Goal: Task Accomplishment & Management: Complete application form

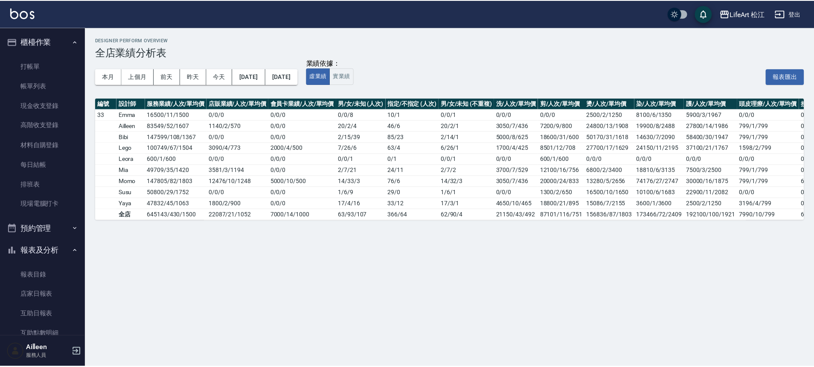
scroll to position [181, 0]
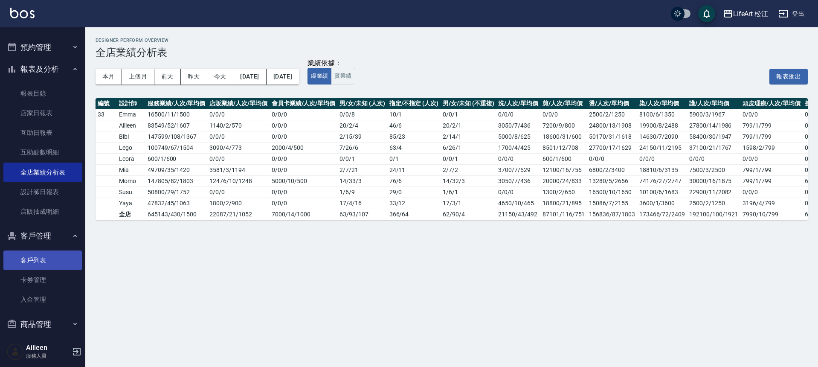
click at [41, 261] on link "客戶列表" at bounding box center [42, 260] width 78 height 20
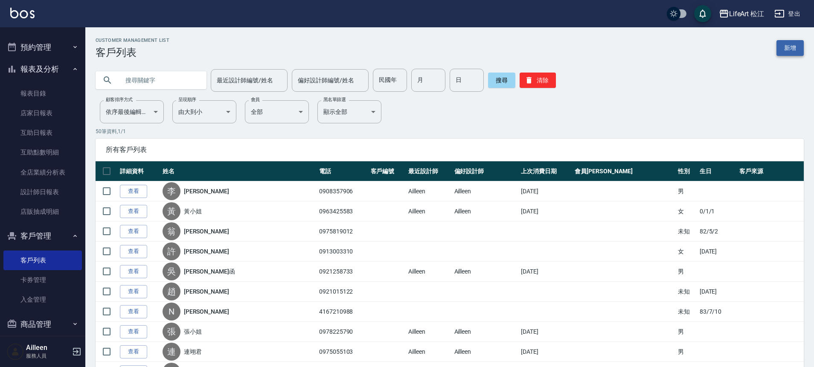
click at [797, 44] on link "新增" at bounding box center [789, 48] width 27 height 16
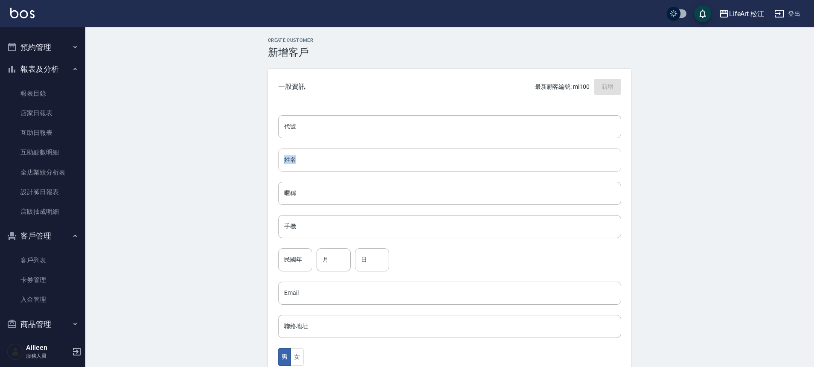
drag, startPoint x: 296, startPoint y: 148, endPoint x: 298, endPoint y: 155, distance: 7.0
click at [297, 151] on div "代號 代號 姓名 姓名 暱稱 暱稱 手機 手機 民國年 民國年 月 月 日 日 Email Email 聯絡地址 聯絡地址 男 女 LINE ID LINE …" at bounding box center [449, 312] width 363 height 415
click at [299, 156] on input "姓名" at bounding box center [449, 159] width 343 height 23
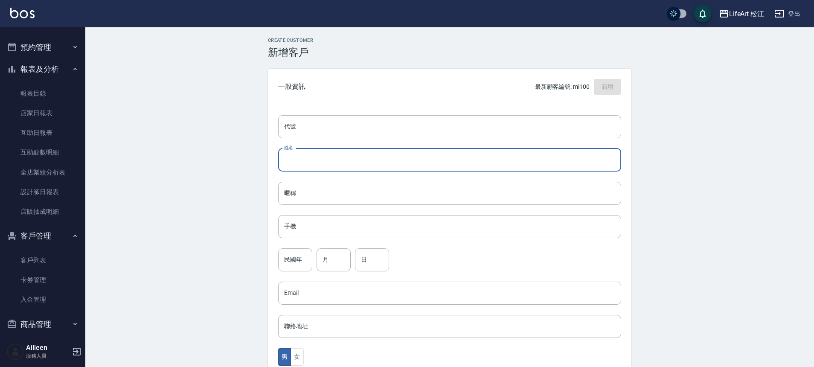
type input "v"
type input "[PERSON_NAME]"
click at [297, 223] on input "手機" at bounding box center [449, 226] width 343 height 23
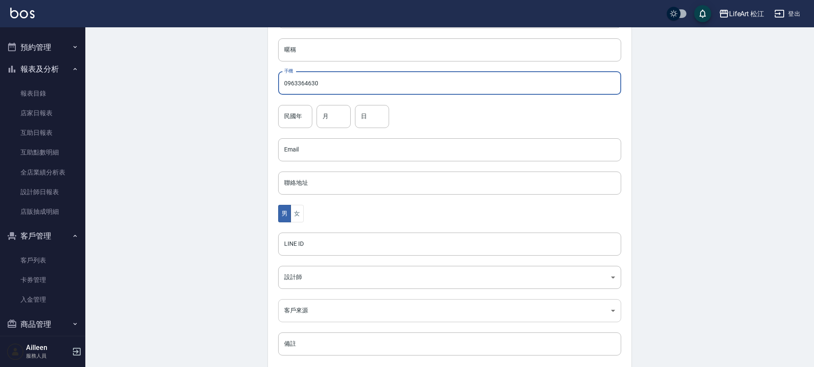
scroll to position [189, 0]
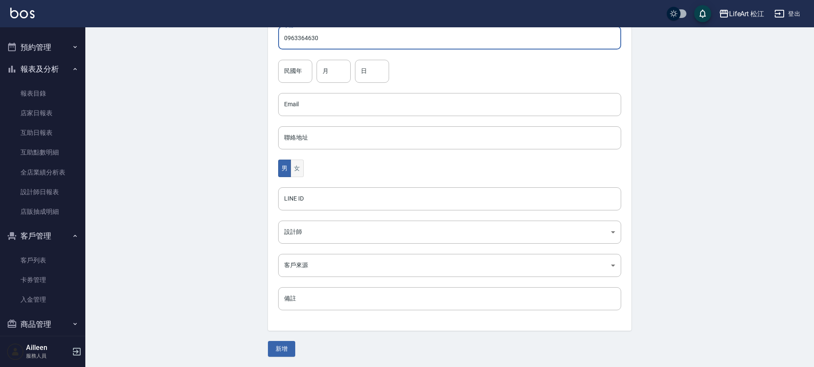
type input "0963364630"
click at [302, 175] on button "女" at bounding box center [296, 168] width 13 height 17
click at [305, 206] on input "LINE ID" at bounding box center [449, 198] width 343 height 23
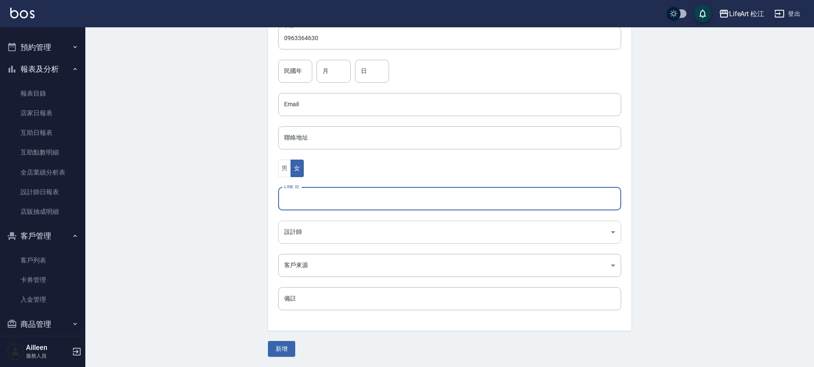
click at [303, 226] on body "LifeArt 松江 登出 櫃檯作業 打帳單 帳單列表 現金收支登錄 高階收支登錄 材料自購登錄 每日結帳 排班表 現場電腦打卡 預約管理 預約管理 單日預約…" at bounding box center [407, 88] width 814 height 555
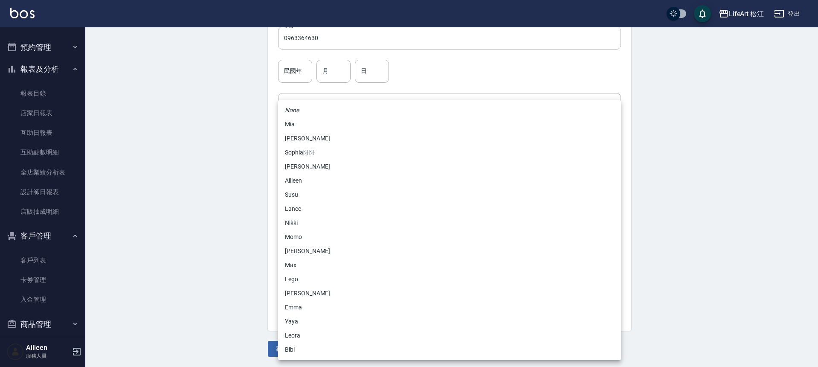
click at [302, 234] on li "Momo" at bounding box center [449, 237] width 343 height 14
type input "e84b7556-3071-4136-b765-65514d721750"
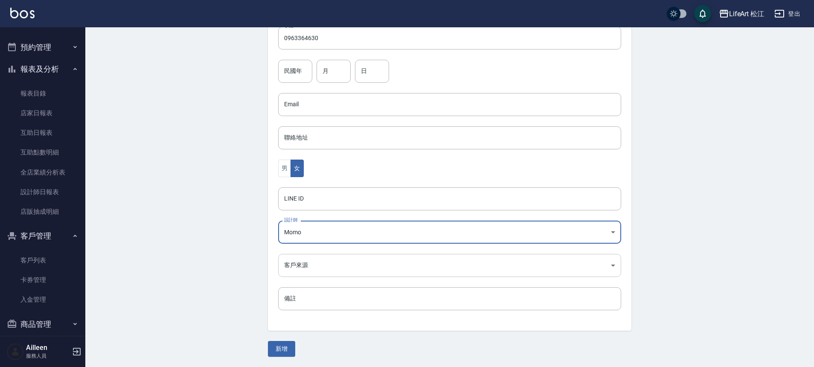
click at [299, 275] on body "LifeArt 松江 登出 櫃檯作業 打帳單 帳單列表 現金收支登錄 高階收支登錄 材料自購登錄 每日結帳 排班表 現場電腦打卡 預約管理 預約管理 單日預約…" at bounding box center [407, 88] width 814 height 555
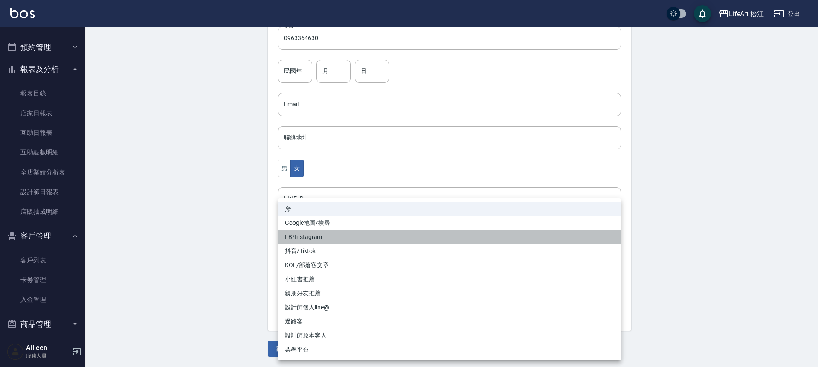
click at [297, 235] on li "FB/Instagram" at bounding box center [449, 237] width 343 height 14
type input "FB/Instagram"
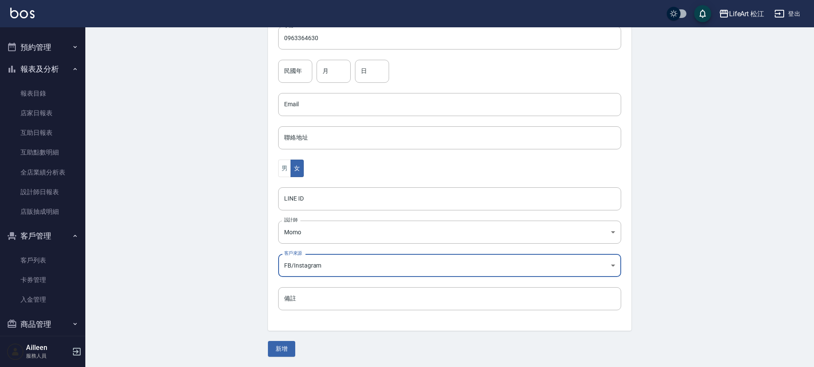
click at [281, 347] on button "新增" at bounding box center [281, 349] width 27 height 16
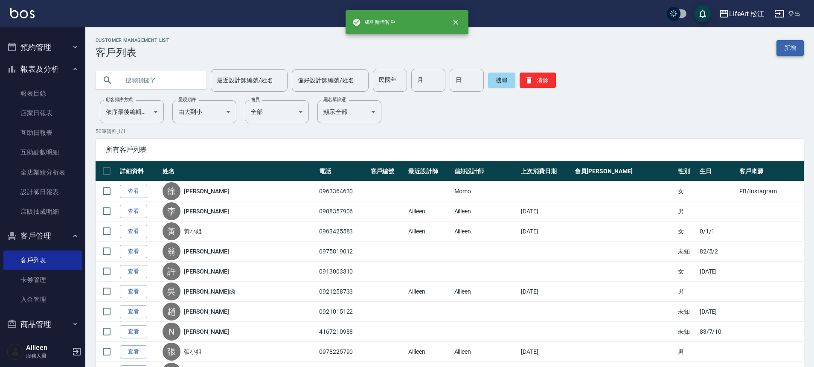
click at [791, 49] on link "新增" at bounding box center [789, 48] width 27 height 16
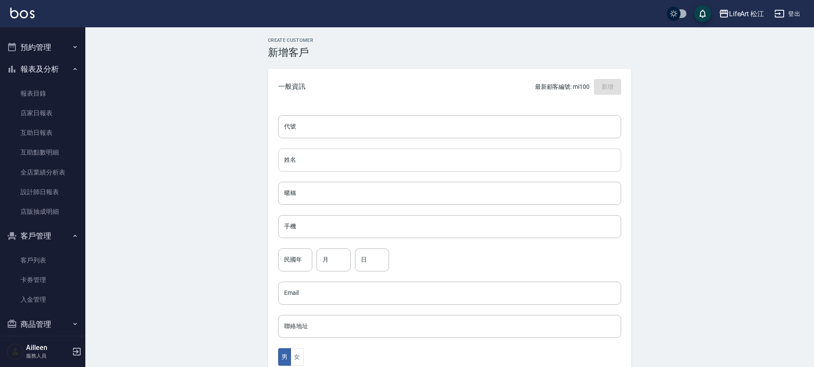
click at [400, 162] on input "姓名" at bounding box center [449, 159] width 343 height 23
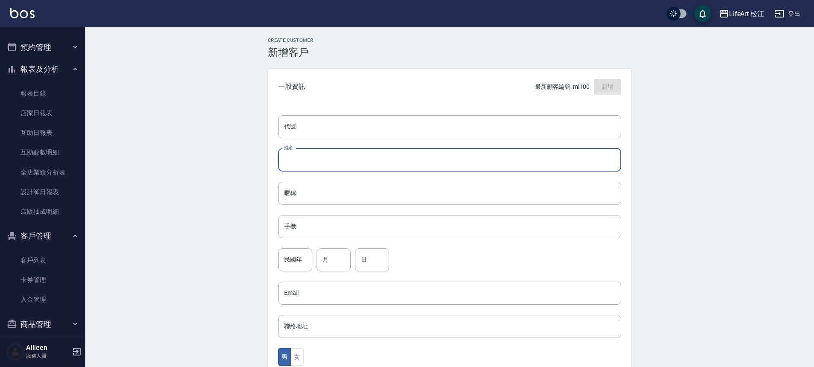
type input "x"
type input "[PERSON_NAME]"
click at [392, 219] on input "手機" at bounding box center [449, 226] width 343 height 23
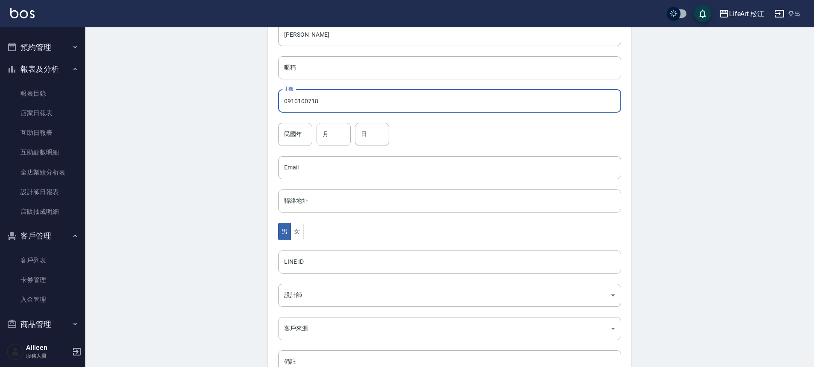
scroll to position [189, 0]
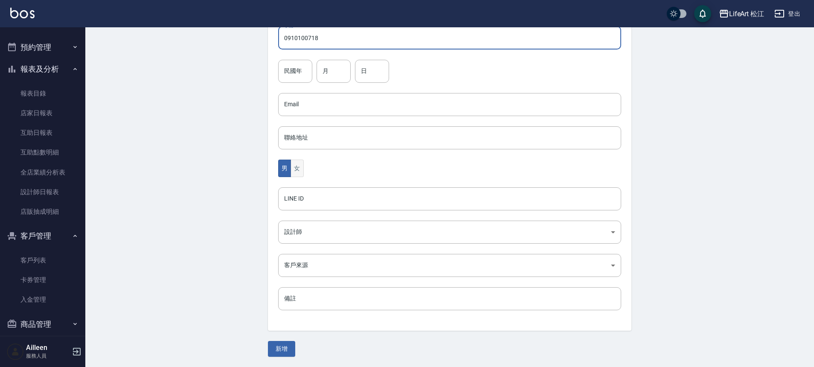
type input "0910100718"
click at [297, 162] on button "女" at bounding box center [296, 168] width 13 height 17
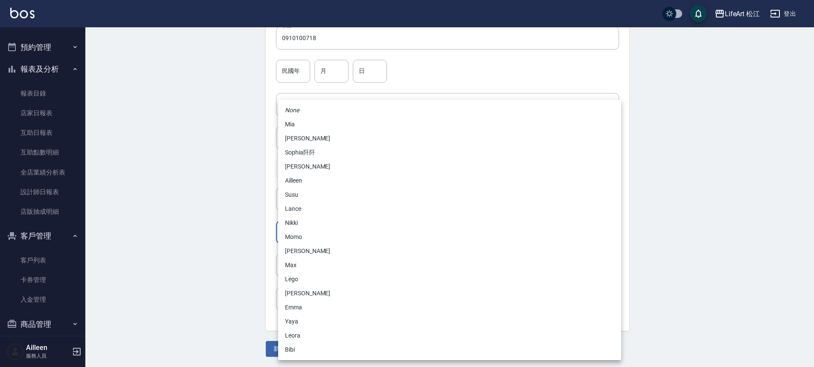
click at [302, 235] on body "LifeArt 松江 登出 櫃檯作業 打帳單 帳單列表 現金收支登錄 高階收支登錄 材料自購登錄 每日結帳 排班表 現場電腦打卡 預約管理 預約管理 單日預約…" at bounding box center [407, 88] width 814 height 555
click at [299, 234] on li "Momo" at bounding box center [449, 237] width 343 height 14
type input "e84b7556-3071-4136-b765-65514d721750"
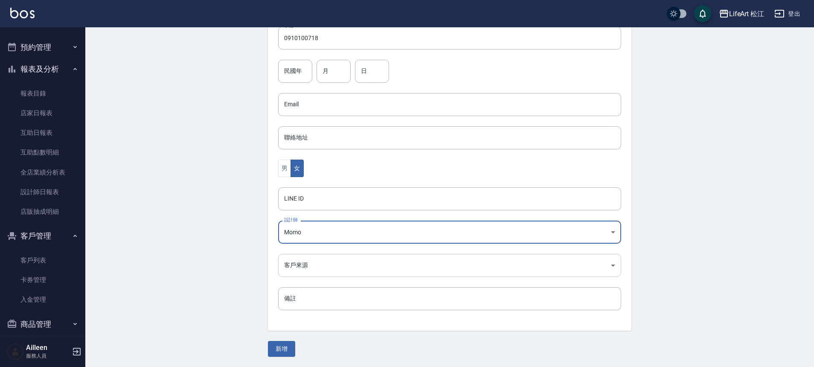
click at [298, 258] on body "LifeArt 松江 登出 櫃檯作業 打帳單 帳單列表 現金收支登錄 高階收支登錄 材料自購登錄 每日結帳 排班表 現場電腦打卡 預約管理 預約管理 單日預約…" at bounding box center [407, 88] width 814 height 555
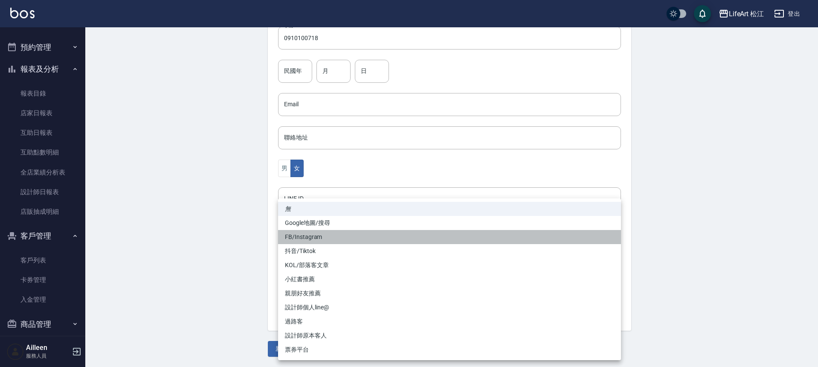
click at [306, 236] on li "FB/Instagram" at bounding box center [449, 237] width 343 height 14
type input "FB/Instagram"
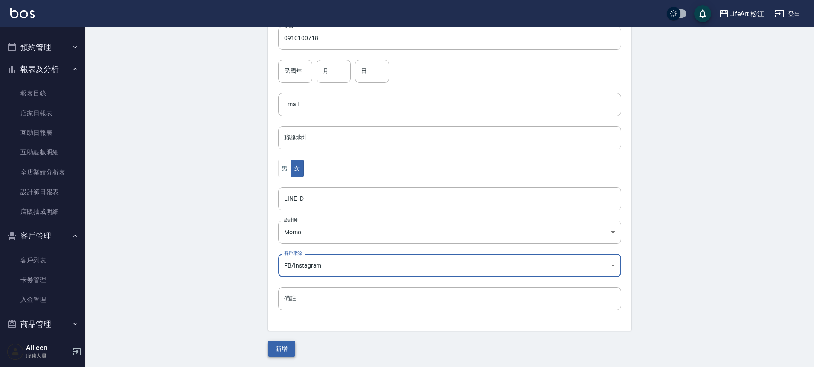
click at [281, 350] on button "新增" at bounding box center [281, 349] width 27 height 16
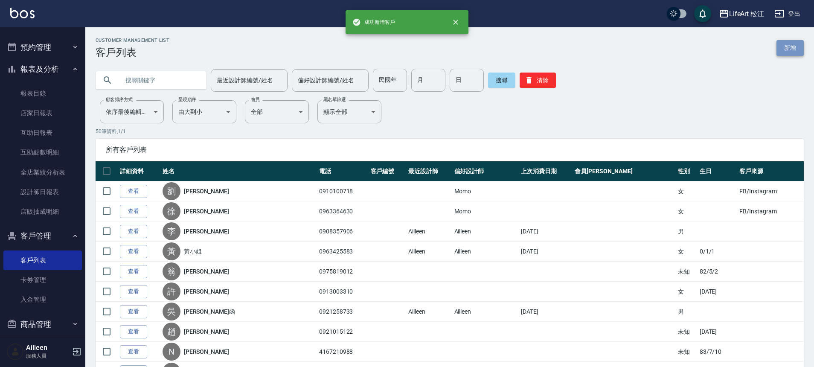
click at [788, 41] on link "新增" at bounding box center [789, 48] width 27 height 16
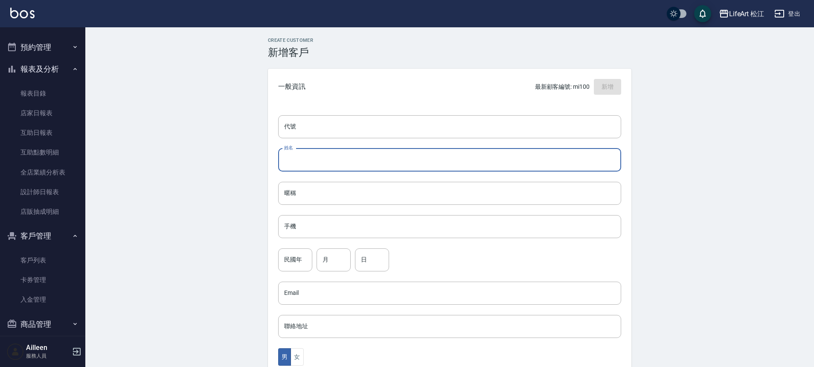
click at [282, 165] on input "姓名" at bounding box center [449, 159] width 343 height 23
type input "5"
type input "鍾永璨"
click at [363, 224] on input "手機" at bounding box center [449, 226] width 343 height 23
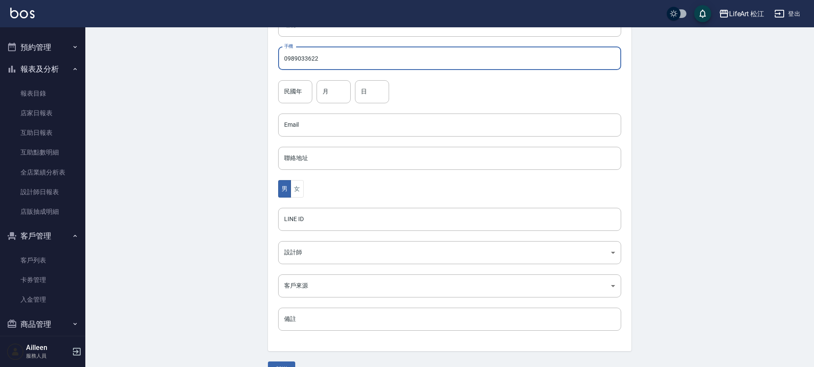
scroll to position [186, 0]
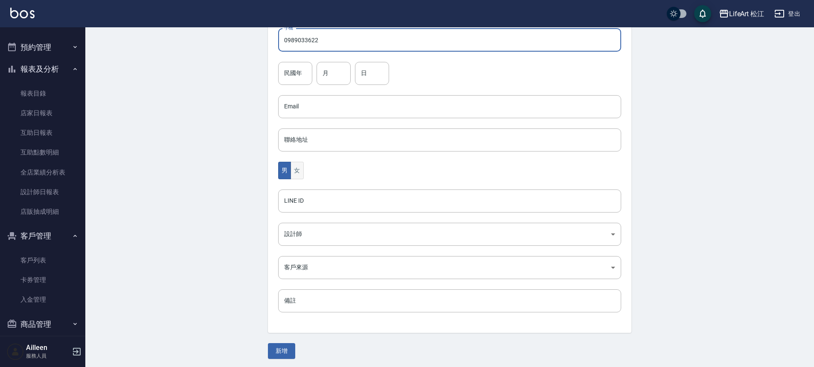
type input "0989033622"
drag, startPoint x: 302, startPoint y: 171, endPoint x: 305, endPoint y: 183, distance: 11.9
click at [302, 171] on button "女" at bounding box center [296, 170] width 13 height 17
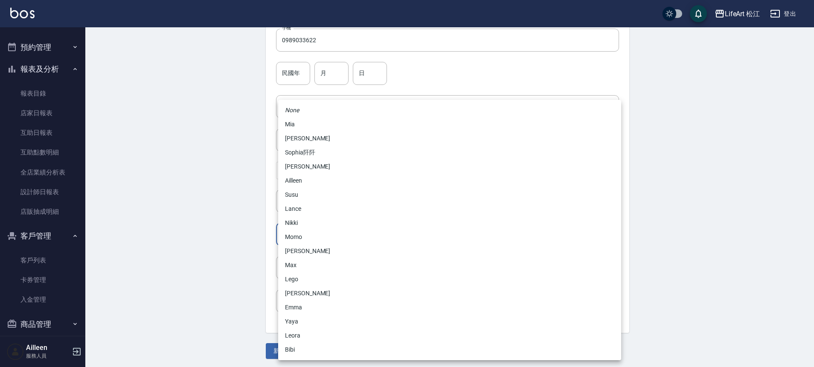
click at [310, 236] on body "LifeArt 松江 登出 櫃檯作業 打帳單 帳單列表 現金收支登錄 高階收支登錄 材料自購登錄 每日結帳 排班表 現場電腦打卡 預約管理 預約管理 單日預約…" at bounding box center [407, 91] width 814 height 555
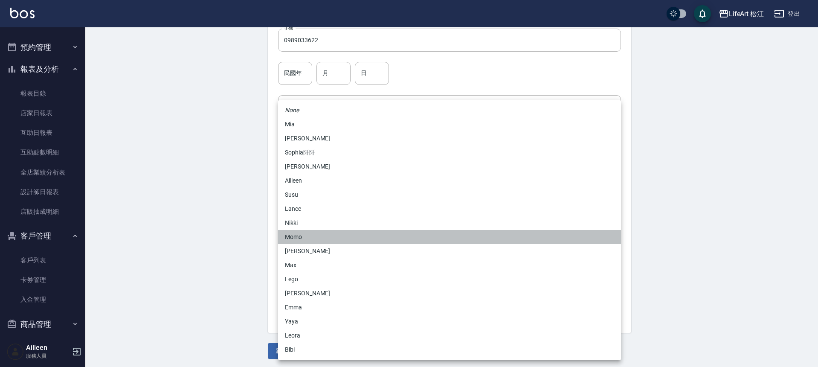
click at [308, 238] on li "Momo" at bounding box center [449, 237] width 343 height 14
type input "e84b7556-3071-4136-b765-65514d721750"
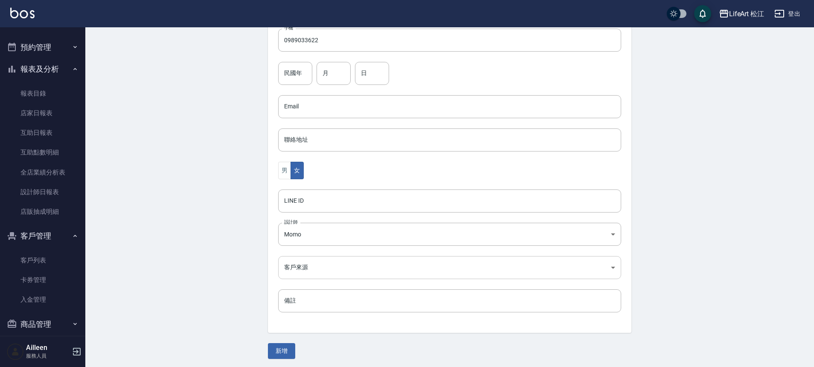
click at [302, 271] on body "LifeArt 松江 登出 櫃檯作業 打帳單 帳單列表 現金收支登錄 高階收支登錄 材料自購登錄 每日結帳 排班表 現場電腦打卡 預約管理 預約管理 單日預約…" at bounding box center [407, 91] width 814 height 555
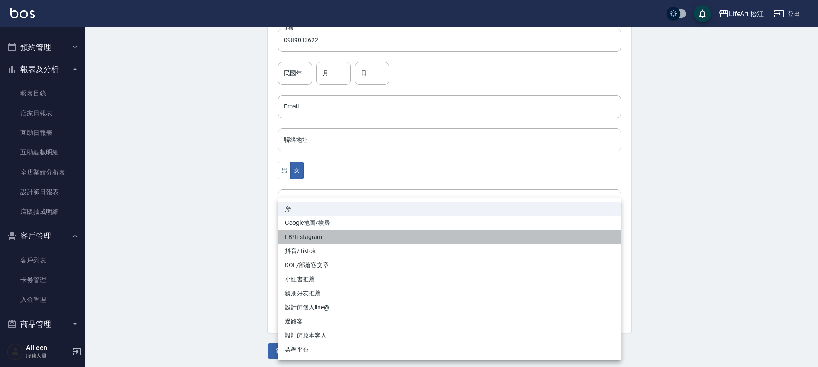
click at [308, 238] on li "FB/Instagram" at bounding box center [449, 237] width 343 height 14
type input "FB/Instagram"
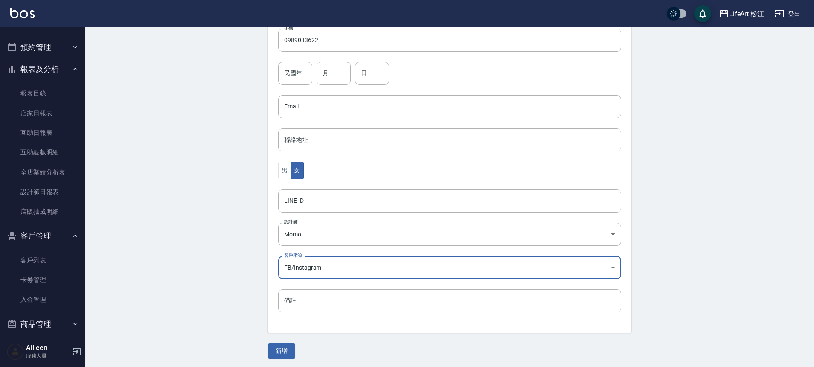
click at [283, 349] on button "新增" at bounding box center [281, 351] width 27 height 16
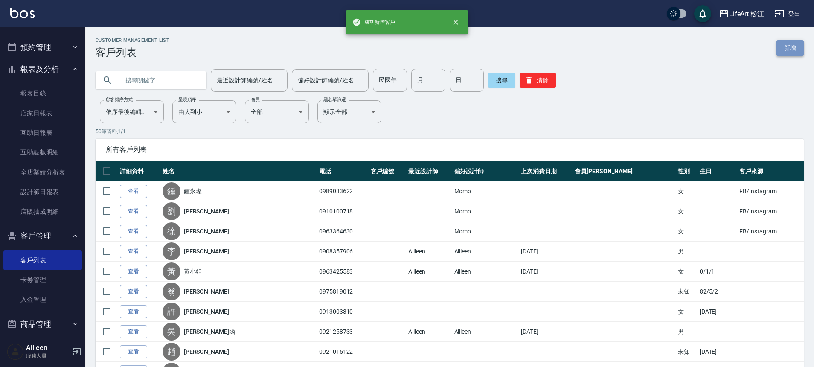
click at [798, 45] on link "新增" at bounding box center [789, 48] width 27 height 16
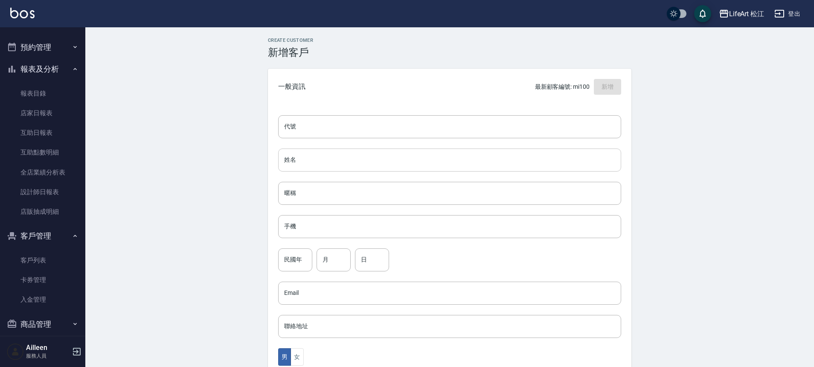
click at [340, 168] on input "姓名" at bounding box center [449, 159] width 343 height 23
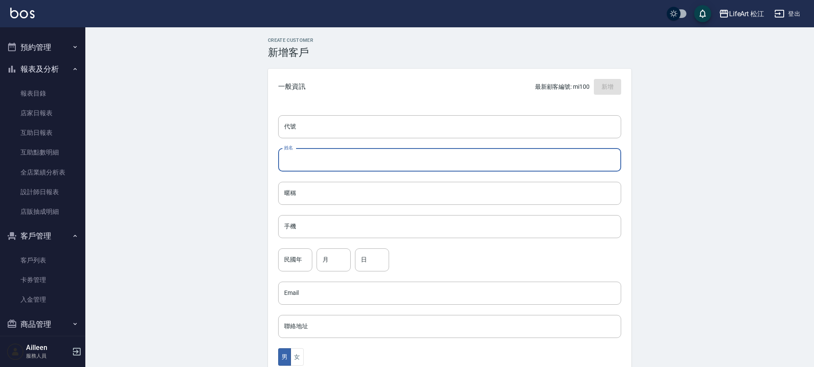
type input "v"
type input "諠"
type input "、"
type input "宣正純"
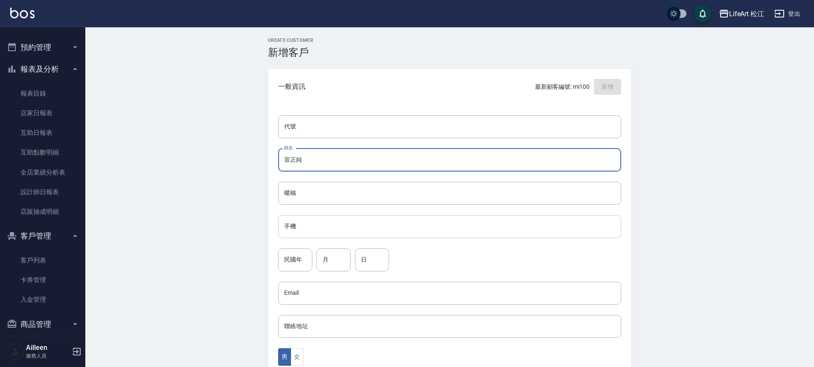
click at [326, 229] on input "手機" at bounding box center [449, 226] width 343 height 23
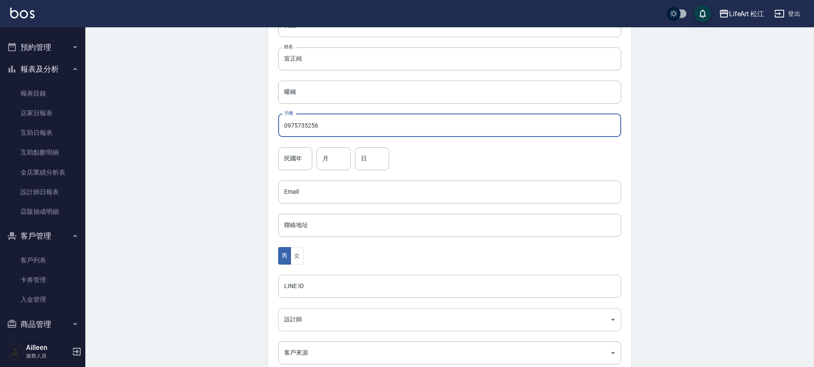
scroll to position [181, 0]
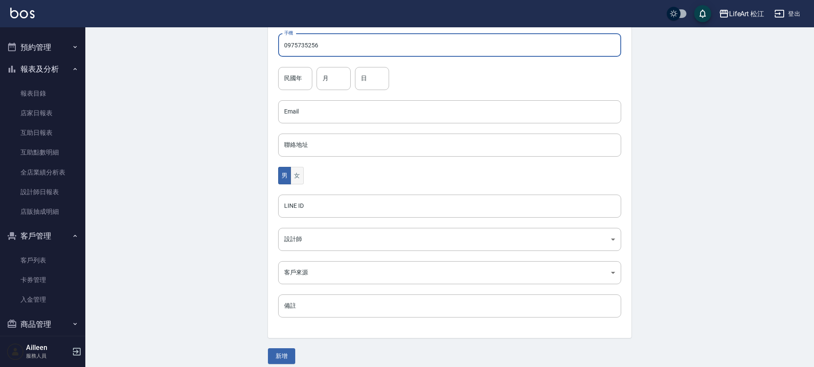
type input "0975735256"
click at [299, 184] on button "女" at bounding box center [296, 175] width 13 height 17
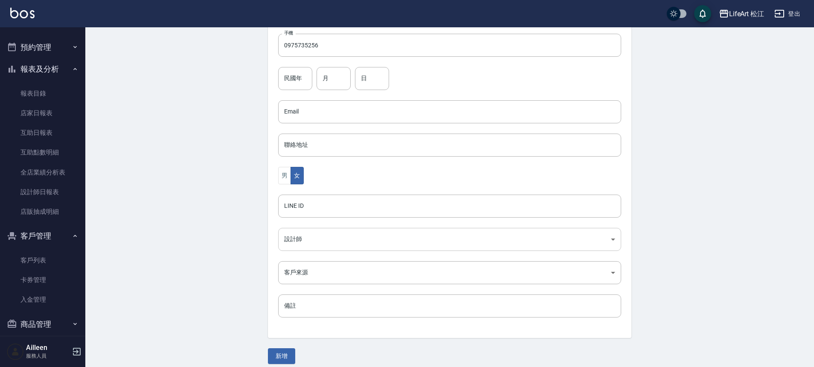
click at [307, 243] on body "LifeArt 松江 登出 櫃檯作業 打帳單 帳單列表 現金收支登錄 高階收支登錄 材料自購登錄 每日結帳 排班表 現場電腦打卡 預約管理 預約管理 單日預約…" at bounding box center [407, 96] width 814 height 555
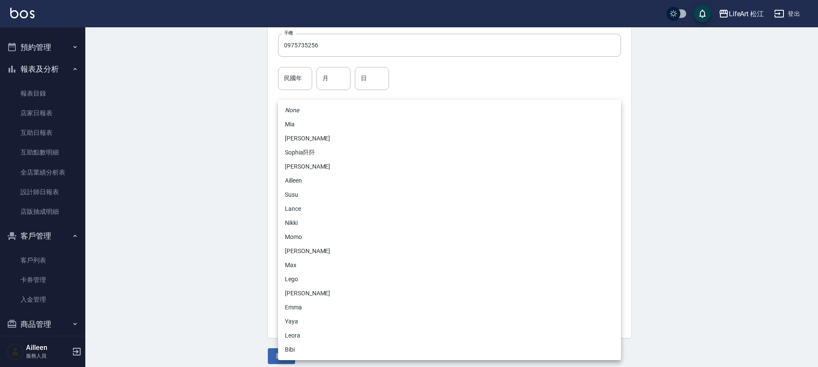
click at [307, 242] on li "Momo" at bounding box center [449, 237] width 343 height 14
type input "e84b7556-3071-4136-b765-65514d721750"
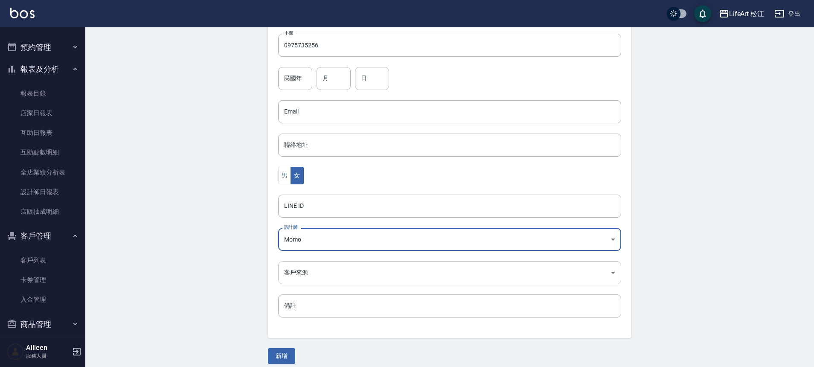
click at [307, 273] on body "LifeArt 松江 登出 櫃檯作業 打帳單 帳單列表 現金收支登錄 高階收支登錄 材料自購登錄 每日結帳 排班表 現場電腦打卡 預約管理 預約管理 單日預約…" at bounding box center [407, 96] width 814 height 555
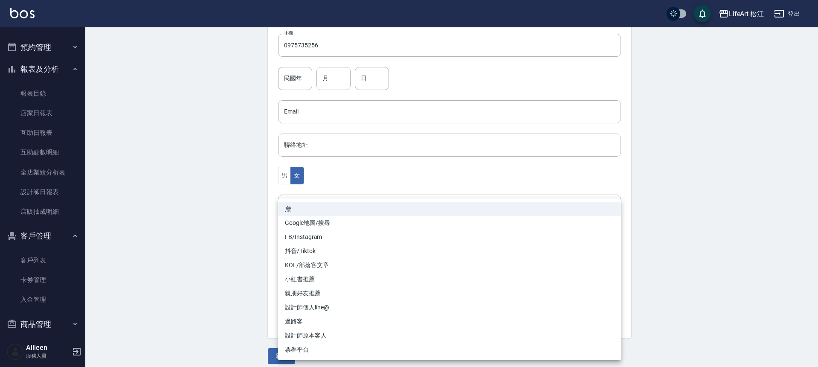
click at [308, 239] on li "FB/Instagram" at bounding box center [449, 237] width 343 height 14
type input "FB/Instagram"
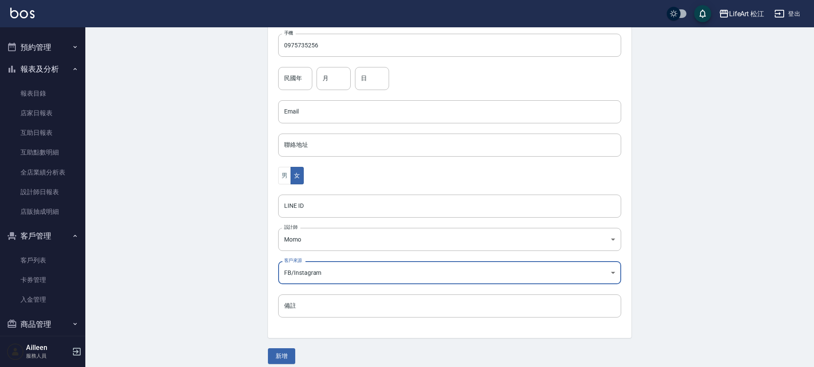
click at [281, 355] on button "新增" at bounding box center [281, 356] width 27 height 16
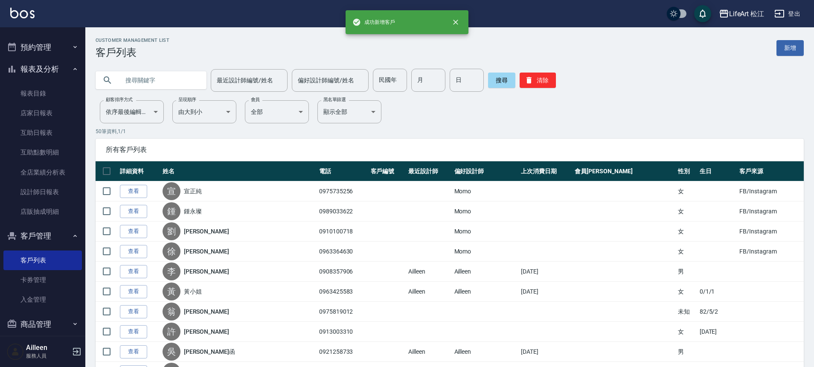
scroll to position [19, 0]
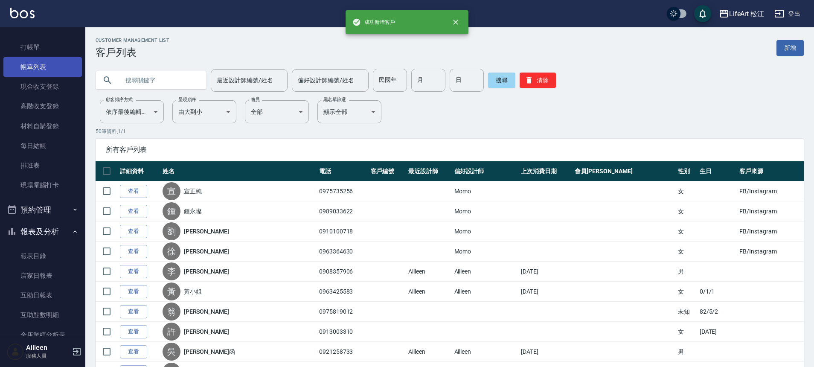
click at [35, 70] on link "帳單列表" at bounding box center [42, 67] width 78 height 20
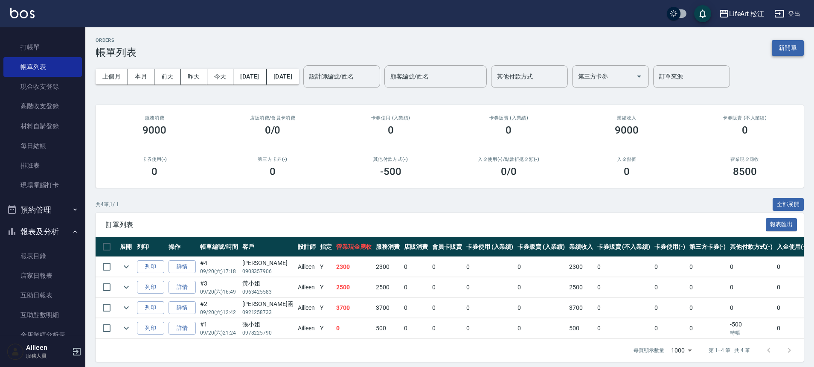
click at [782, 51] on button "新開單" at bounding box center [788, 48] width 32 height 16
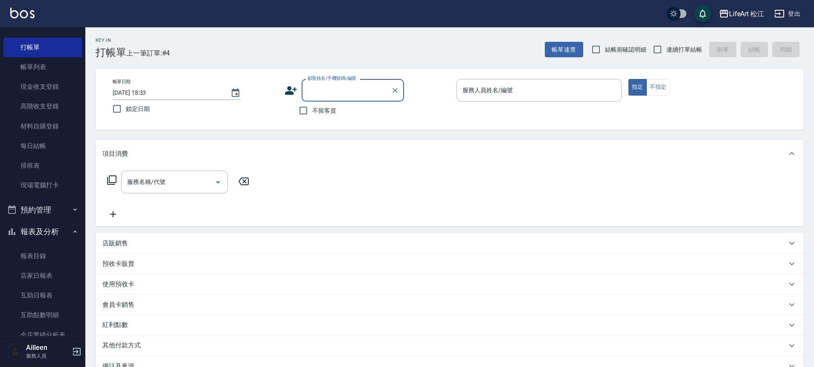
type input "x"
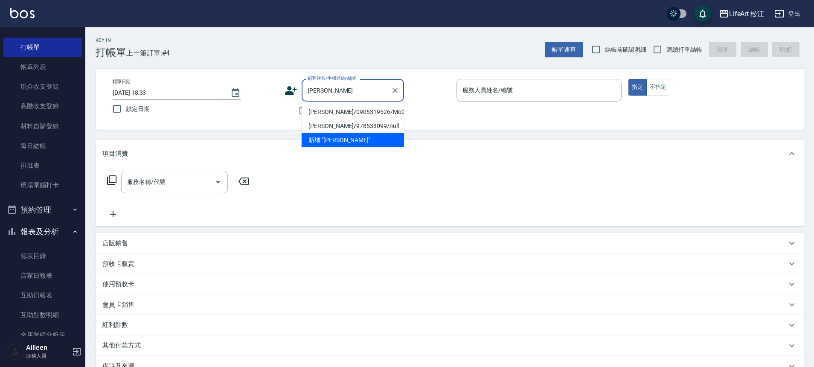
click at [342, 114] on li "[PERSON_NAME]/0905319526/Mo023*" at bounding box center [353, 112] width 102 height 14
type input "[PERSON_NAME]/0905319526/Mo023*"
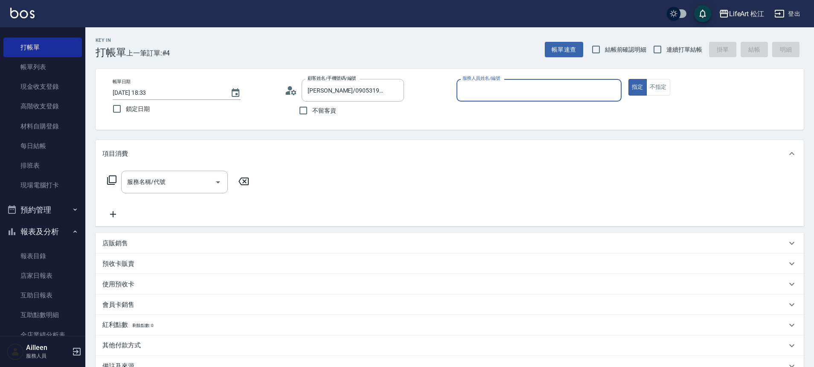
type input "Momo(無代號)"
click at [185, 185] on input "服務名稱/代號" at bounding box center [168, 184] width 86 height 15
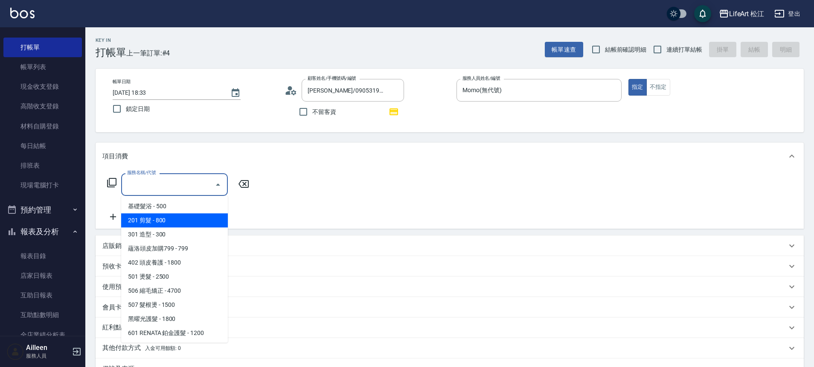
click at [166, 222] on span "201 剪髮 - 800" at bounding box center [174, 220] width 107 height 14
type input "201 剪髮(201)"
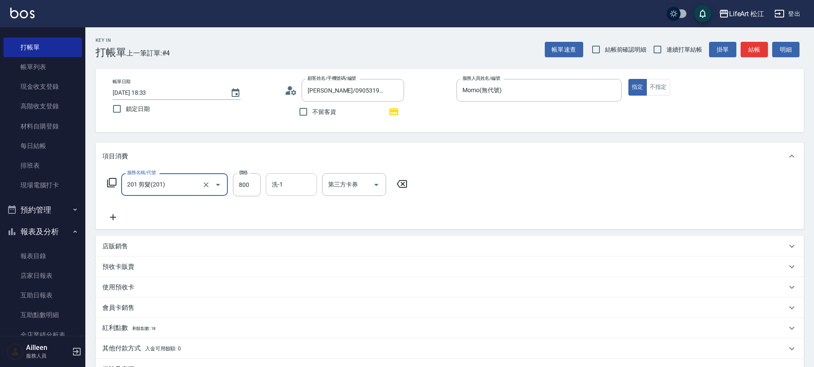
click at [283, 192] on input "洗-1" at bounding box center [292, 184] width 44 height 15
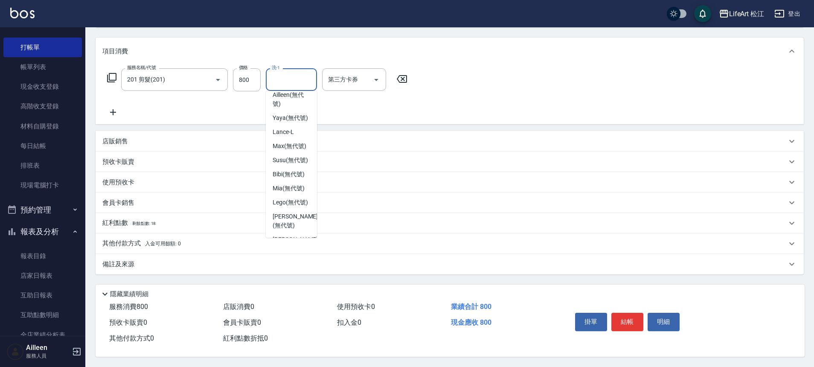
scroll to position [5, 0]
drag, startPoint x: 313, startPoint y: 129, endPoint x: 313, endPoint y: 136, distance: 6.8
click at [313, 131] on ul "Ailleen (無代號) Yaya (無代號) [PERSON_NAME] (無代號) Susu (無代號) Bibi (無代號) [PERSON_NAME…" at bounding box center [291, 164] width 51 height 147
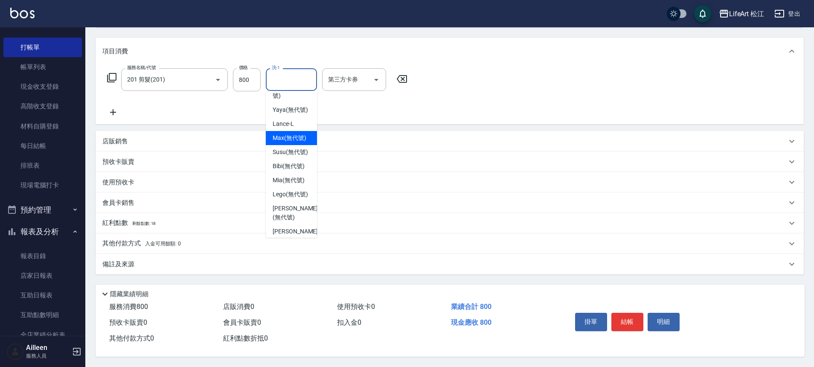
click at [312, 145] on div "[PERSON_NAME] (無代號)" at bounding box center [291, 138] width 51 height 14
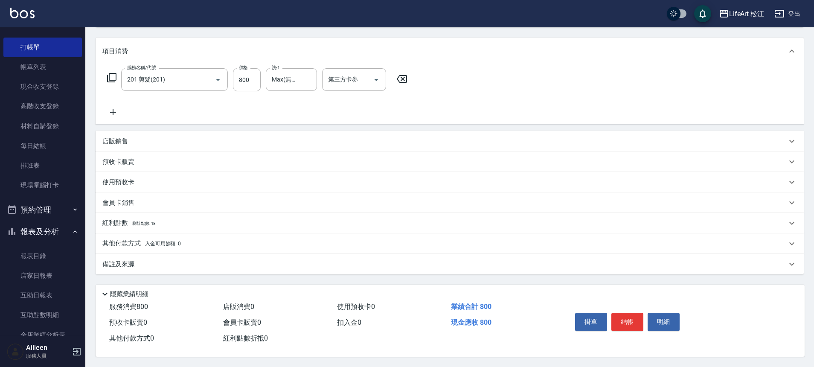
drag, startPoint x: 312, startPoint y: 157, endPoint x: 306, endPoint y: 189, distance: 31.7
click at [306, 189] on div "項目消費 服務名稱/代號 201 剪髮(201) 服務名稱/代號 價格 800 價格 洗-1 [PERSON_NAME](無代號) 洗-1 第三方卡券 第三方…" at bounding box center [450, 156] width 708 height 237
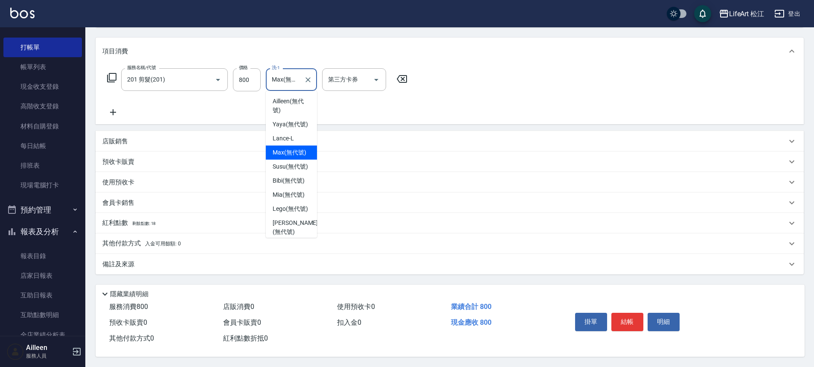
click at [293, 80] on input "Max(無代號)" at bounding box center [285, 79] width 31 height 15
drag, startPoint x: 312, startPoint y: 178, endPoint x: 311, endPoint y: 183, distance: 5.6
click at [312, 164] on div "[PERSON_NAME] (無代號)" at bounding box center [291, 152] width 51 height 23
type input "[PERSON_NAME](無代號)"
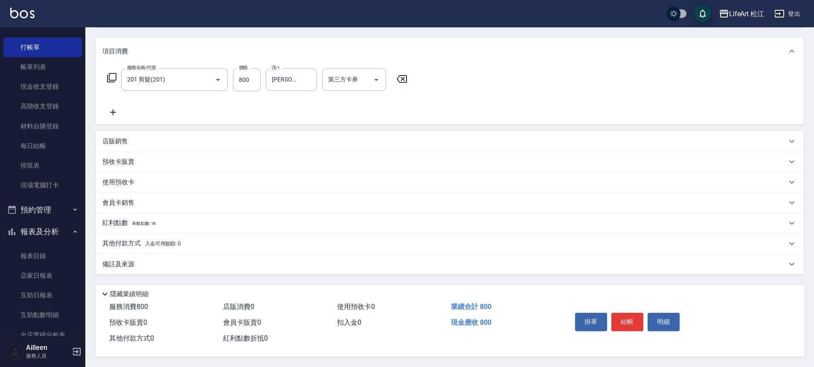
click at [310, 185] on div "使用預收卡" at bounding box center [450, 182] width 708 height 20
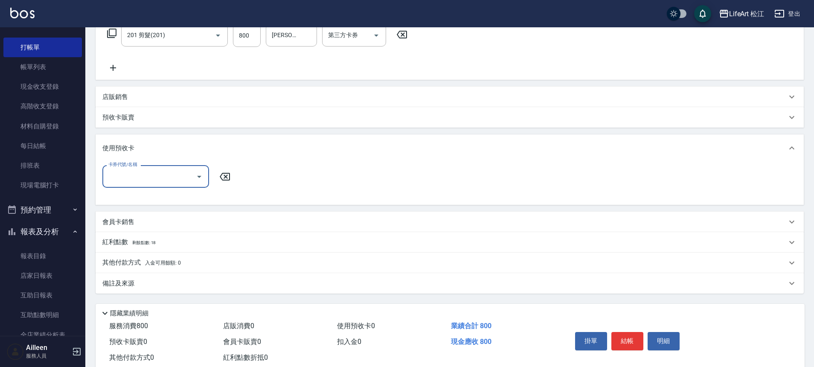
scroll to position [172, 0]
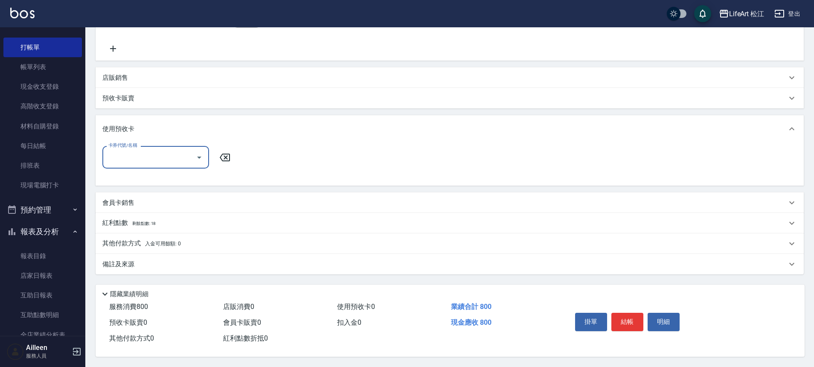
click at [140, 221] on span "剩餘點數: 18" at bounding box center [144, 223] width 24 height 5
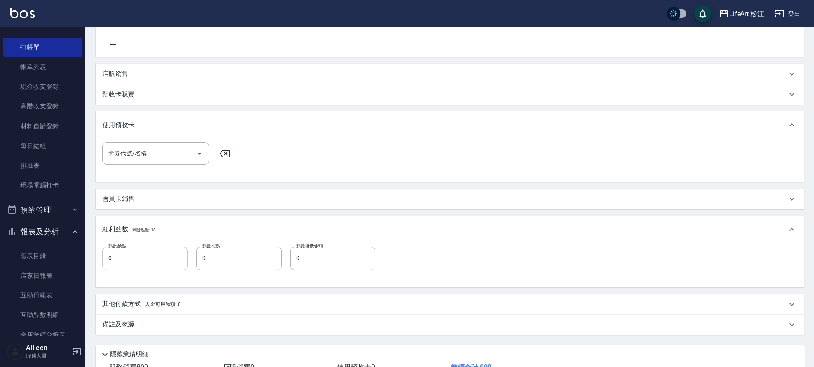
click at [140, 257] on input "0" at bounding box center [144, 258] width 85 height 23
type input "1"
click at [177, 327] on div "備註及來源" at bounding box center [444, 324] width 684 height 9
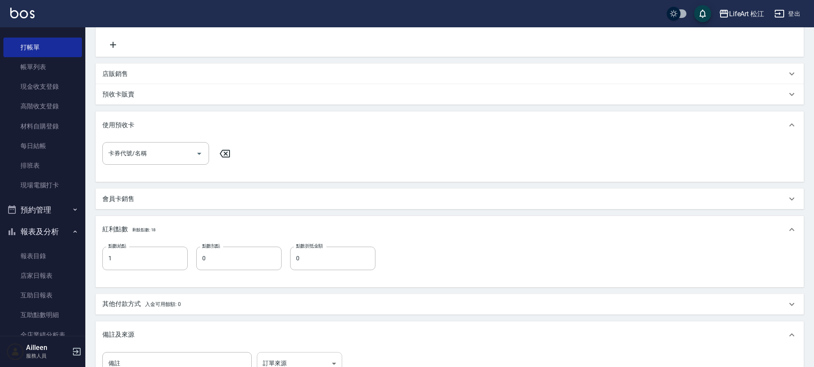
click at [305, 358] on body "LifeArt 松江 登出 櫃檯作業 打帳單 帳單列表 現金收支登錄 高階收支登錄 材料自購登錄 每日結帳 排班表 現場電腦打卡 預約管理 預約管理 單日預約…" at bounding box center [407, 156] width 814 height 657
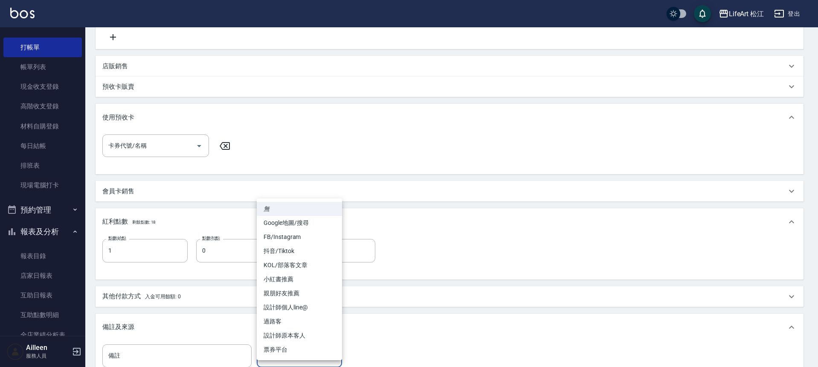
click at [300, 307] on li "設計師個人line@" at bounding box center [299, 307] width 85 height 14
type input "設計師個人line@"
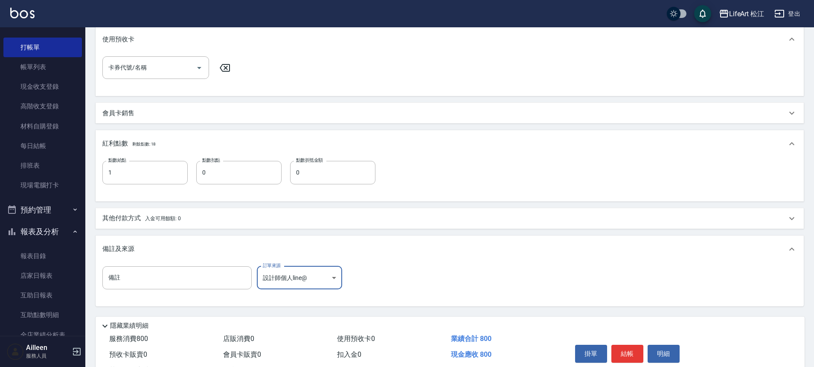
scroll to position [294, 0]
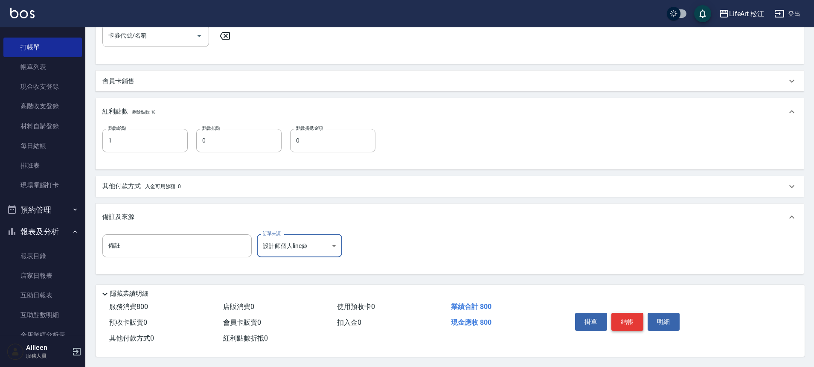
click at [622, 313] on button "結帳" at bounding box center [627, 322] width 32 height 18
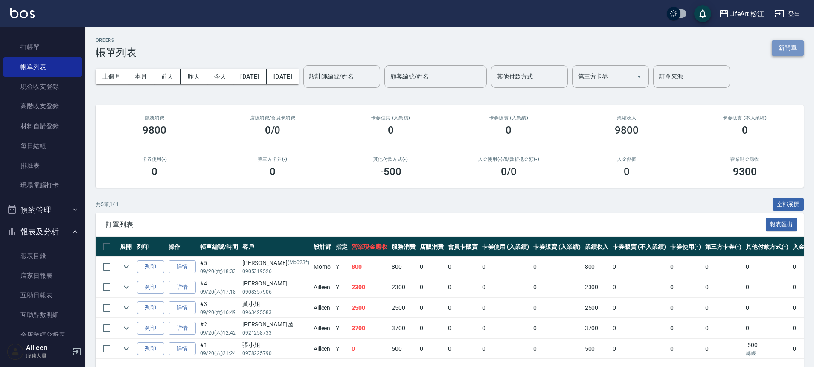
click at [797, 45] on button "新開單" at bounding box center [788, 48] width 32 height 16
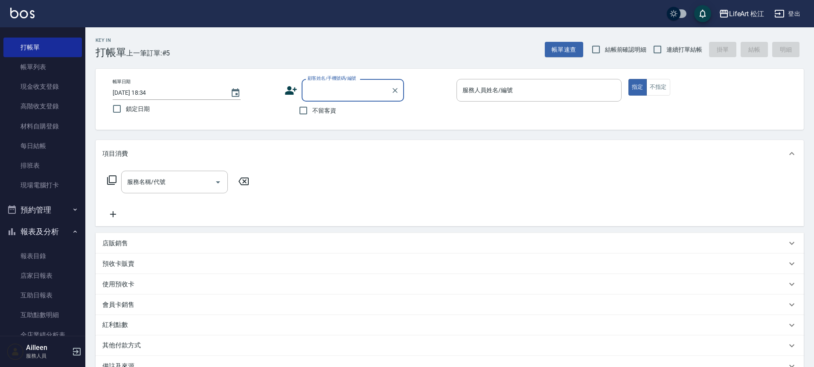
type input "v"
click at [331, 113] on li "謝東憬/0981955997/" at bounding box center [353, 112] width 102 height 14
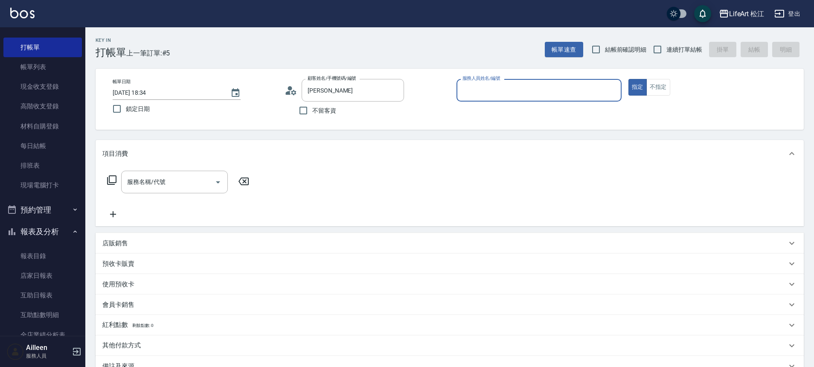
type input "謝東憬/0981955997/"
type input "Momo(無代號)"
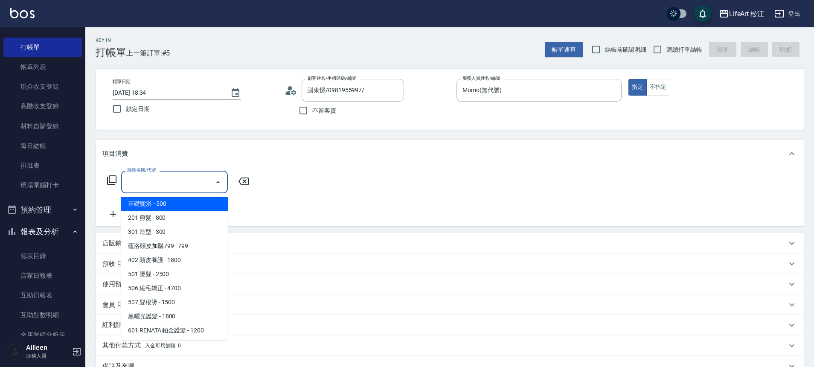
click at [192, 184] on input "服務名稱/代號" at bounding box center [168, 181] width 86 height 15
click at [144, 216] on span "201 剪髮 - 800" at bounding box center [174, 218] width 107 height 14
type input "201 剪髮(201)"
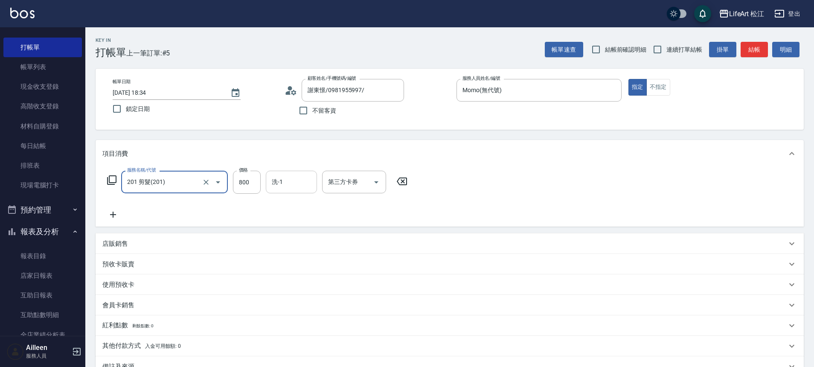
click at [276, 186] on input "洗-1" at bounding box center [292, 181] width 44 height 15
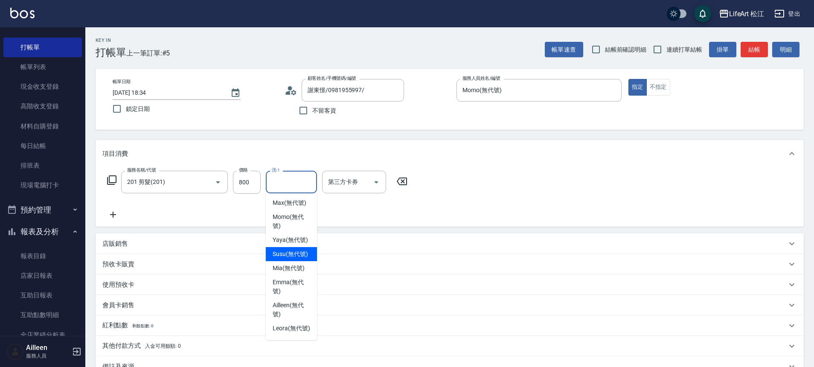
scroll to position [122, 0]
click at [296, 295] on span "[PERSON_NAME] (無代號)" at bounding box center [292, 286] width 38 height 18
type input "[PERSON_NAME](無代號)"
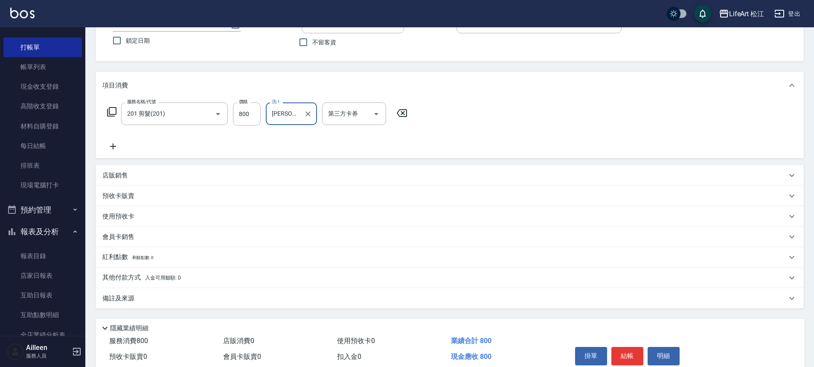
scroll to position [106, 0]
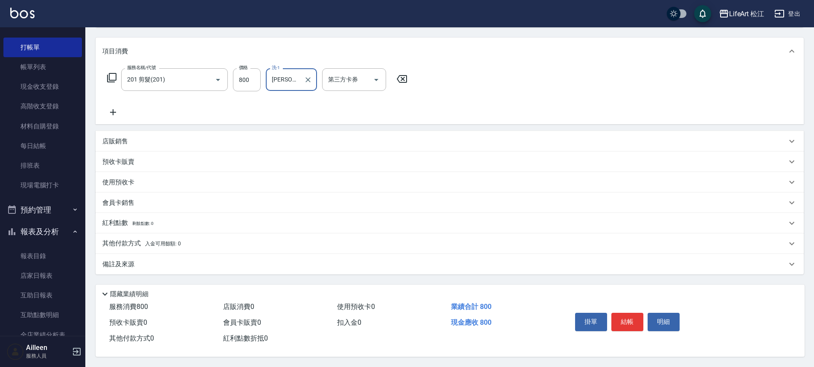
click at [173, 260] on div "備註及來源" at bounding box center [444, 264] width 684 height 9
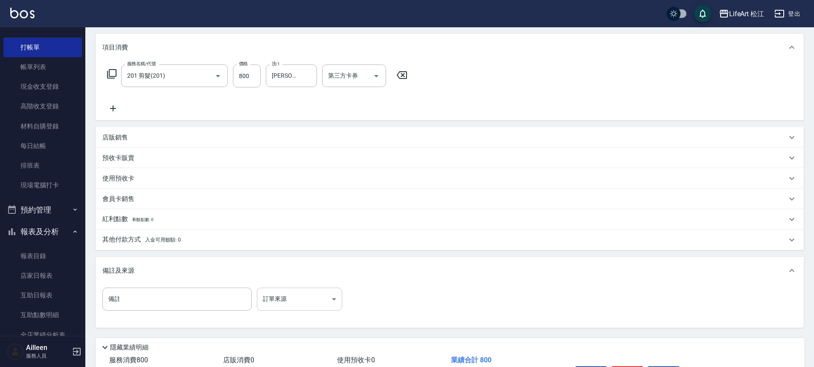
click at [319, 298] on body "LifeArt 松江 登出 櫃檯作業 打帳單 帳單列表 現金收支登錄 高階收支登錄 材料自購登錄 每日結帳 排班表 現場電腦打卡 預約管理 預約管理 單日預約…" at bounding box center [407, 157] width 814 height 526
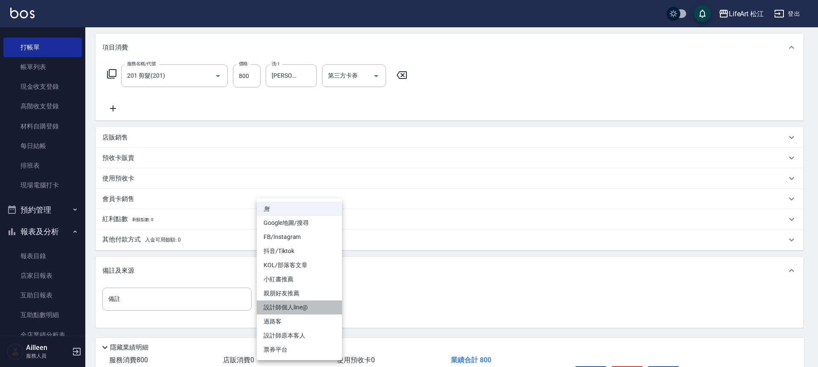
click at [316, 301] on li "設計師個人line@" at bounding box center [299, 307] width 85 height 14
type input "設計師個人line@"
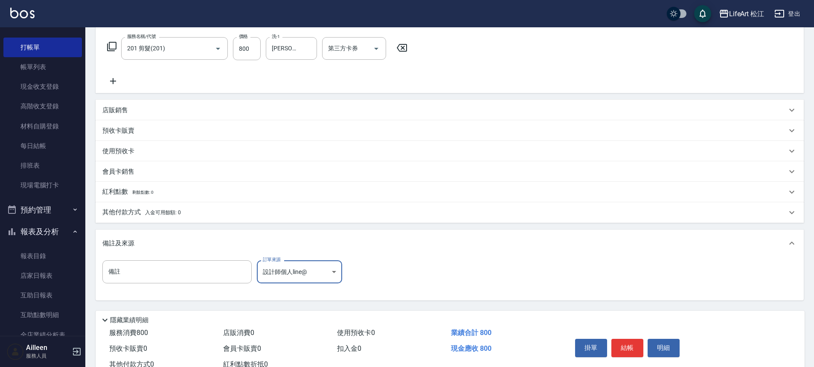
scroll to position [163, 0]
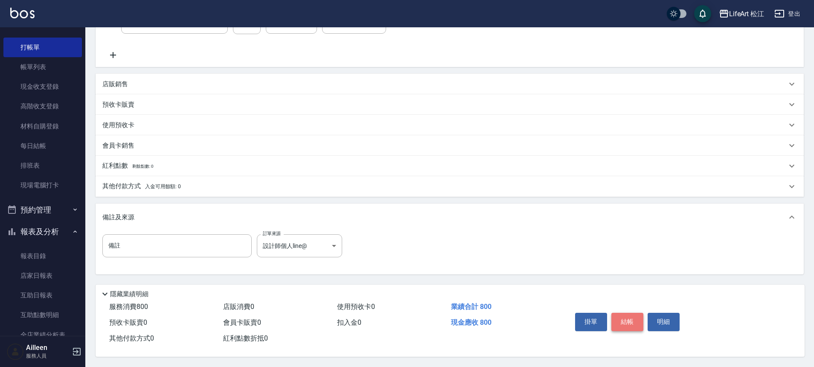
click at [636, 321] on button "結帳" at bounding box center [627, 322] width 32 height 18
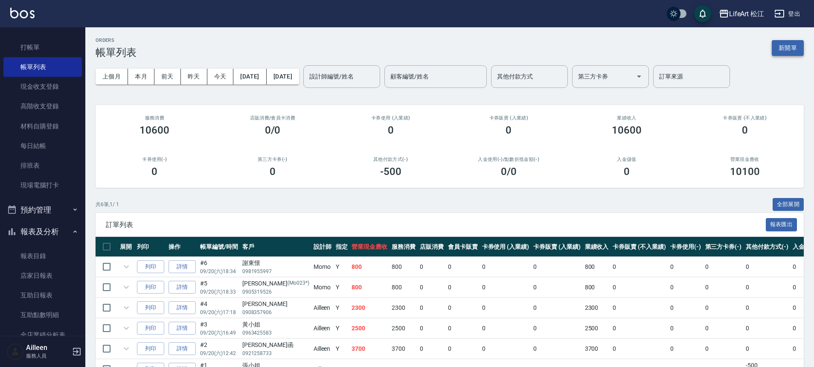
click at [798, 45] on button "新開單" at bounding box center [788, 48] width 32 height 16
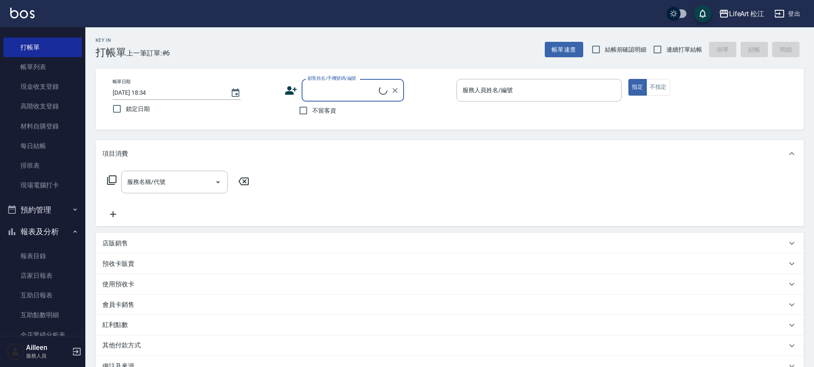
click at [336, 90] on input "顧客姓名/手機號碼/編號" at bounding box center [341, 90] width 73 height 15
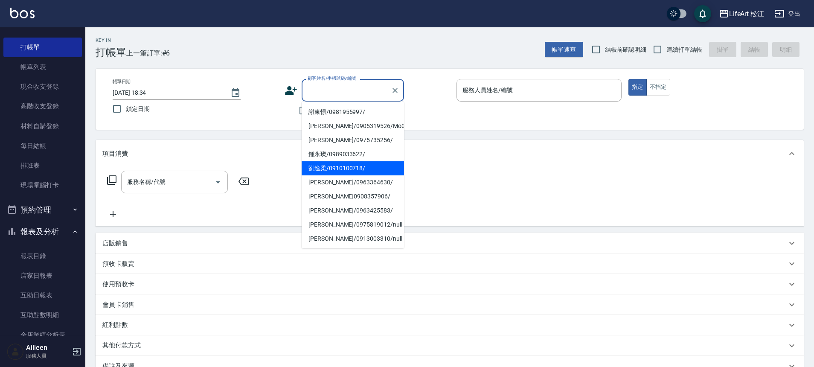
click at [319, 169] on li "劉逸柔/0910100718/" at bounding box center [353, 168] width 102 height 14
type input "劉逸柔/0910100718/"
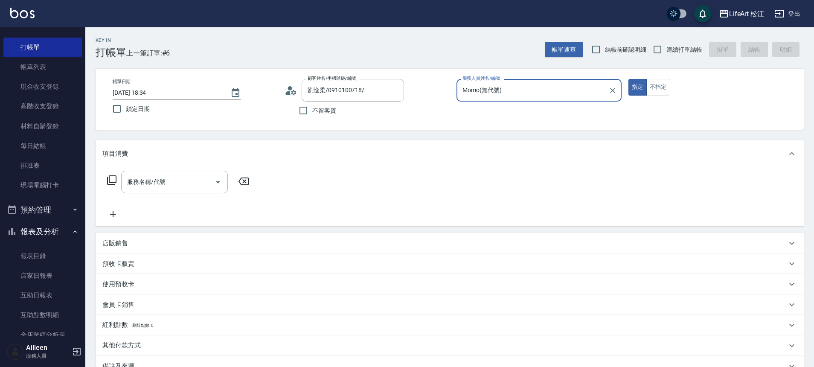
type input "Momo(無代號)"
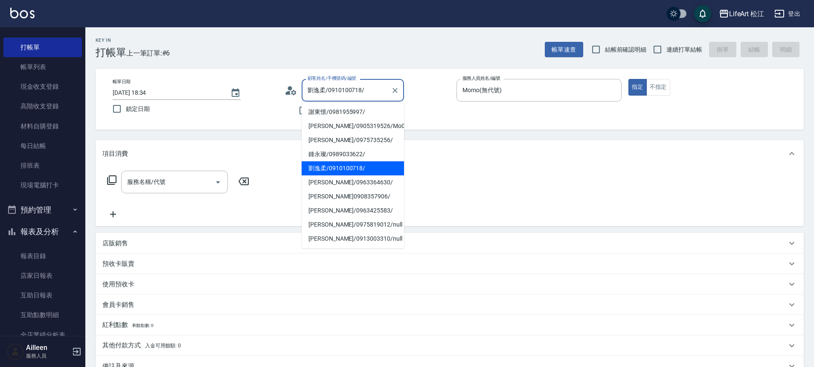
click at [333, 91] on input "劉逸柔/0910100718/" at bounding box center [346, 90] width 82 height 15
click at [328, 183] on li "[PERSON_NAME]/0963364630/" at bounding box center [353, 182] width 102 height 14
type input "[PERSON_NAME]/0963364630/"
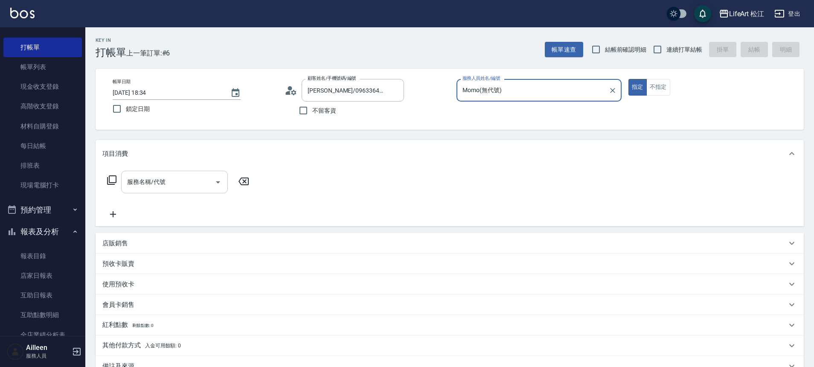
click at [172, 183] on input "服務名稱/代號" at bounding box center [168, 181] width 86 height 15
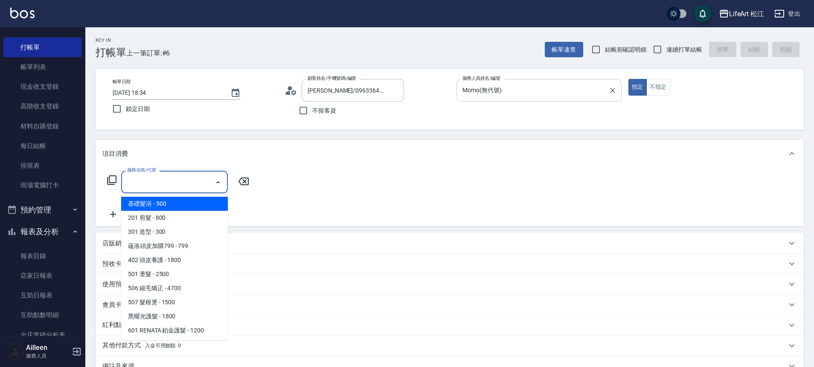
click at [551, 93] on input "Momo(無代號)" at bounding box center [532, 90] width 145 height 15
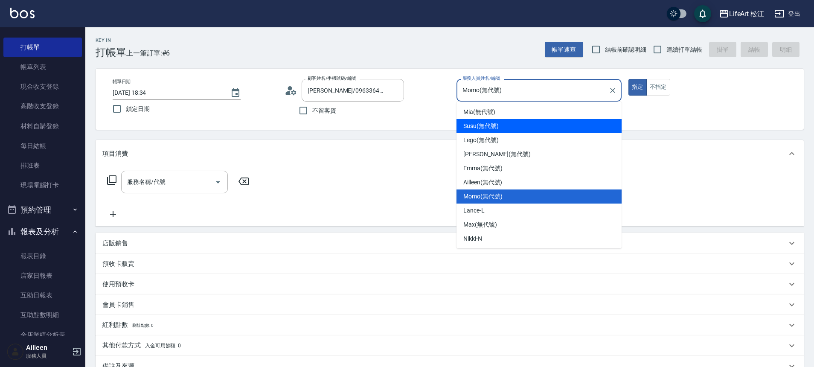
click at [527, 130] on div "Susu (無代號)" at bounding box center [538, 126] width 165 height 14
type input "Susu(無代號)"
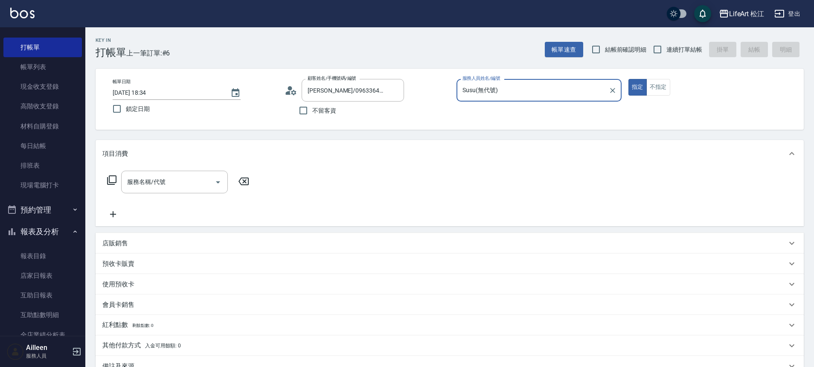
click at [292, 93] on icon at bounding box center [293, 92] width 5 height 5
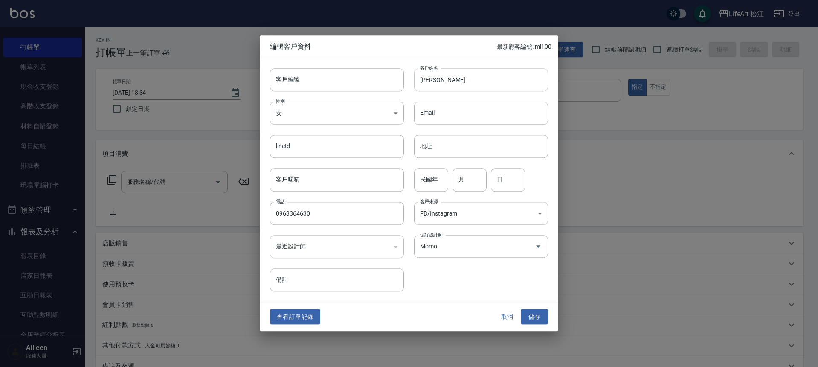
click at [471, 87] on input "[PERSON_NAME]" at bounding box center [481, 79] width 134 height 23
type input "徐"
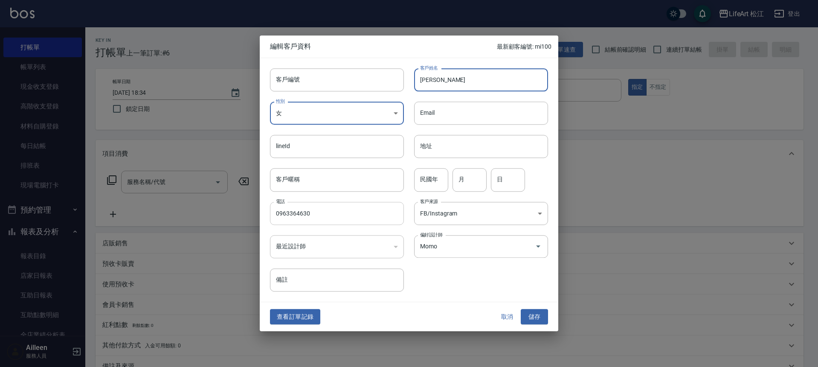
type input "[PERSON_NAME]"
click at [330, 209] on input "0963364630" at bounding box center [337, 213] width 134 height 23
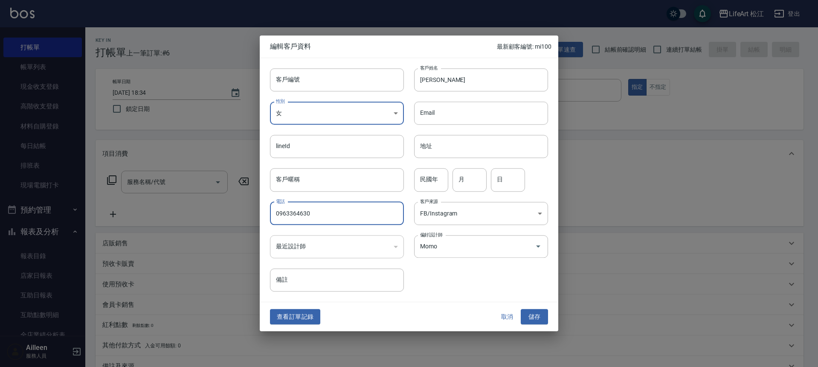
drag, startPoint x: 323, startPoint y: 211, endPoint x: 270, endPoint y: 203, distance: 53.9
click at [270, 203] on input "0963364630" at bounding box center [337, 213] width 134 height 23
drag, startPoint x: 371, startPoint y: 213, endPoint x: 258, endPoint y: 215, distance: 112.2
click at [260, 218] on div "電話 [PHONE_NUMBER]８１５ 電話" at bounding box center [332, 208] width 144 height 33
drag, startPoint x: 361, startPoint y: 212, endPoint x: 270, endPoint y: 207, distance: 91.4
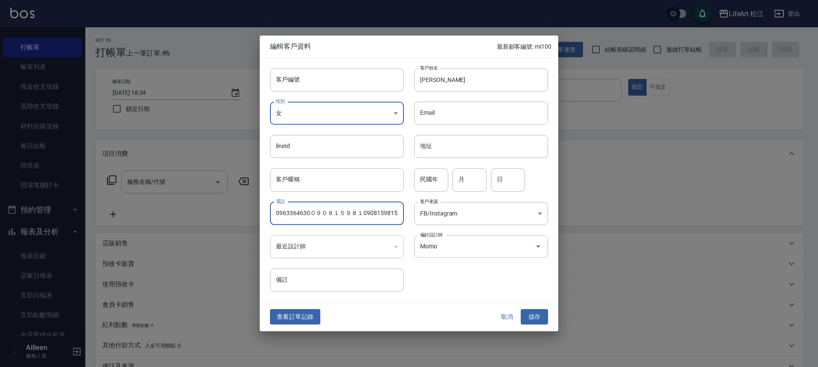
click at [270, 211] on input "0963364630０９０８１５９８１0908159815" at bounding box center [337, 213] width 134 height 23
type input "0908159815"
click at [534, 315] on button "儲存" at bounding box center [534, 317] width 27 height 16
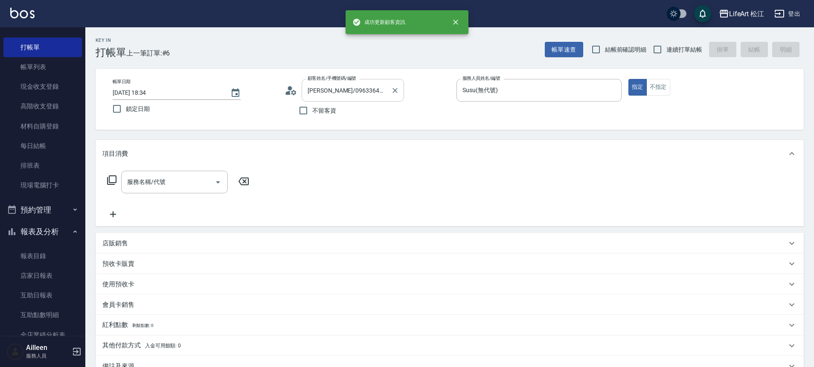
click at [366, 96] on input "[PERSON_NAME]/0963364630/" at bounding box center [346, 90] width 82 height 15
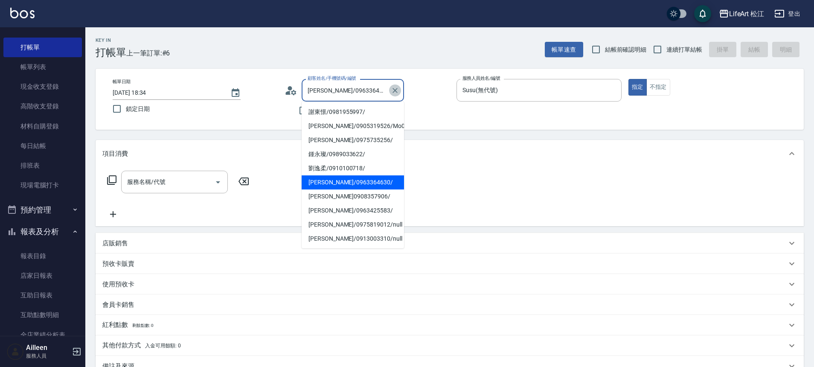
click at [395, 95] on button "Clear" at bounding box center [395, 90] width 12 height 12
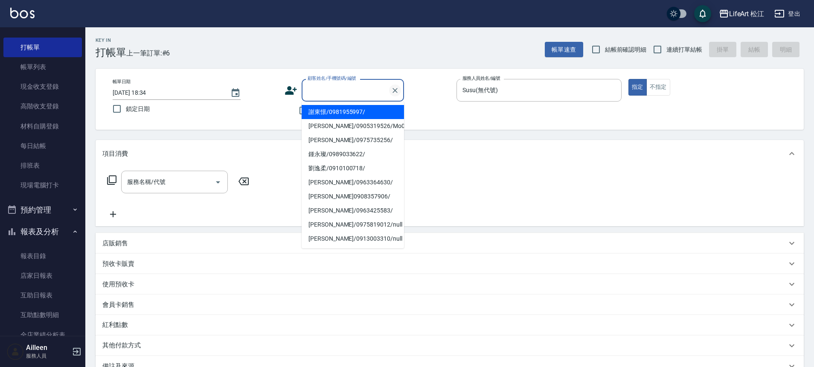
click at [396, 94] on button "Clear" at bounding box center [395, 90] width 12 height 12
click at [365, 93] on input "顧客姓名/手機號碼/編號" at bounding box center [346, 90] width 82 height 15
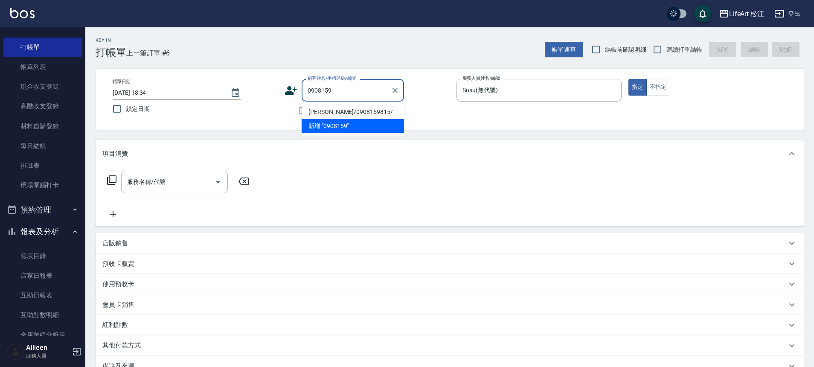
click at [355, 112] on li "[PERSON_NAME]/0908159815/" at bounding box center [353, 112] width 102 height 14
type input "[PERSON_NAME]/0908159815/"
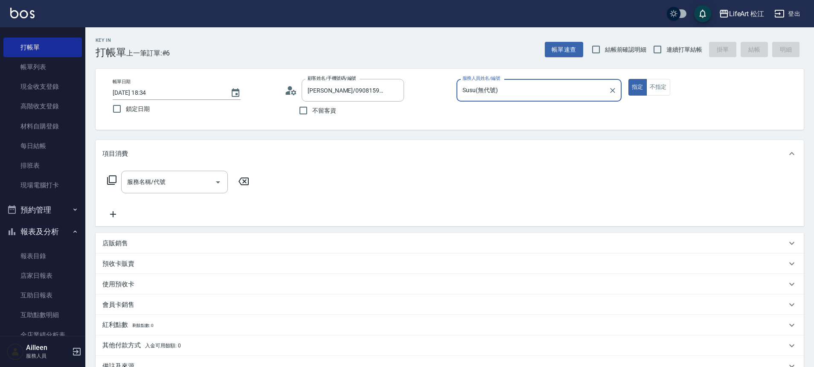
type input "Momo(無代號)"
click at [147, 188] on input "服務名稱/代號" at bounding box center [168, 181] width 86 height 15
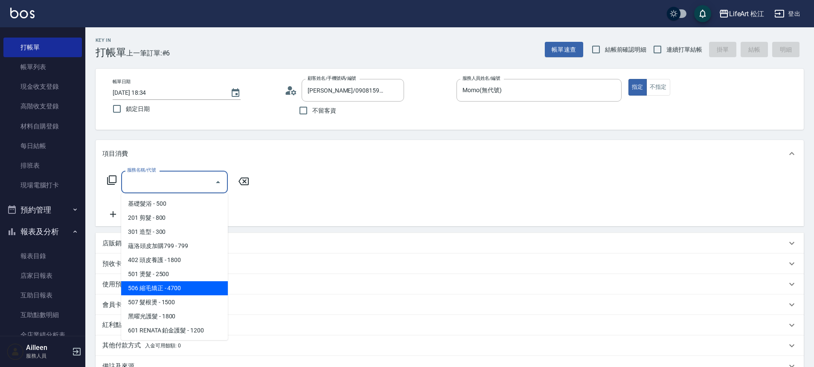
click at [178, 284] on span "506 縮毛矯正 - 4700" at bounding box center [174, 288] width 107 height 14
type input "506 縮毛矯正 (506)"
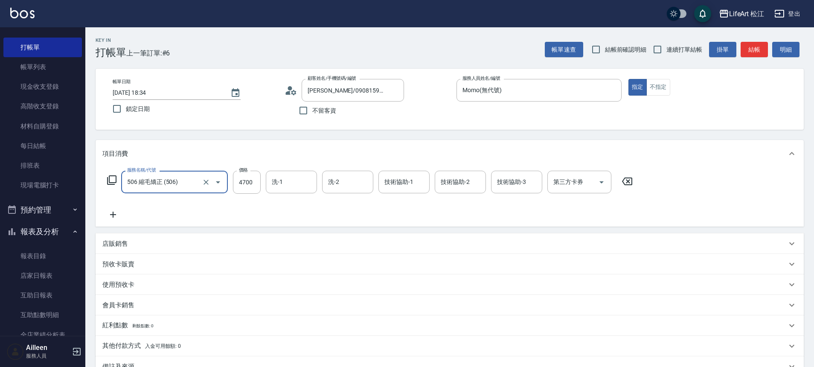
click at [265, 184] on div "服務名稱/代號 506 縮毛矯正 (506) 服務名稱/代號 價格 4700 價格 洗-1 洗-1 洗-2 洗-2 技術協助-1 技術協助-1 技術協助-2 …" at bounding box center [369, 182] width 535 height 23
click at [251, 188] on input "4700" at bounding box center [247, 182] width 28 height 23
type input "2000"
click at [562, 93] on input "Momo(無代號)" at bounding box center [532, 90] width 145 height 15
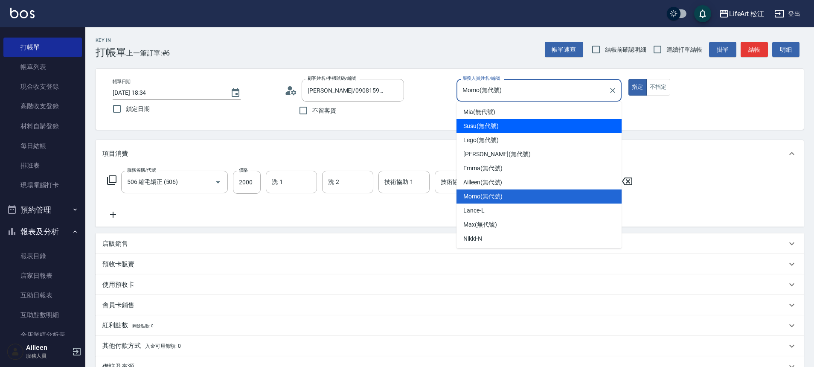
click at [504, 131] on div "Susu (無代號)" at bounding box center [538, 126] width 165 height 14
type input "Susu(無代號)"
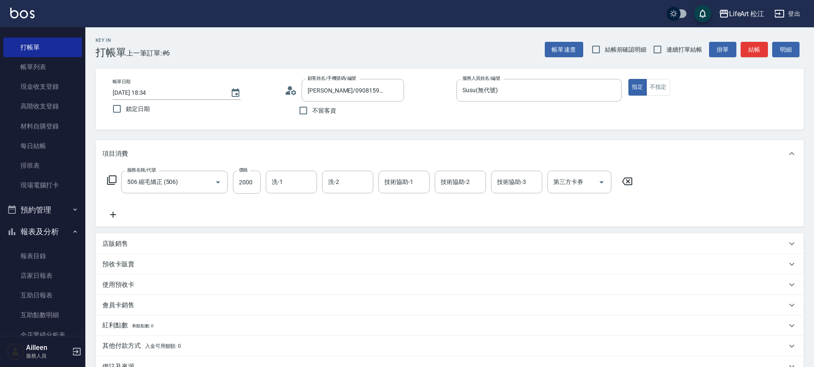
click at [451, 134] on div "Key In 打帳單 上一筆訂單:#6 帳單速查 結帳前確認明細 連續打單結帳 掛單 結帳 明細 帳單日期 [DATE] 18:34 鎖定日期 顧客姓名/手機…" at bounding box center [449, 248] width 728 height 442
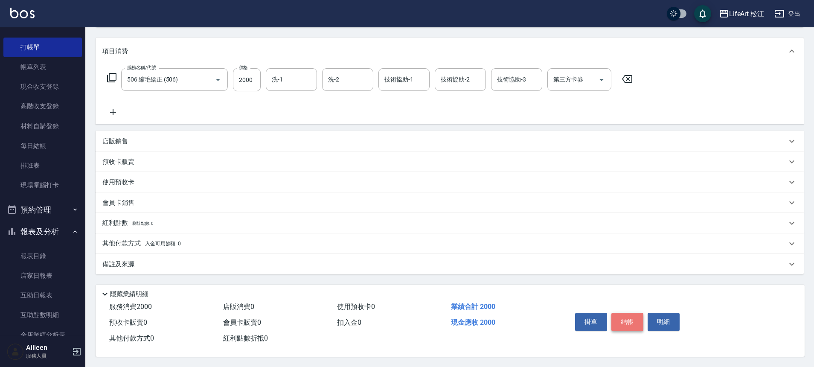
click at [625, 316] on button "結帳" at bounding box center [627, 322] width 32 height 18
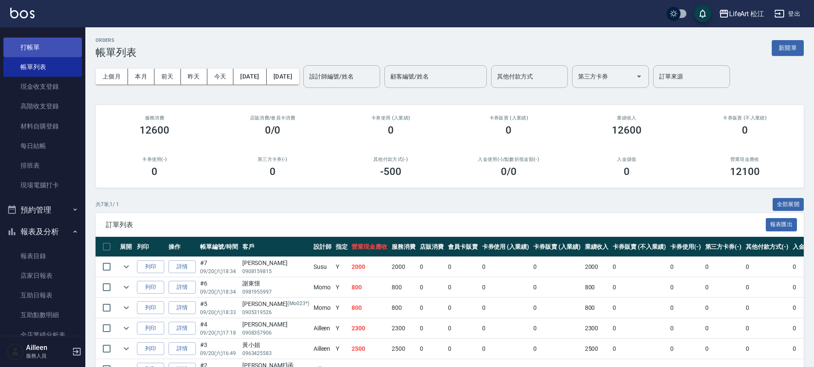
click at [55, 45] on link "打帳單" at bounding box center [42, 48] width 78 height 20
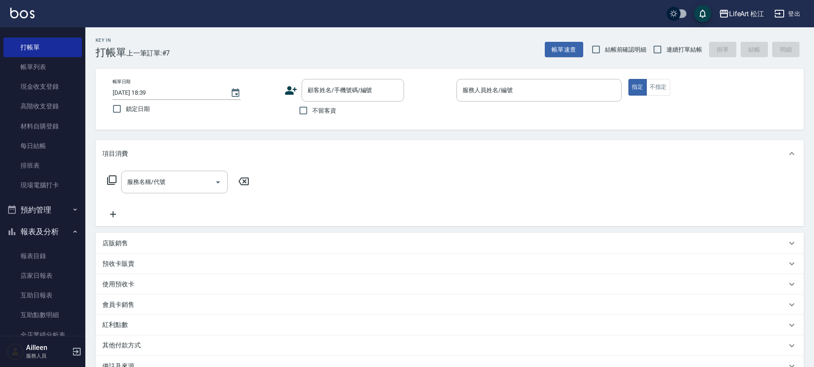
click at [294, 92] on icon at bounding box center [290, 90] width 13 height 13
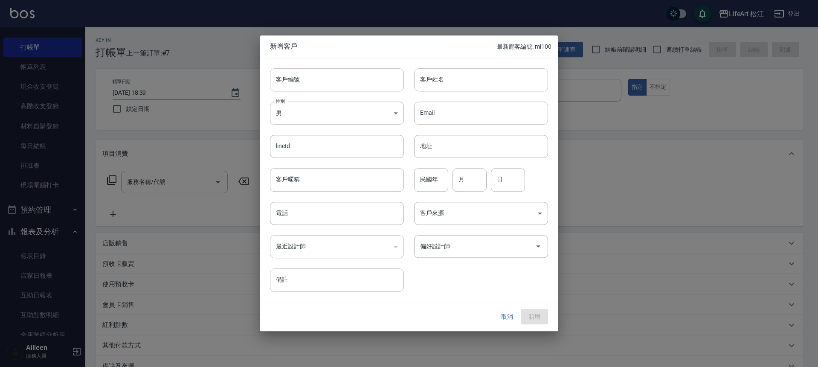
click at [322, 126] on div "lineId lineId" at bounding box center [332, 141] width 144 height 33
click at [365, 119] on body "LifeArt 松江 登出 櫃檯作業 打帳單 帳單列表 現金收支登錄 高階收支登錄 材料自購登錄 每日結帳 排班表 現場電腦打卡 預約管理 預約管理 單日預約…" at bounding box center [409, 234] width 818 height 469
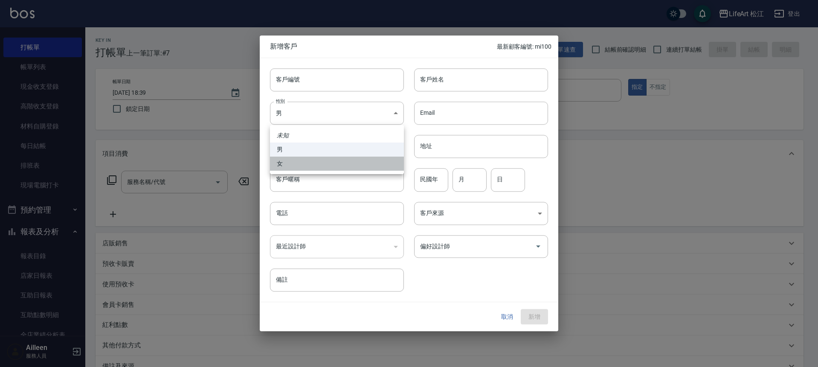
click at [351, 160] on li "女" at bounding box center [337, 164] width 134 height 14
type input "[DEMOGRAPHIC_DATA]"
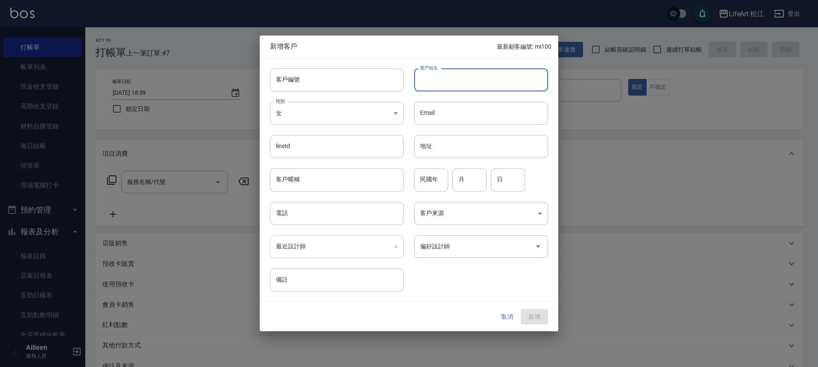
click at [472, 84] on input "客戶姓名" at bounding box center [481, 79] width 134 height 23
type input "x"
type input "[PERSON_NAME]"
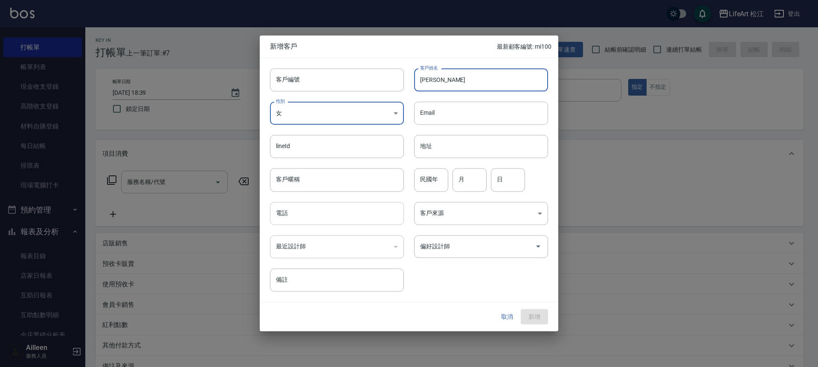
click at [316, 212] on input "電話" at bounding box center [337, 213] width 134 height 23
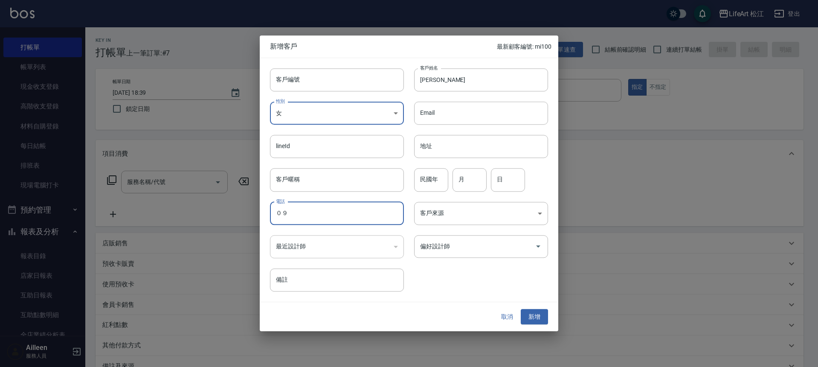
type input "０"
type input "0976996821"
click at [537, 316] on button "新增" at bounding box center [534, 317] width 27 height 16
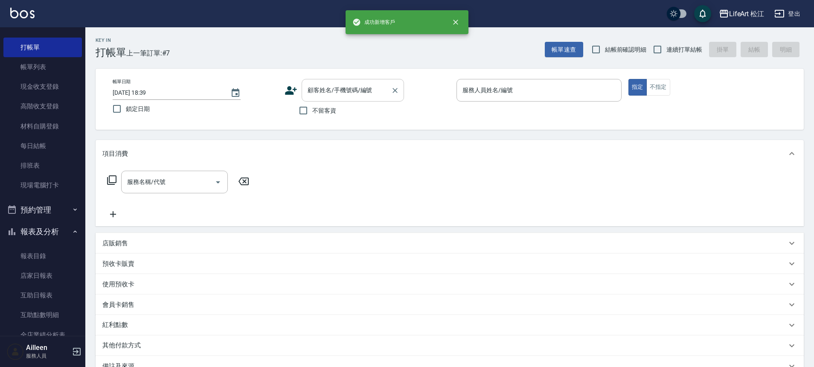
click at [351, 94] on input "顧客姓名/手機號碼/編號" at bounding box center [346, 90] width 82 height 15
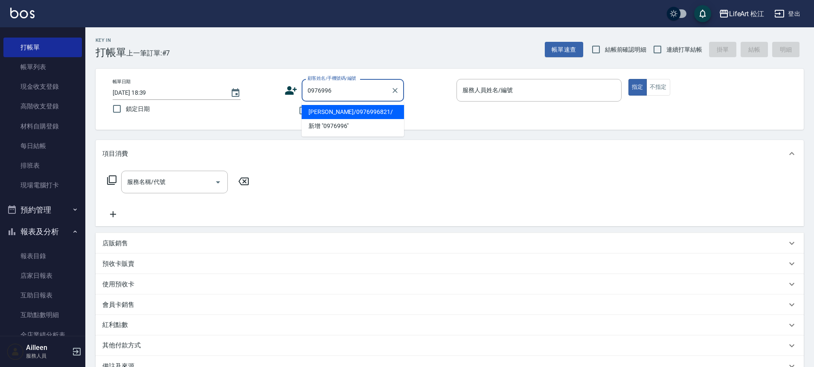
click at [372, 105] on li "[PERSON_NAME]/0976996821/" at bounding box center [353, 112] width 102 height 14
type input "[PERSON_NAME]/0976996821/"
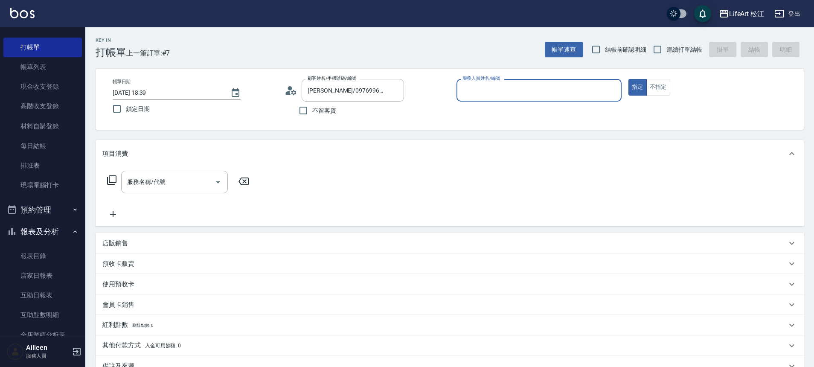
click at [491, 86] on input "服務人員姓名/編號" at bounding box center [538, 90] width 157 height 15
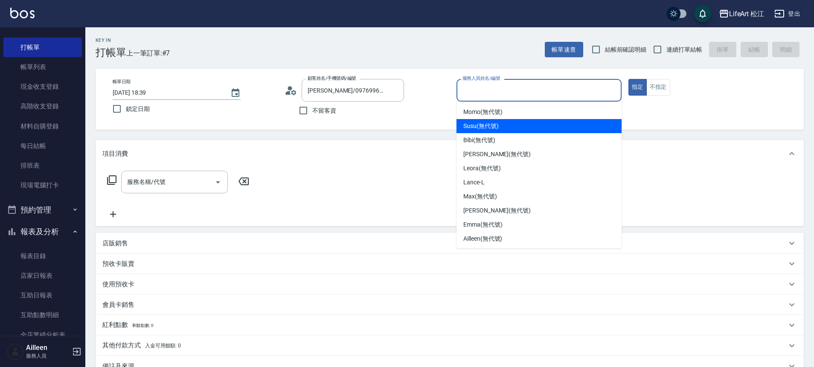
click at [503, 123] on div "Susu (無代號)" at bounding box center [538, 126] width 165 height 14
type input "Susu(無代號)"
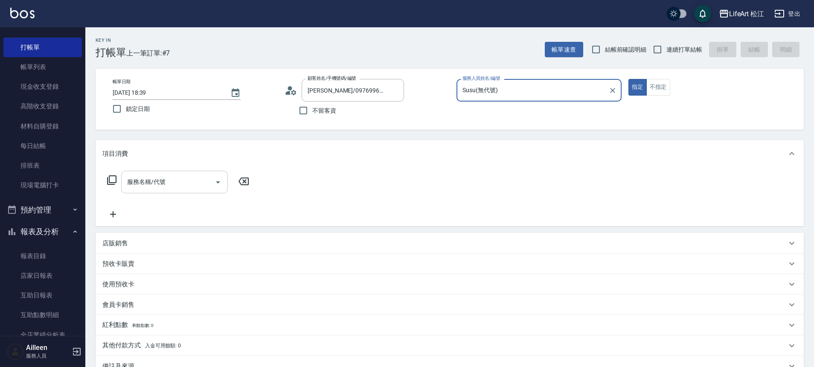
click at [190, 185] on input "服務名稱/代號" at bounding box center [168, 181] width 86 height 15
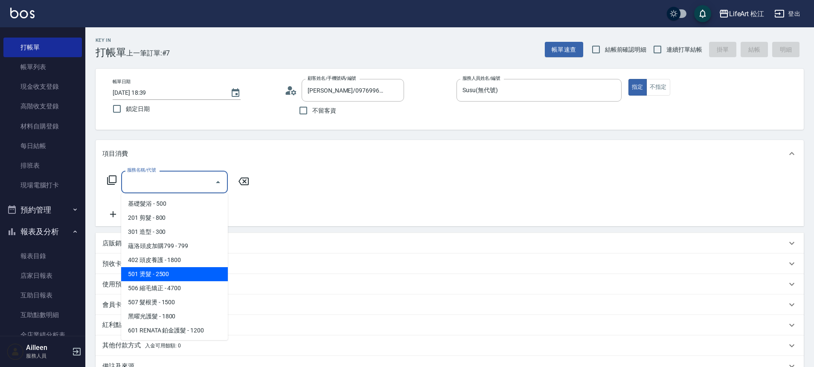
click at [178, 270] on span "501 燙髮 - 2500" at bounding box center [174, 274] width 107 height 14
type input "501 燙髮(501)"
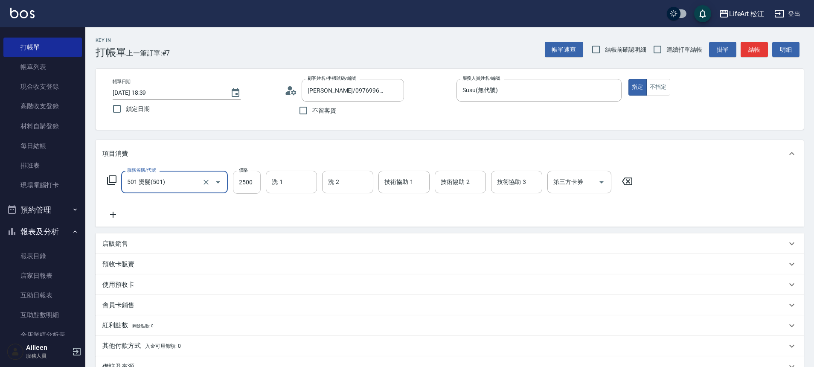
click at [250, 183] on input "2500" at bounding box center [247, 182] width 28 height 23
type input "2000"
click at [111, 213] on icon at bounding box center [112, 214] width 21 height 10
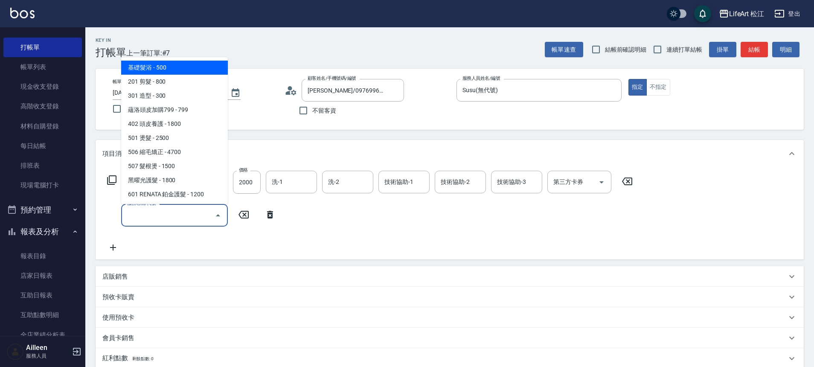
click at [152, 213] on input "服務名稱/代號" at bounding box center [168, 215] width 86 height 15
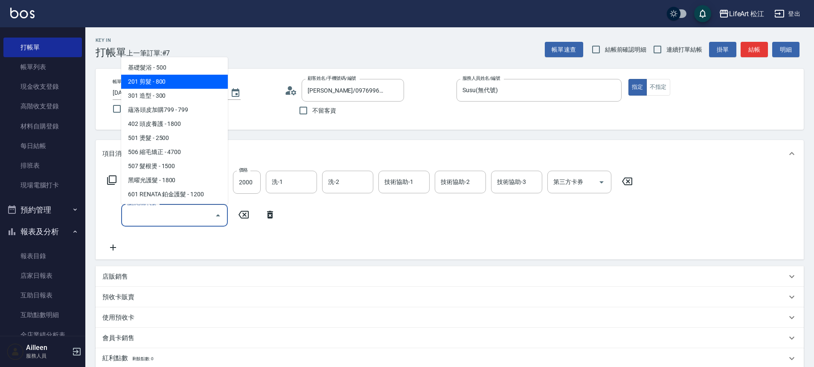
click at [182, 85] on span "201 剪髮 - 800" at bounding box center [174, 82] width 107 height 14
type input "201 剪髮(201)"
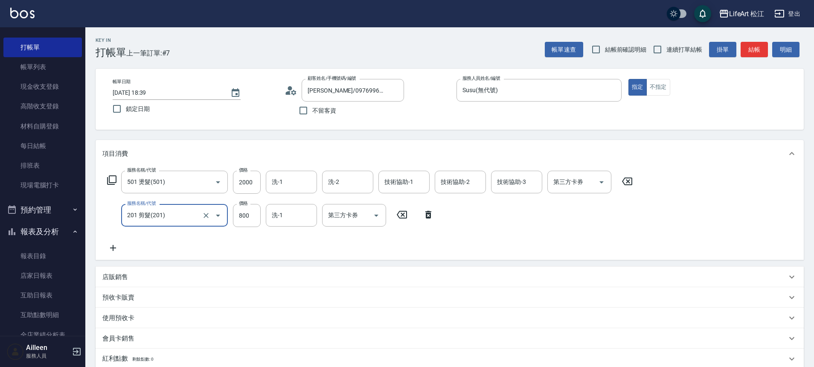
click at [119, 246] on icon at bounding box center [112, 248] width 21 height 10
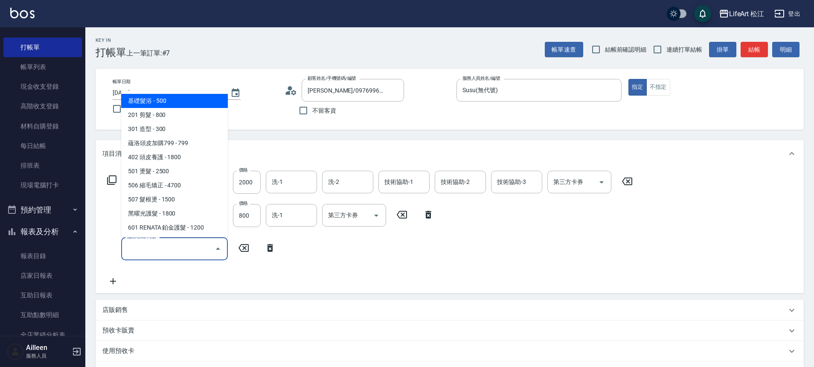
click at [159, 248] on input "服務名稱/代號" at bounding box center [168, 248] width 86 height 15
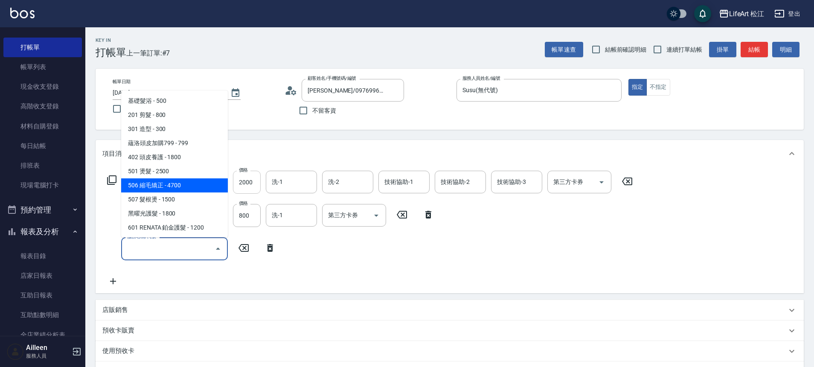
click at [257, 184] on input "2000" at bounding box center [247, 182] width 28 height 23
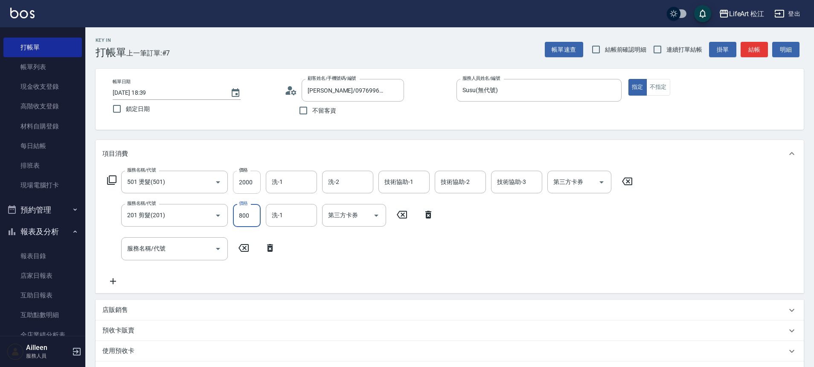
click at [256, 185] on input "2000" at bounding box center [247, 182] width 28 height 23
type input "3000"
click at [251, 215] on input "800" at bounding box center [247, 215] width 28 height 23
type input "1000"
click at [370, 282] on div "服務名稱/代號 501 燙髮(501) 服務名稱/代號 價格 3000 價格 洗-1 洗-1 洗-2 洗-2 技術協助-1 技術協助-1 技術協助-2 技術協…" at bounding box center [369, 228] width 535 height 115
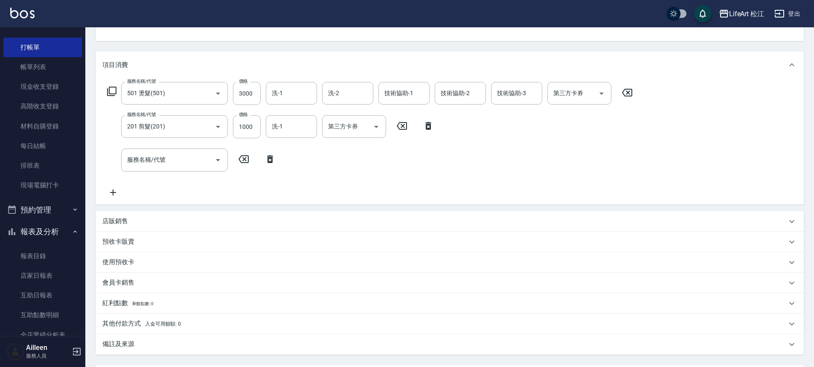
scroll to position [158, 0]
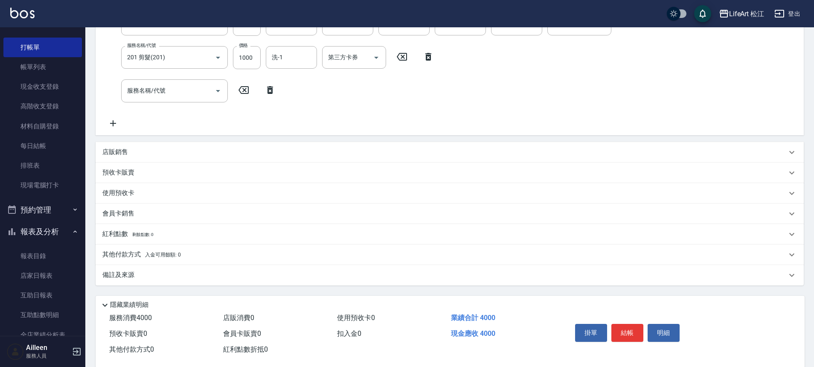
click at [643, 333] on div "掛單 結帳 明細" at bounding box center [627, 333] width 111 height 27
click at [638, 335] on button "結帳" at bounding box center [627, 333] width 32 height 18
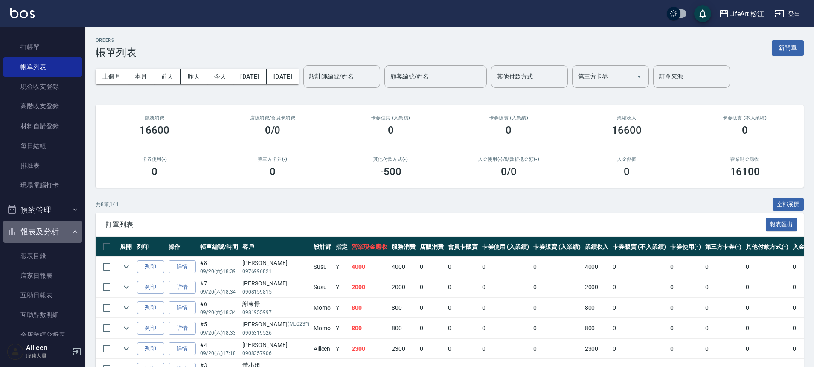
click at [59, 239] on button "報表及分析" at bounding box center [42, 232] width 78 height 22
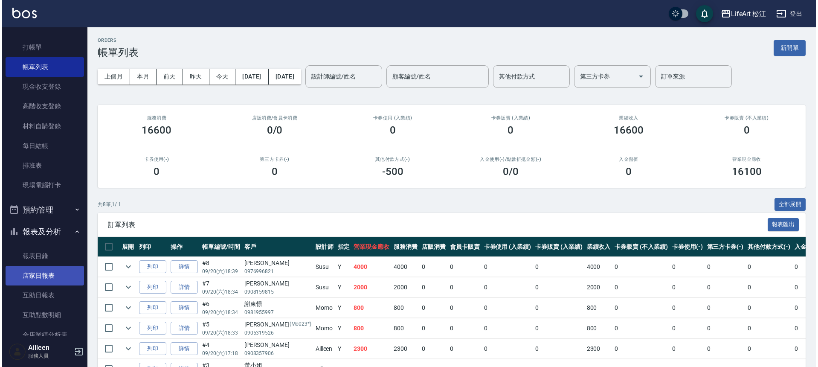
scroll to position [200, 0]
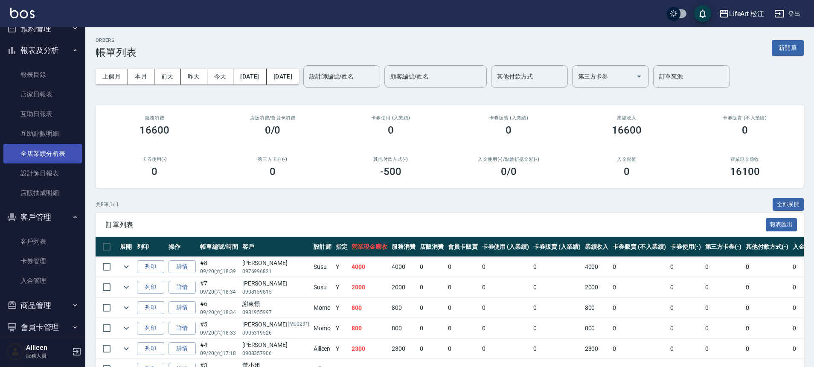
click at [62, 155] on link "全店業績分析表" at bounding box center [42, 154] width 78 height 20
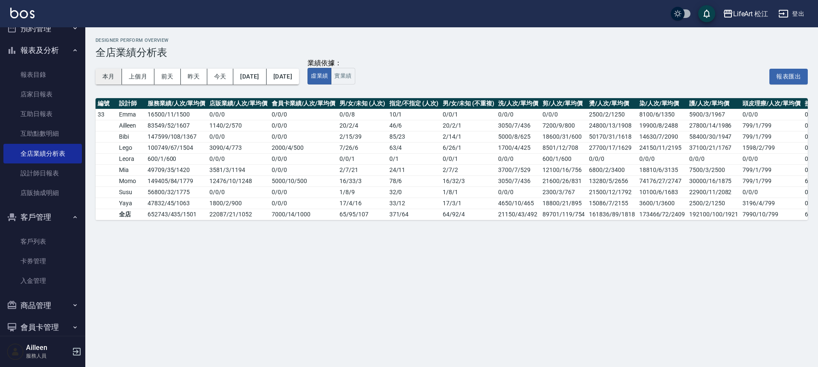
click at [112, 79] on button "本月" at bounding box center [109, 77] width 26 height 16
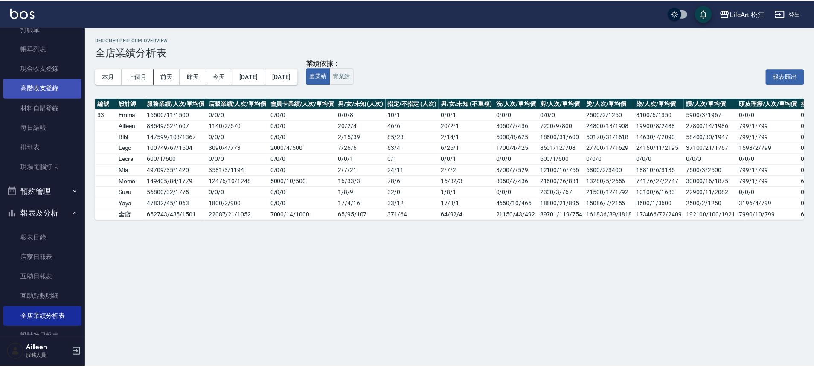
scroll to position [17, 0]
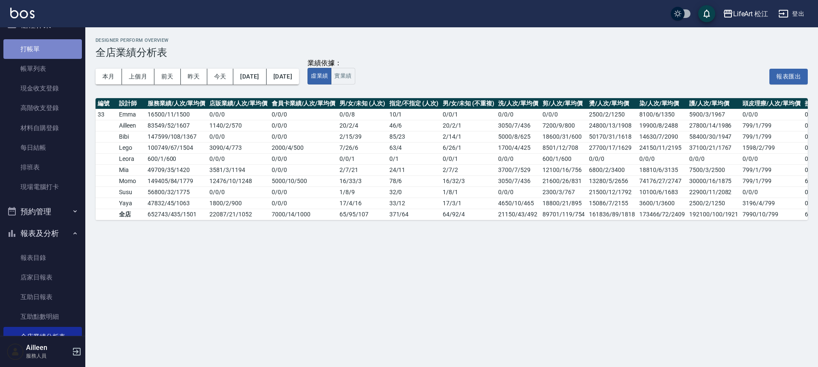
click at [56, 52] on link "打帳單" at bounding box center [42, 49] width 78 height 20
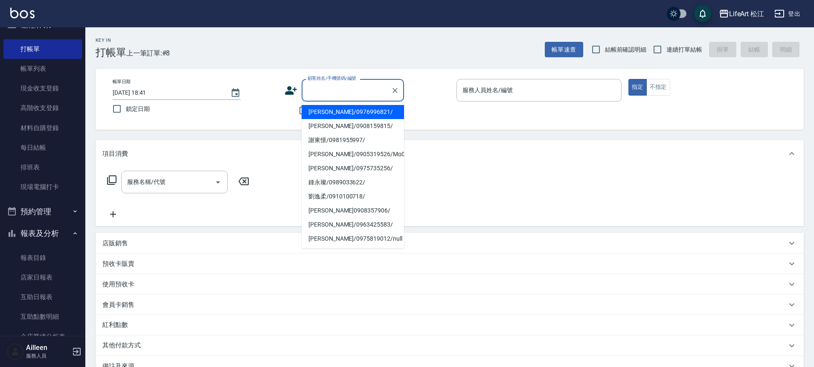
click at [369, 87] on input "顧客姓名/手機號碼/編號" at bounding box center [346, 90] width 82 height 15
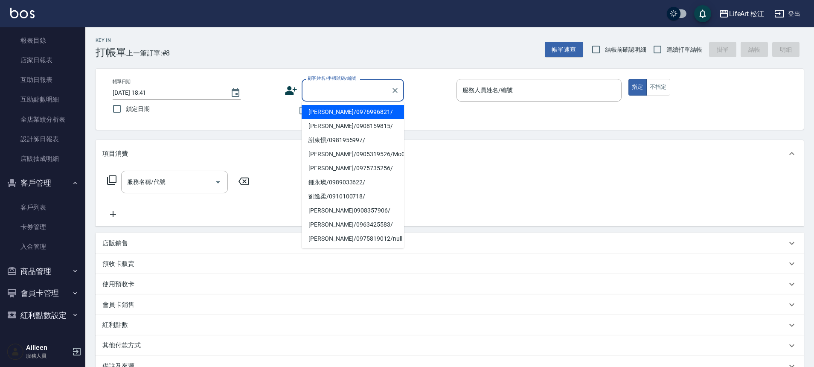
scroll to position [235, 0]
click at [47, 206] on link "客戶列表" at bounding box center [42, 207] width 78 height 20
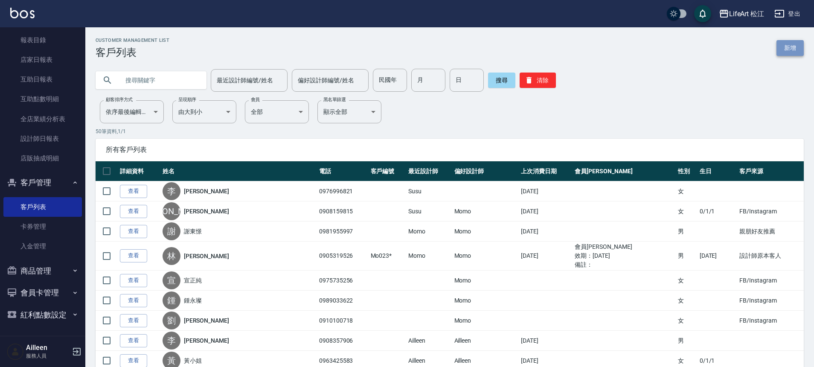
click at [798, 46] on link "新增" at bounding box center [789, 48] width 27 height 16
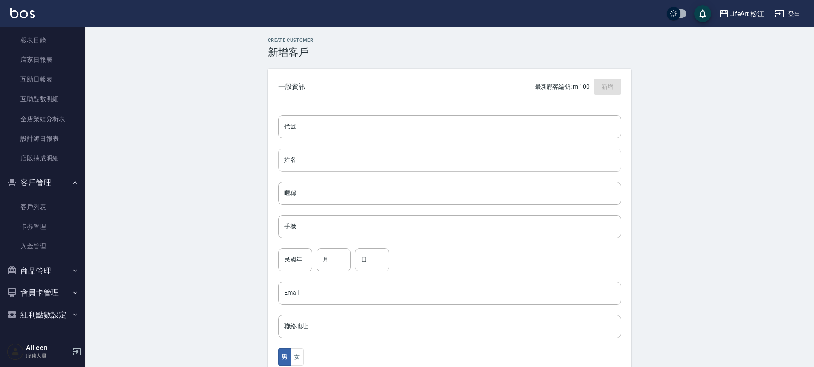
click at [312, 156] on input "姓名" at bounding box center [449, 159] width 343 height 23
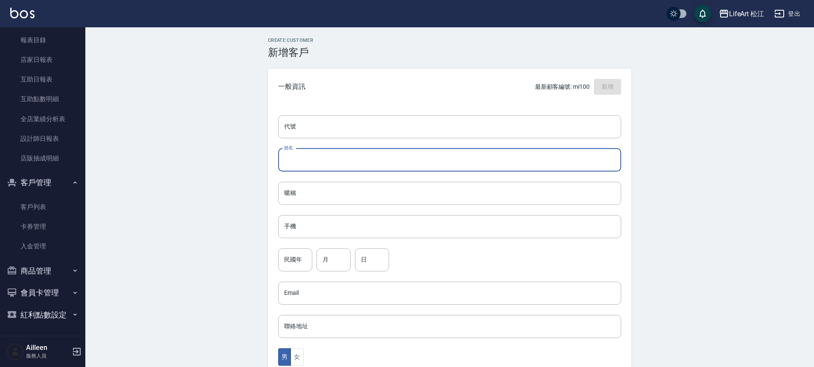
type input "v"
type input "許"
type input "[PERSON_NAME]"
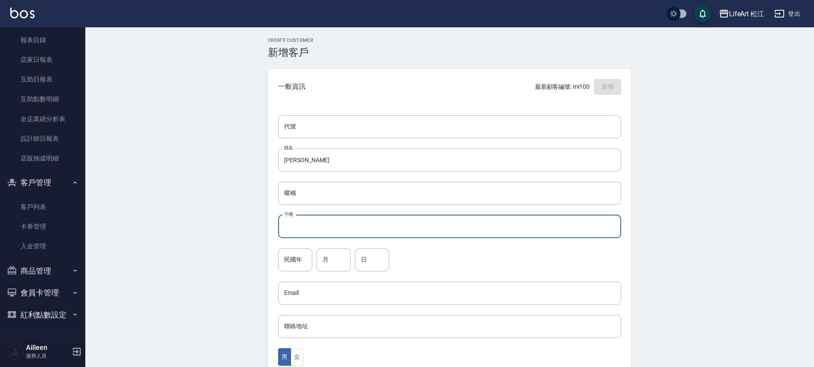
click at [319, 226] on input "手機" at bounding box center [449, 226] width 343 height 23
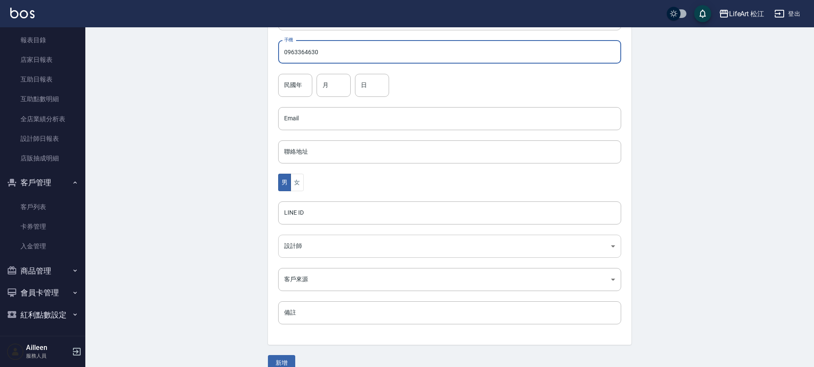
scroll to position [189, 0]
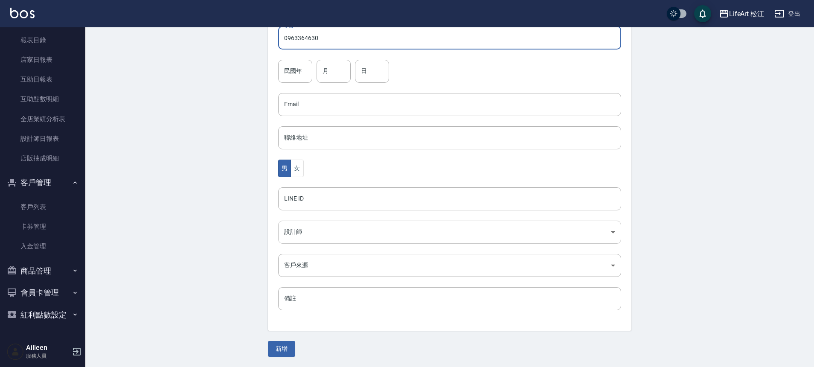
type input "0963364630"
click at [328, 234] on body "LifeArt 松江 登出 櫃檯作業 打帳單 帳單列表 現金收支登錄 高階收支登錄 材料自購登錄 每日結帳 排班表 現場電腦打卡 預約管理 預約管理 單日預約…" at bounding box center [407, 88] width 814 height 555
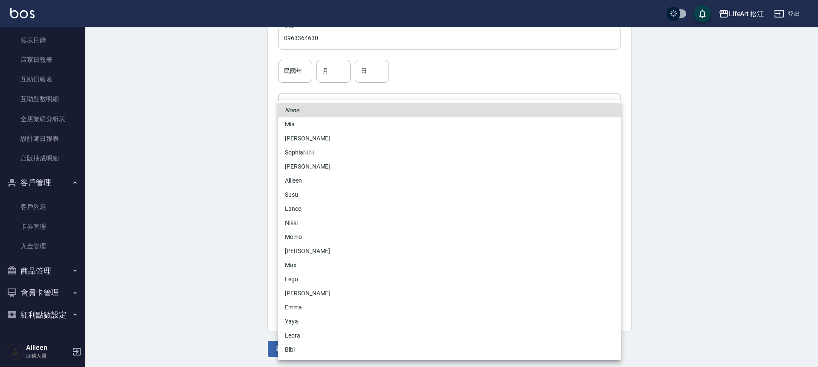
click at [316, 240] on li "Momo" at bounding box center [449, 237] width 343 height 14
type input "e84b7556-3071-4136-b765-65514d721750"
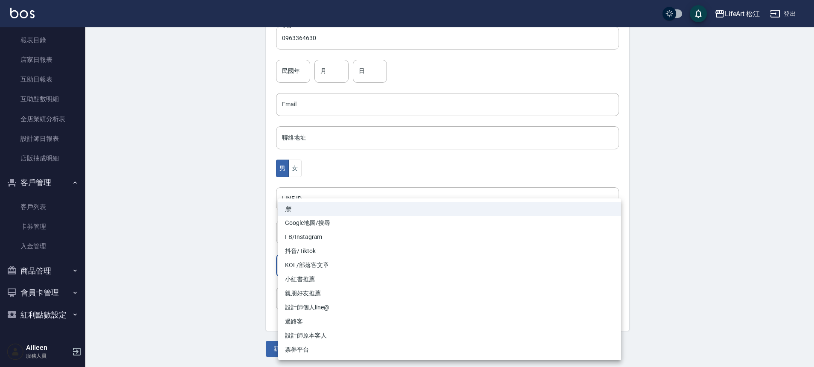
click at [312, 270] on body "LifeArt 松江 登出 櫃檯作業 打帳單 帳單列表 現金收支登錄 高階收支登錄 材料自購登錄 每日結帳 排班表 現場電腦打卡 預約管理 預約管理 單日預約…" at bounding box center [407, 88] width 814 height 555
click at [302, 231] on li "FB/Instagram" at bounding box center [449, 237] width 343 height 14
type input "FB/Instagram"
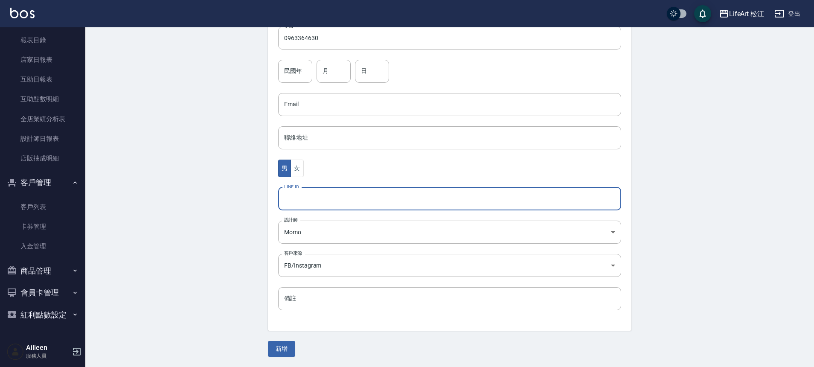
click at [301, 198] on input "LINE ID" at bounding box center [449, 198] width 343 height 23
click at [302, 201] on input "LINE ID" at bounding box center [449, 198] width 343 height 23
click at [296, 202] on input "LINE ID" at bounding box center [449, 198] width 343 height 23
click at [298, 174] on button "女" at bounding box center [296, 168] width 13 height 17
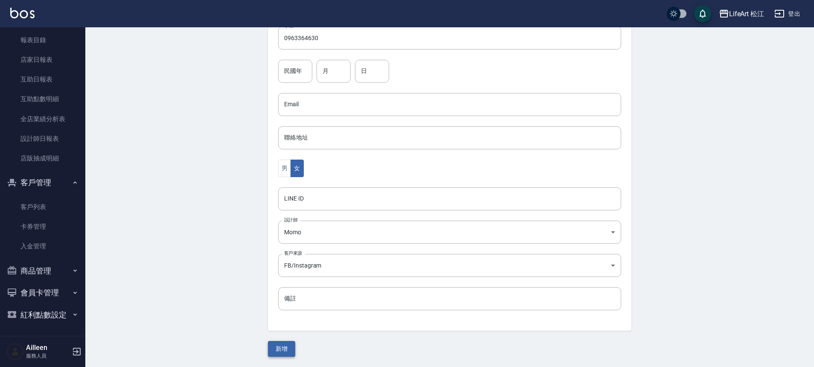
click at [279, 352] on button "新增" at bounding box center [281, 349] width 27 height 16
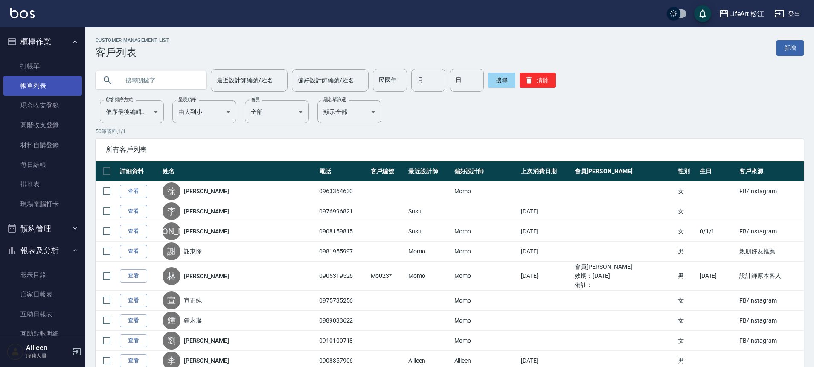
click at [41, 81] on link "帳單列表" at bounding box center [42, 86] width 78 height 20
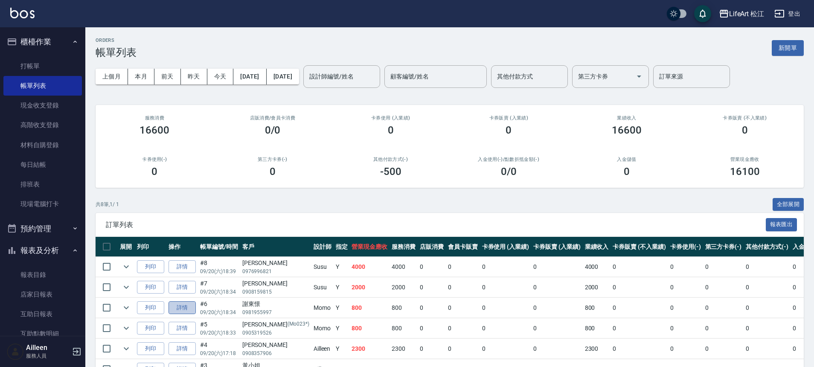
click at [186, 307] on link "詳情" at bounding box center [181, 307] width 27 height 13
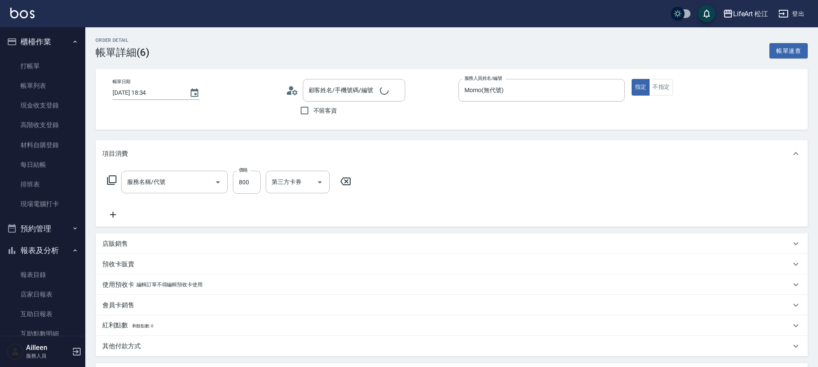
type input "[DATE] 18:34"
type input "Momo(無代號)"
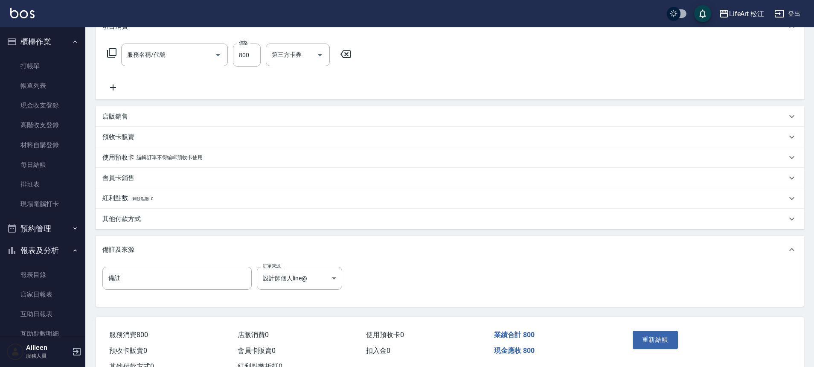
type input "謝東憬/0981955997/"
type input "201 剪髮(201)"
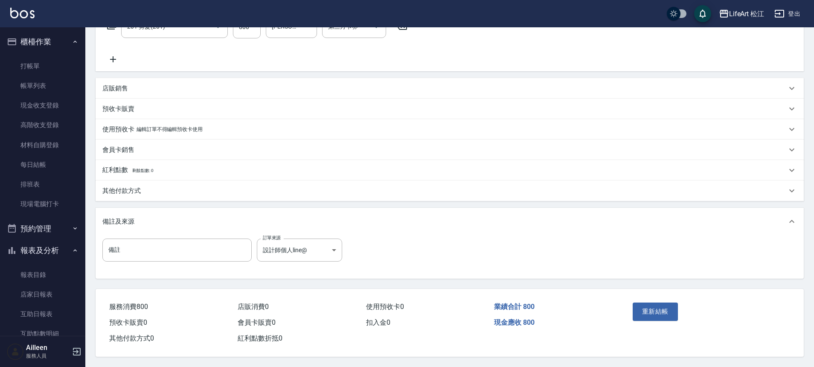
click at [179, 189] on div "其他付款方式" at bounding box center [444, 190] width 684 height 9
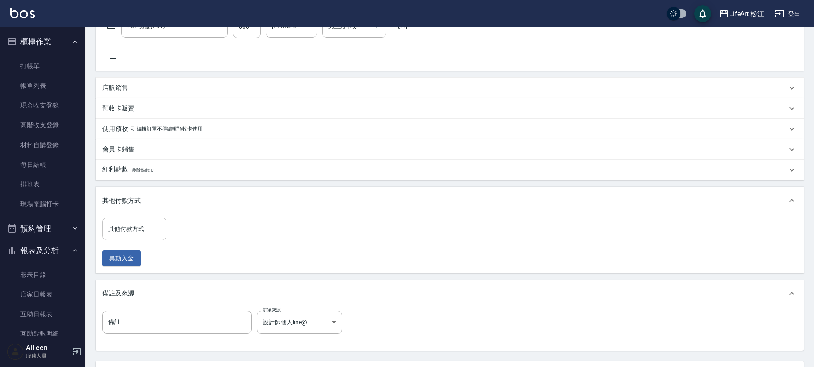
click at [145, 231] on input "其他付款方式" at bounding box center [134, 228] width 56 height 15
click at [141, 252] on span "轉帳" at bounding box center [134, 251] width 64 height 14
type input "轉帳"
click at [186, 232] on input "0" at bounding box center [203, 229] width 64 height 23
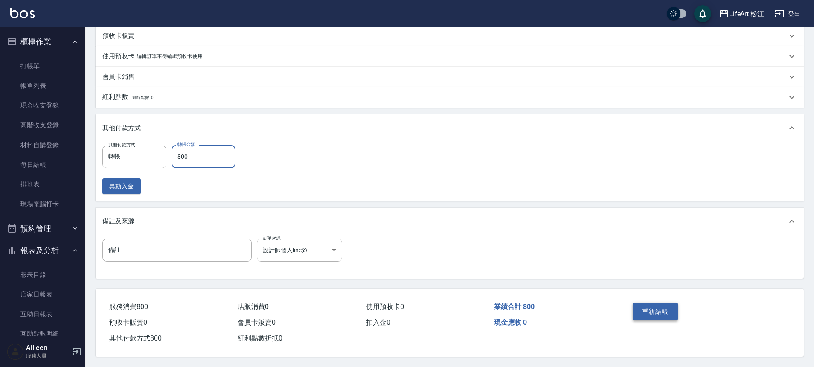
type input "800"
click at [664, 310] on button "重新結帳" at bounding box center [655, 311] width 45 height 18
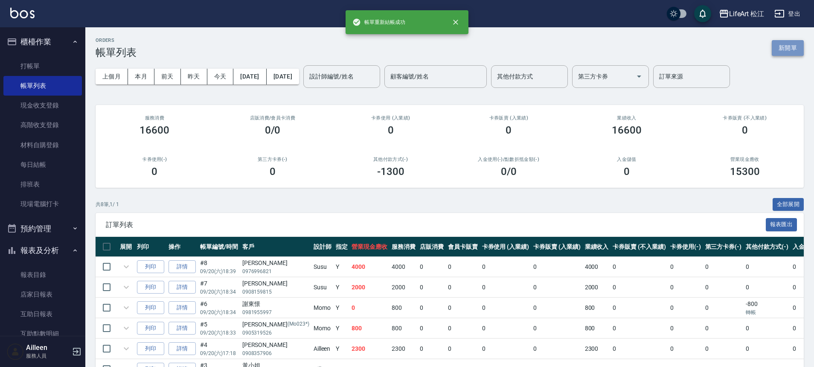
click at [782, 46] on button "新開單" at bounding box center [788, 48] width 32 height 16
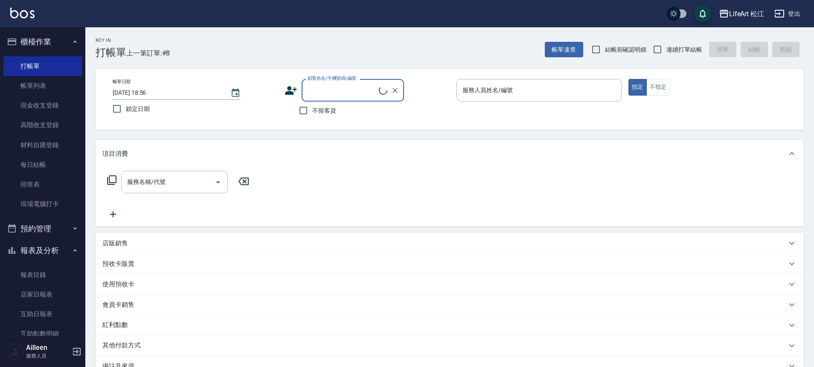
click at [340, 92] on input "顧客姓名/手機號碼/編號" at bounding box center [341, 90] width 73 height 15
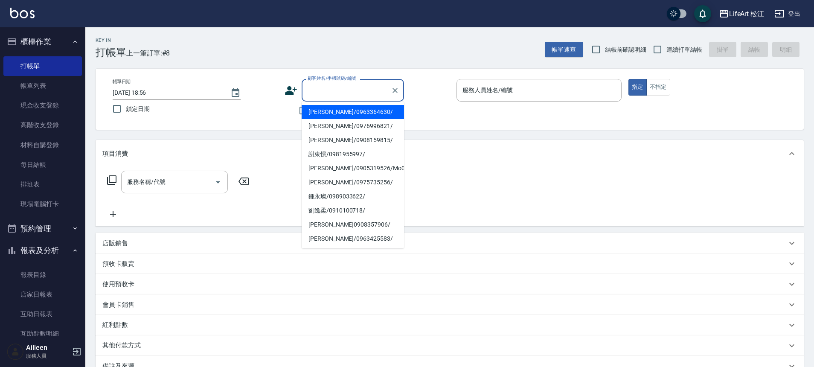
click at [334, 107] on li "[PERSON_NAME]/0963364630/" at bounding box center [353, 112] width 102 height 14
type input "[PERSON_NAME]/0963364630/"
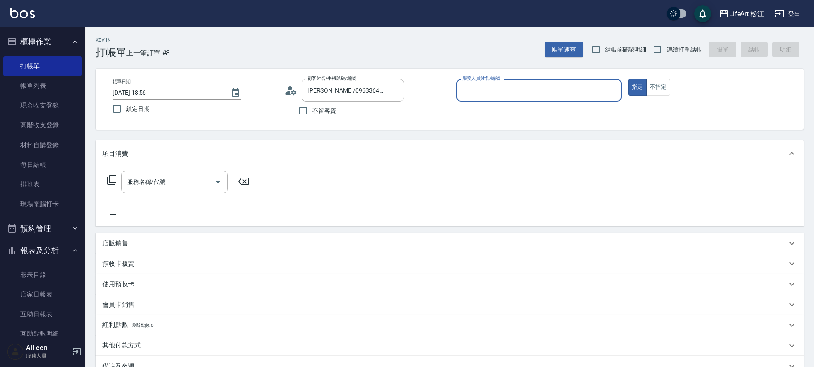
type input "Momo(無代號)"
click at [150, 188] on input "服務名稱/代號" at bounding box center [168, 181] width 86 height 15
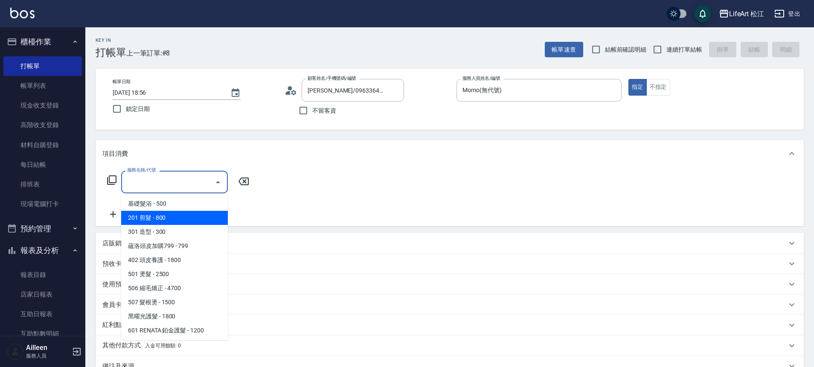
drag, startPoint x: 167, startPoint y: 213, endPoint x: 131, endPoint y: 212, distance: 36.3
click at [167, 213] on span "201 剪髮 - 800" at bounding box center [174, 218] width 107 height 14
type input "201 剪髮(201)"
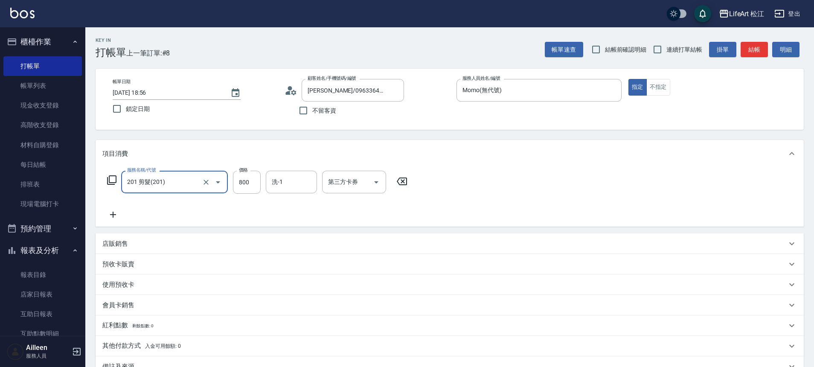
click at [115, 210] on icon at bounding box center [112, 214] width 21 height 10
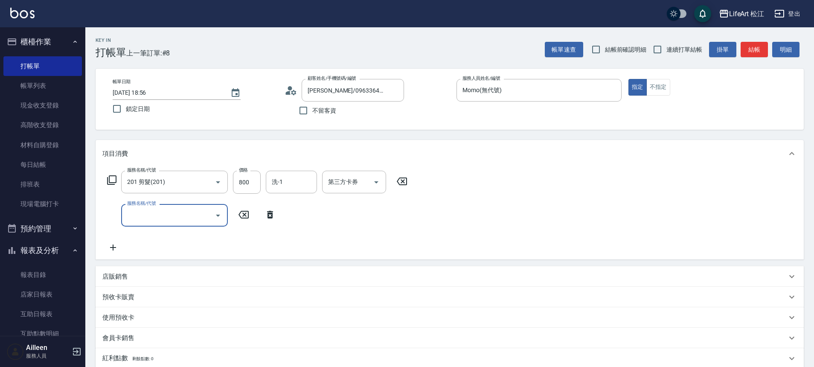
click at [189, 212] on input "服務名稱/代號" at bounding box center [168, 215] width 86 height 15
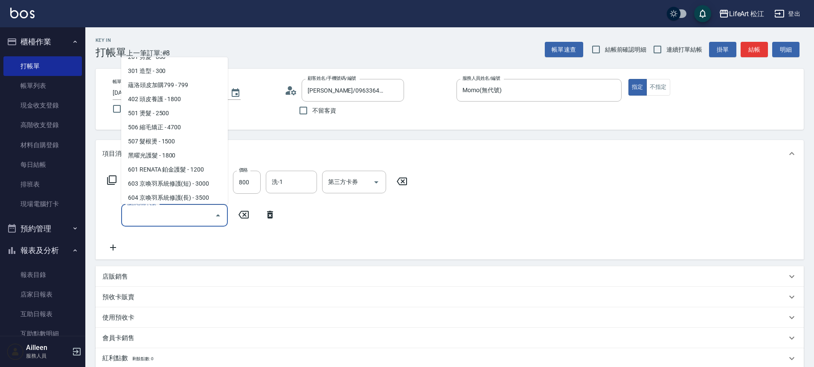
scroll to position [113, 0]
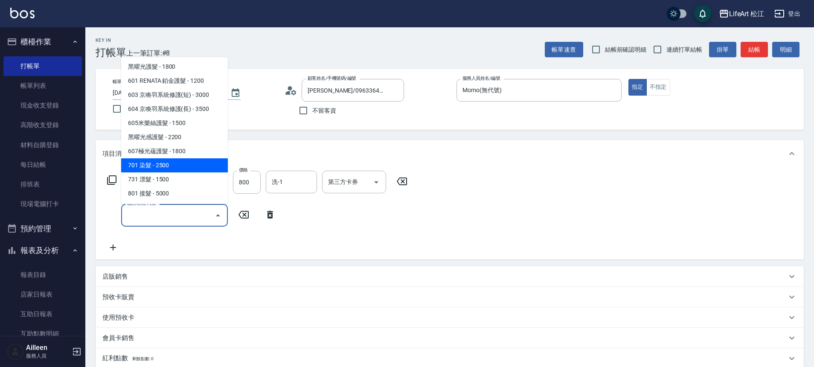
click at [174, 169] on span "701 染髮 - 2500" at bounding box center [174, 165] width 107 height 14
type input "701 染髮(701)"
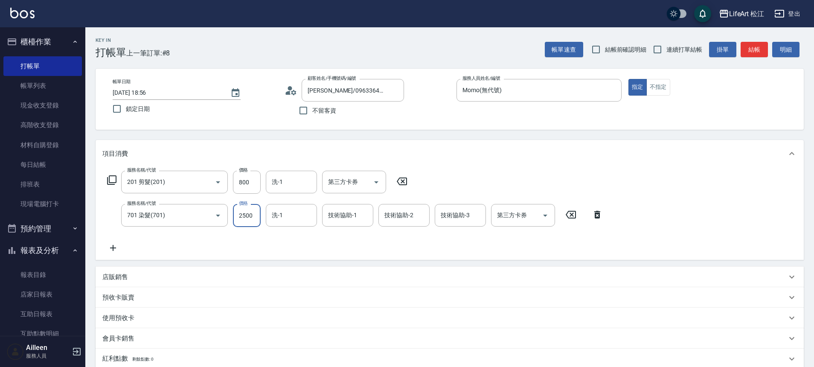
click at [256, 221] on input "2500" at bounding box center [247, 215] width 28 height 23
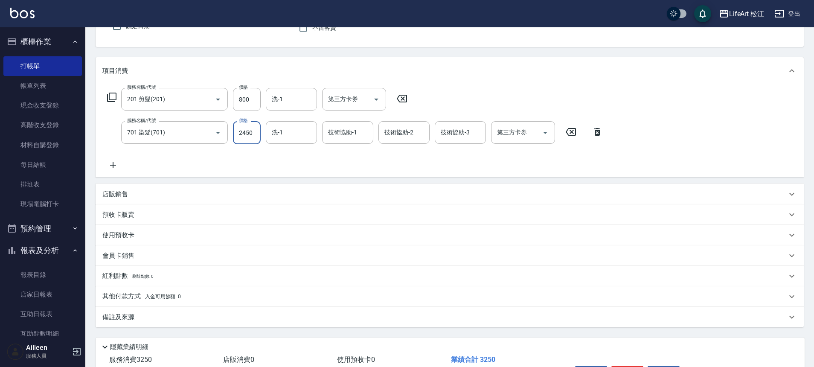
scroll to position [84, 0]
type input "2450"
click at [143, 298] on p "其他付款方式 入金可用餘額: 0" at bounding box center [141, 295] width 78 height 9
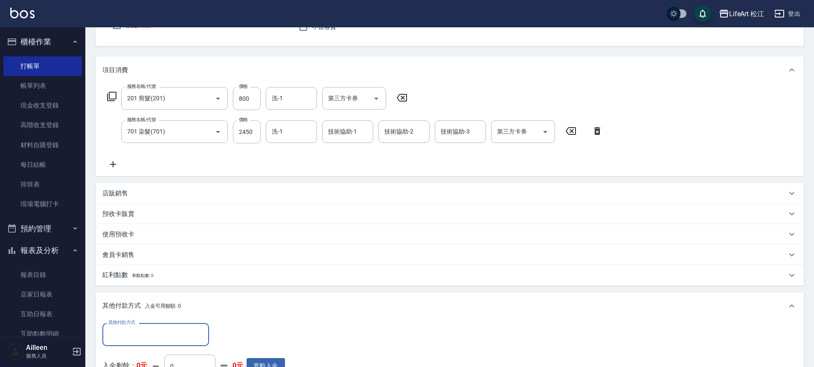
scroll to position [0, 0]
click at [149, 324] on div "其他付款方式" at bounding box center [155, 334] width 107 height 23
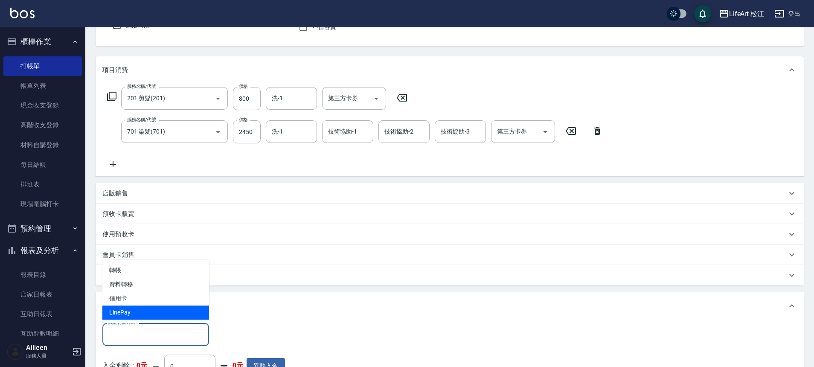
click at [151, 316] on span "LinePay" at bounding box center [155, 312] width 107 height 14
type input "LinePay"
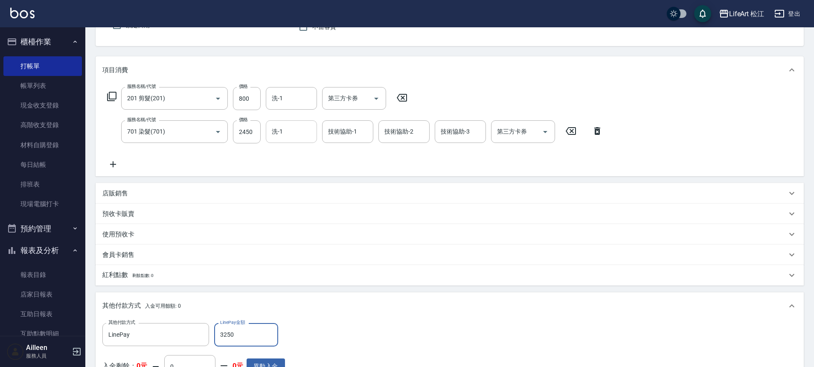
type input "3250"
click at [296, 132] on input "洗-1" at bounding box center [292, 131] width 44 height 15
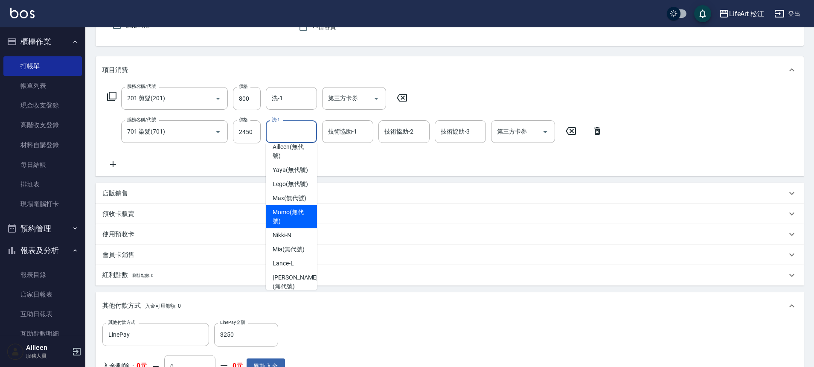
scroll to position [207, 0]
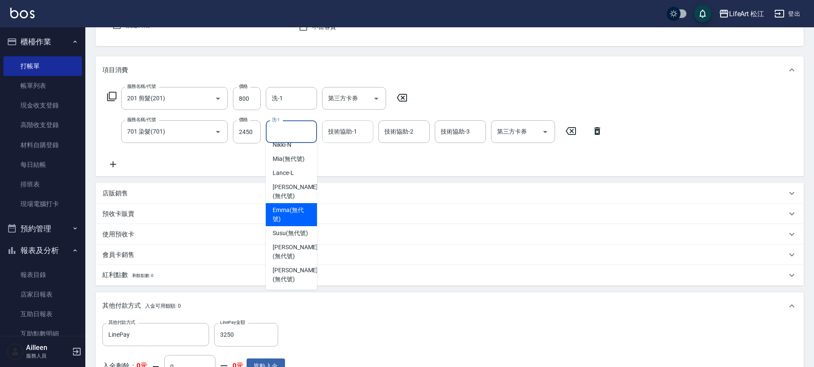
drag, startPoint x: 283, startPoint y: 213, endPoint x: 342, endPoint y: 127, distance: 104.5
click at [283, 213] on span "[PERSON_NAME] (無代號)" at bounding box center [292, 215] width 38 height 18
type input "[PERSON_NAME](無代號)"
type input "0"
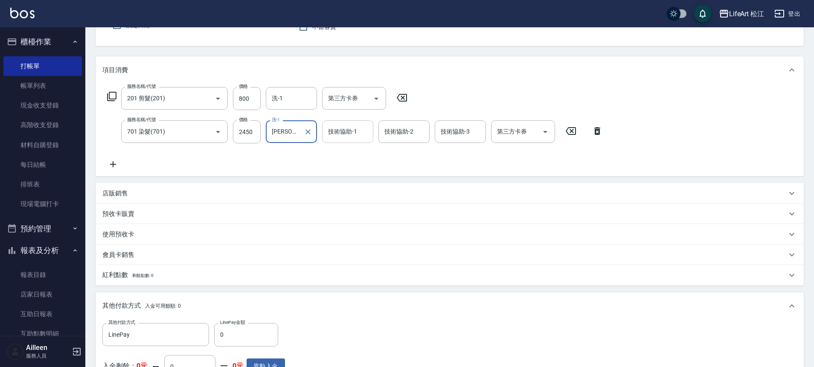
click at [344, 126] on input "技術協助-1" at bounding box center [348, 131] width 44 height 15
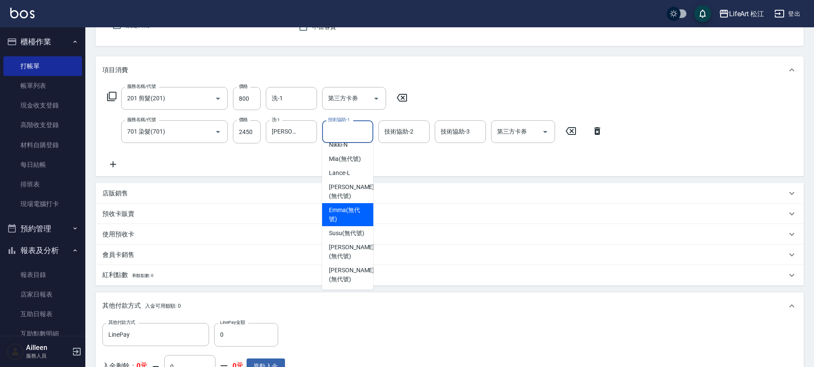
click at [348, 207] on span "[PERSON_NAME] (無代號)" at bounding box center [348, 215] width 38 height 18
type input "[PERSON_NAME](無代號)"
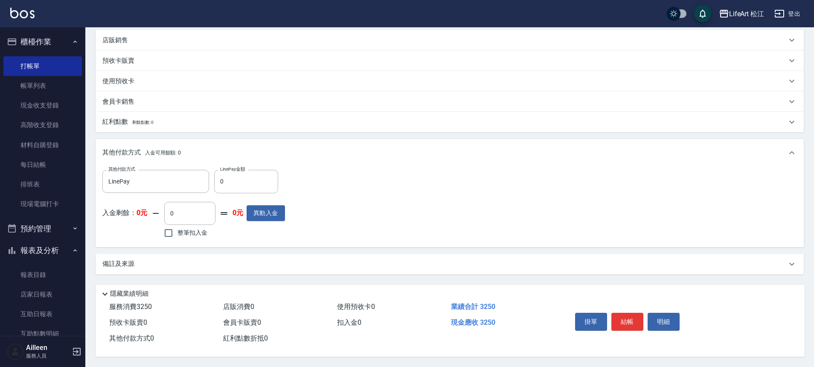
scroll to position [241, 0]
click at [237, 261] on div "備註及來源" at bounding box center [444, 263] width 684 height 9
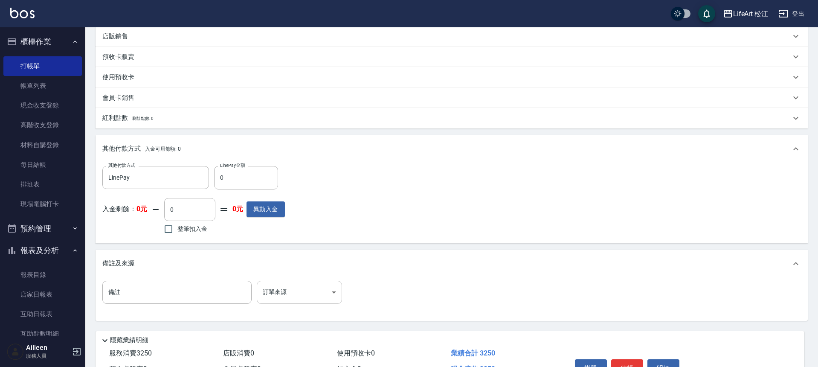
click at [299, 292] on body "LifeArt 松江 登出 櫃檯作業 打帳單 帳單列表 現金收支登錄 高階收支登錄 材料自購登錄 每日結帳 排班表 現場電腦打卡 預約管理 預約管理 單日預約…" at bounding box center [409, 86] width 818 height 654
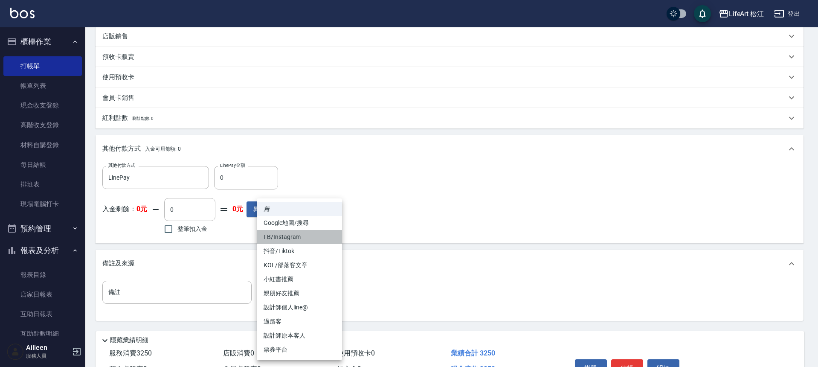
click at [309, 232] on li "FB/Instagram" at bounding box center [299, 237] width 85 height 14
type input "FB/Instagram"
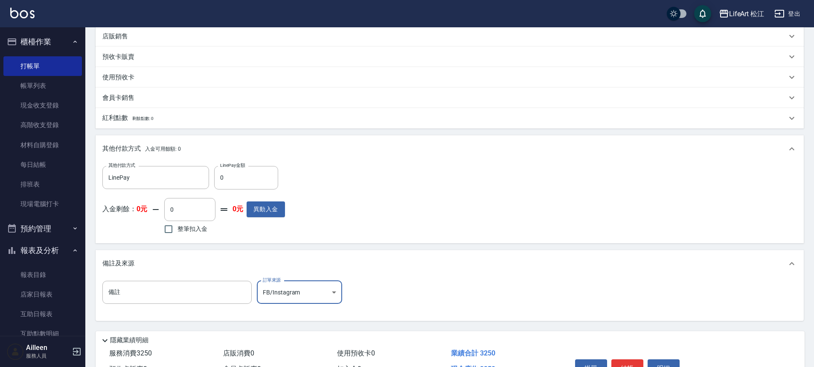
scroll to position [291, 0]
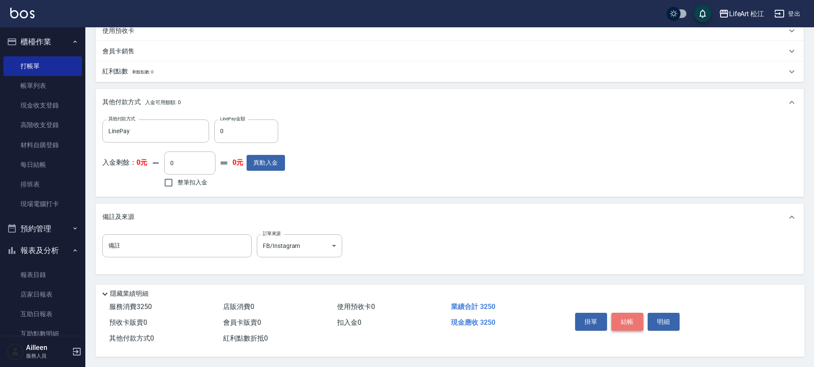
click at [632, 320] on button "結帳" at bounding box center [627, 322] width 32 height 18
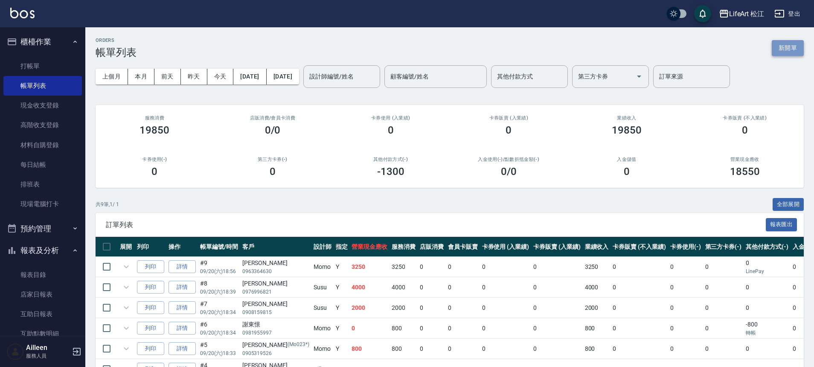
click at [795, 46] on button "新開單" at bounding box center [788, 48] width 32 height 16
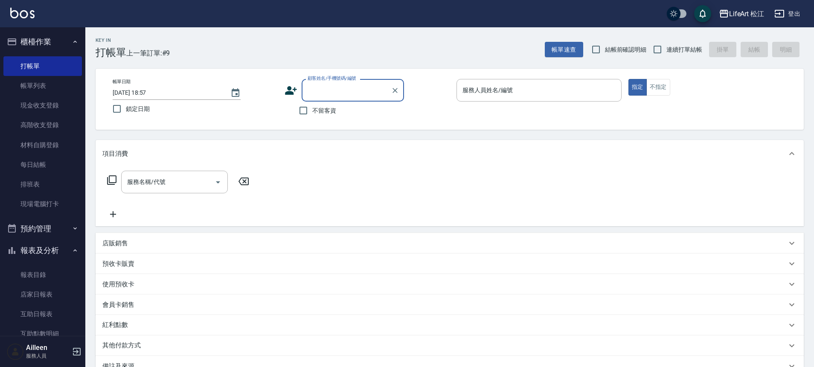
click at [373, 88] on input "顧客姓名/手機號碼/編號" at bounding box center [346, 90] width 82 height 15
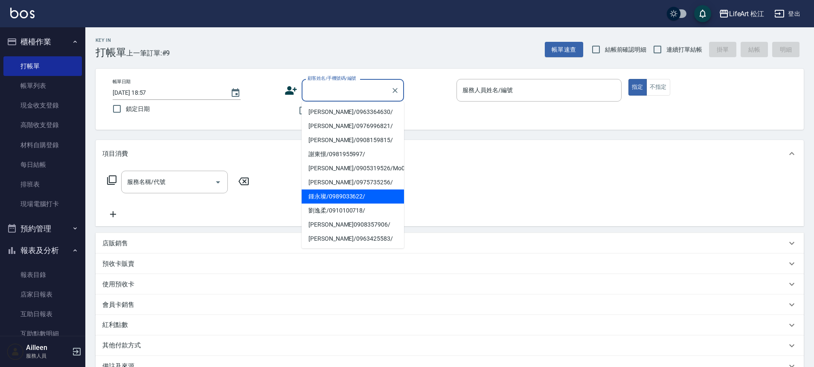
click at [333, 199] on li "鍾永璨/0989033622/" at bounding box center [353, 196] width 102 height 14
type input "鍾永璨/0989033622/"
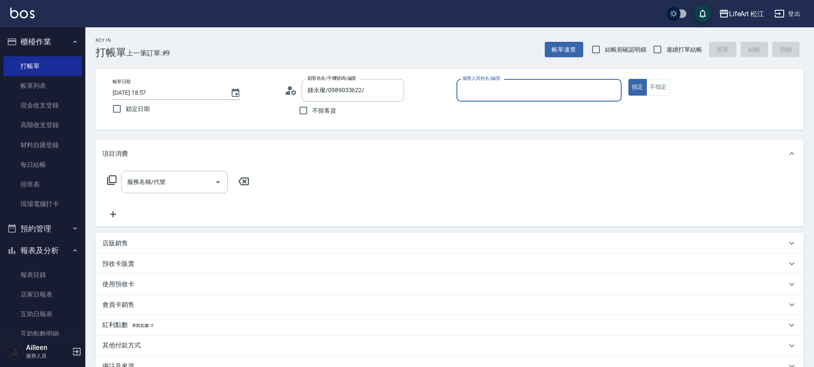
type input "Momo(無代號)"
click at [164, 180] on div "服務名稱/代號 服務名稱/代號" at bounding box center [174, 182] width 107 height 23
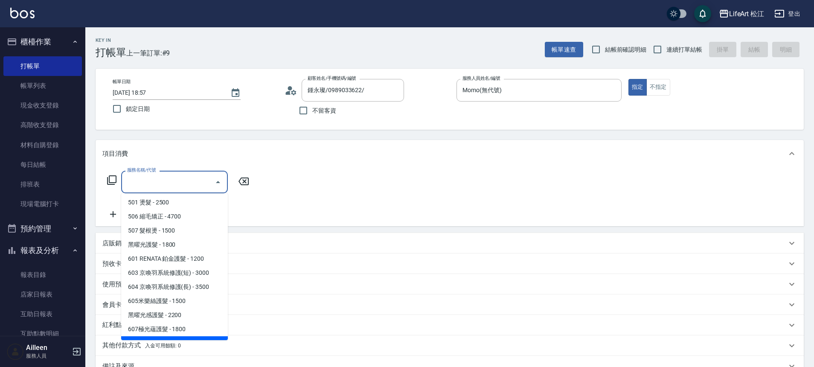
scroll to position [113, 0]
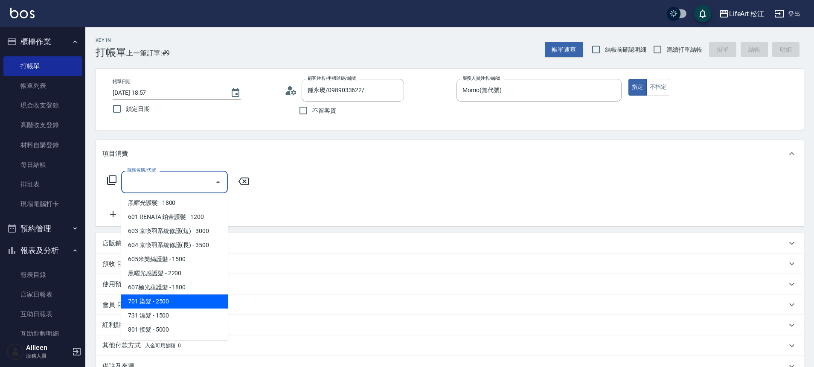
click at [172, 297] on span "701 染髮 - 2500" at bounding box center [174, 301] width 107 height 14
type input "701 染髮(701)"
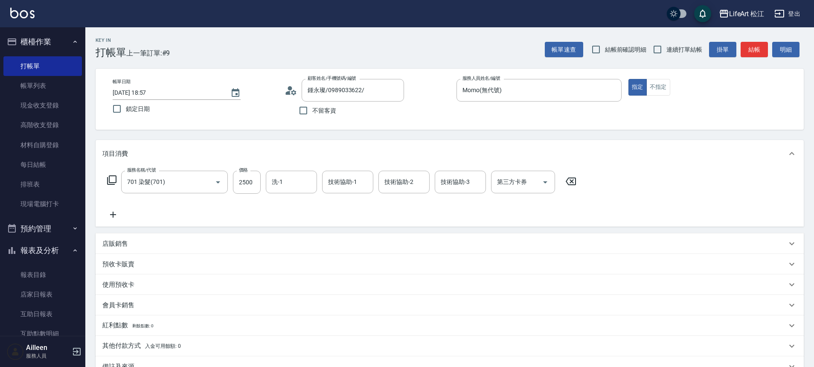
click at [119, 214] on icon at bounding box center [112, 214] width 21 height 10
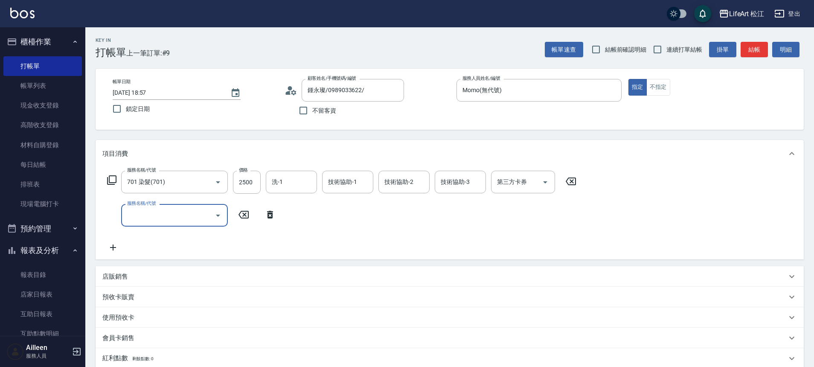
click at [154, 211] on input "服務名稱/代號" at bounding box center [168, 215] width 86 height 15
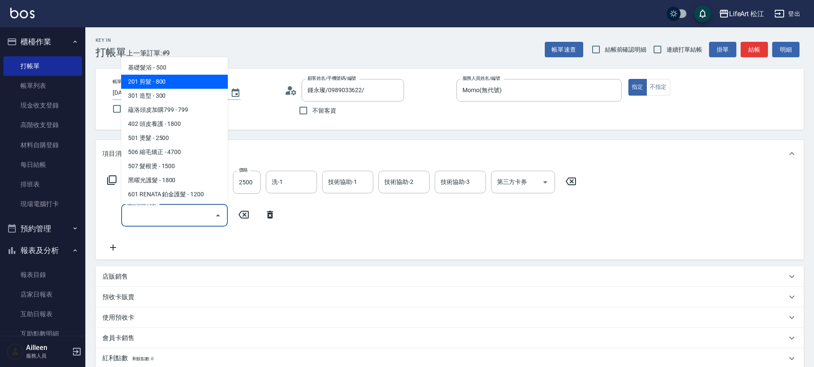
click at [166, 85] on span "201 剪髮 - 800" at bounding box center [174, 82] width 107 height 14
type input "201 剪髮(201)"
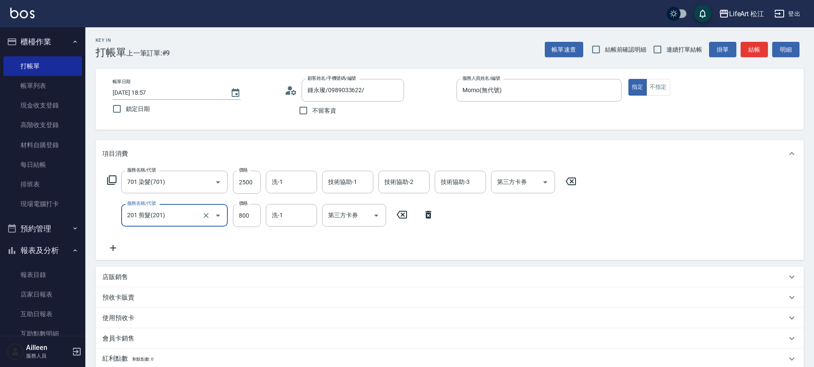
click at [117, 249] on icon at bounding box center [112, 248] width 21 height 10
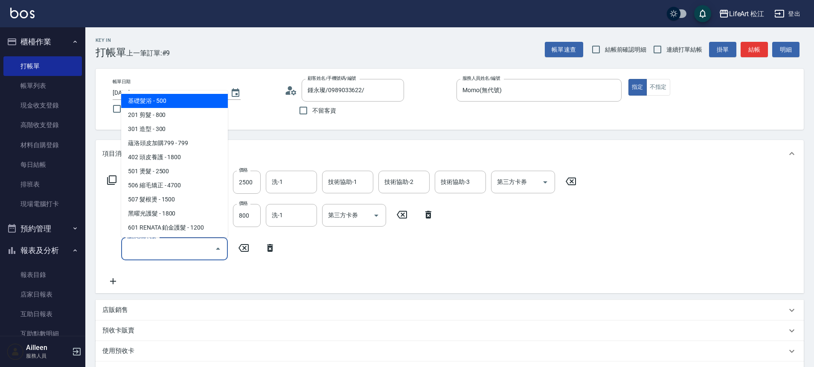
click at [143, 252] on input "服務名稱/代號" at bounding box center [168, 248] width 86 height 15
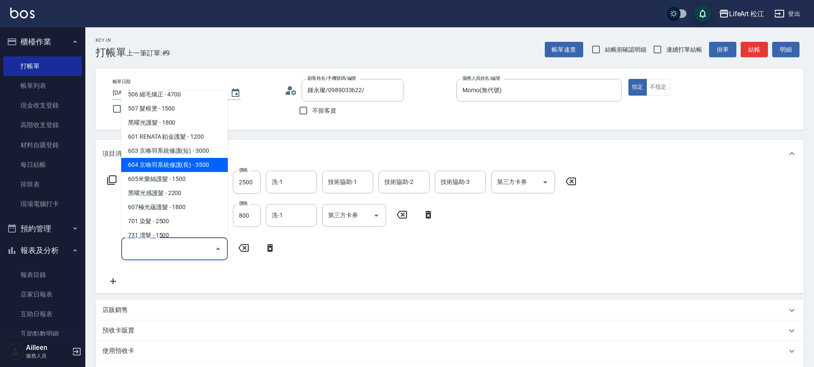
scroll to position [82, 0]
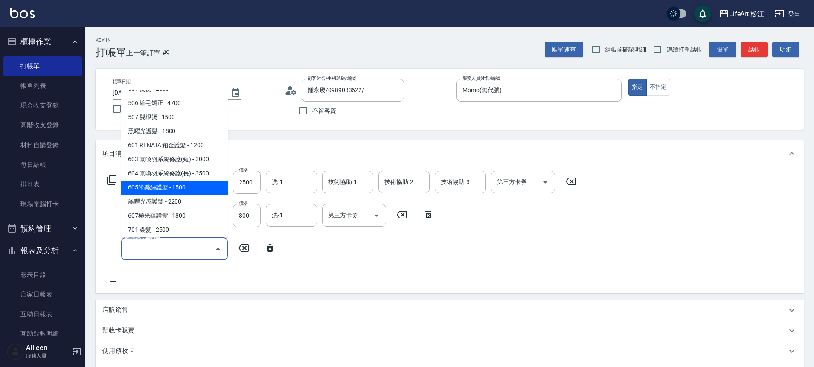
click at [163, 190] on span "605米樂絲護髮 - 1500" at bounding box center [174, 187] width 107 height 14
type input "605米樂絲護髮(605)"
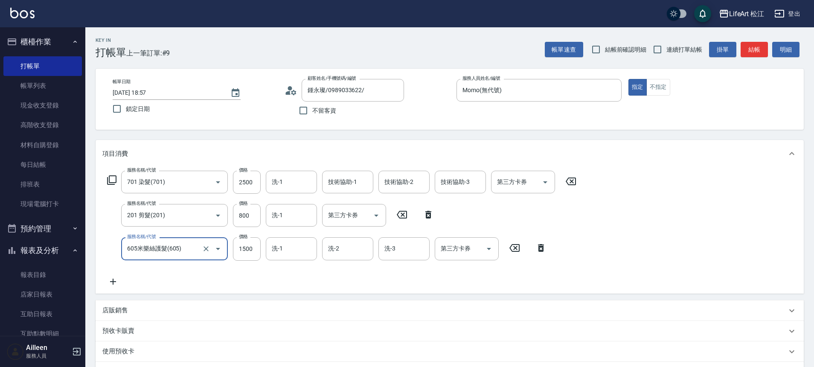
click at [274, 249] on div "洗-1 洗-1" at bounding box center [291, 248] width 51 height 23
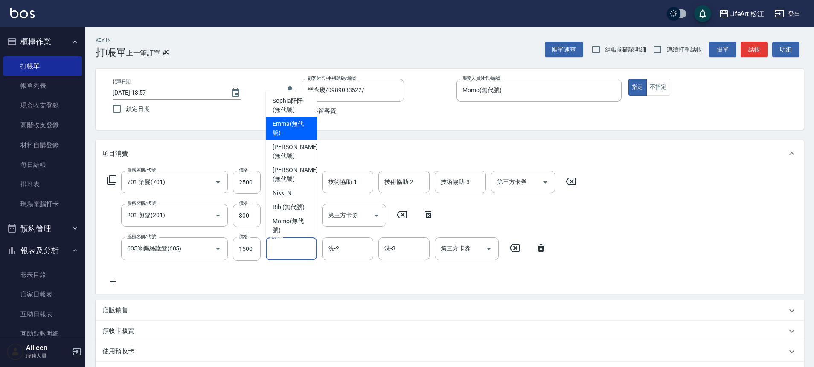
click at [289, 130] on span "[PERSON_NAME] (無代號)" at bounding box center [292, 128] width 38 height 18
type input "[PERSON_NAME](無代號)"
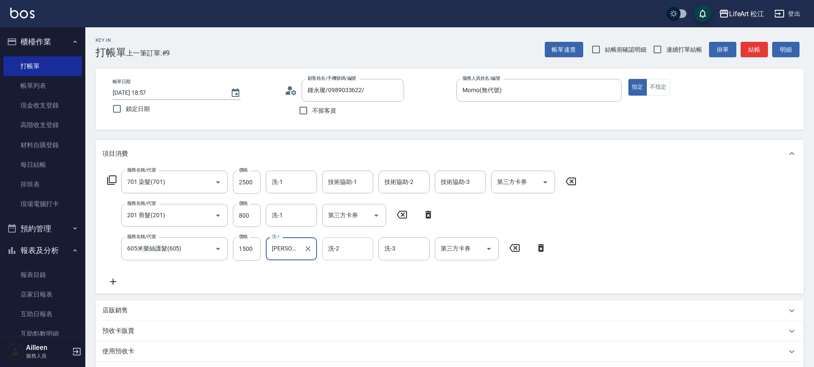
click at [352, 249] on input "洗-2" at bounding box center [348, 248] width 44 height 15
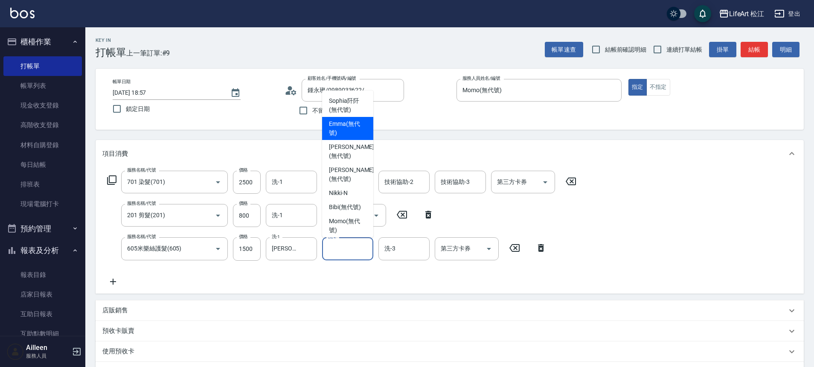
click at [344, 118] on div "[PERSON_NAME] (無代號)" at bounding box center [347, 128] width 51 height 23
type input "[PERSON_NAME](無代號)"
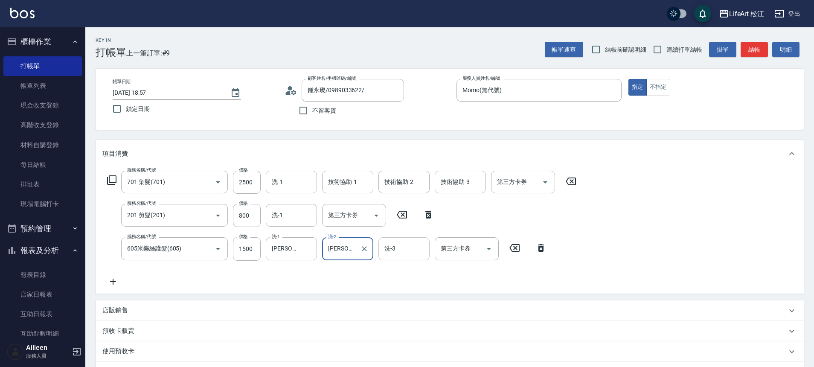
click at [378, 251] on div "洗-3" at bounding box center [403, 248] width 51 height 23
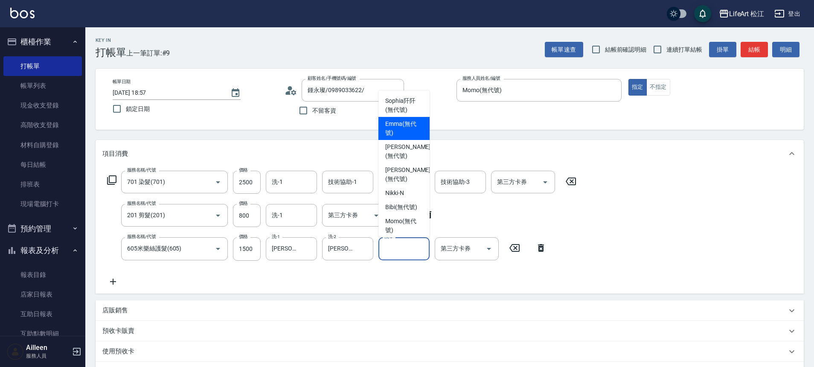
click at [380, 132] on div "[PERSON_NAME] (無代號)" at bounding box center [403, 128] width 51 height 23
type input "[PERSON_NAME](無代號)"
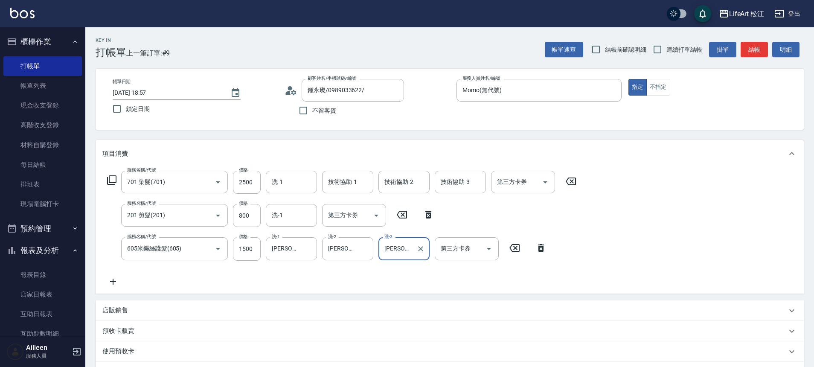
click at [347, 177] on div "技術協助-1 技術協助-1" at bounding box center [347, 182] width 51 height 23
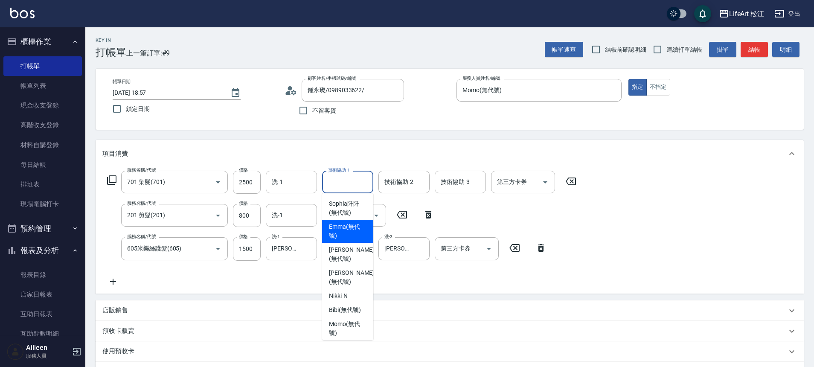
click at [352, 236] on span "[PERSON_NAME] (無代號)" at bounding box center [348, 231] width 38 height 18
type input "[PERSON_NAME](無代號)"
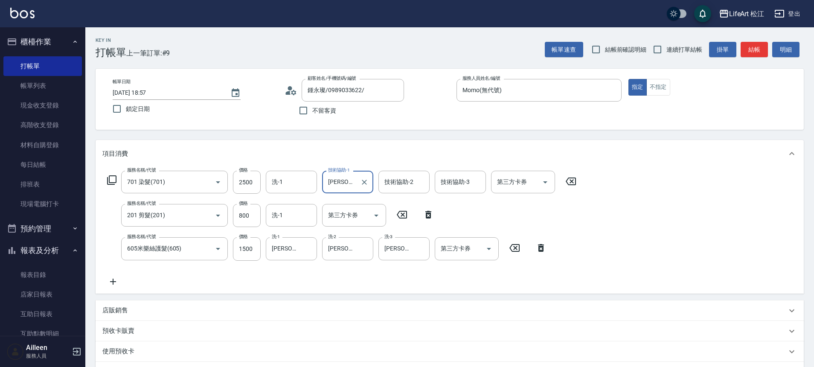
click at [387, 182] on div "技術協助-2 技術協助-2" at bounding box center [403, 182] width 51 height 23
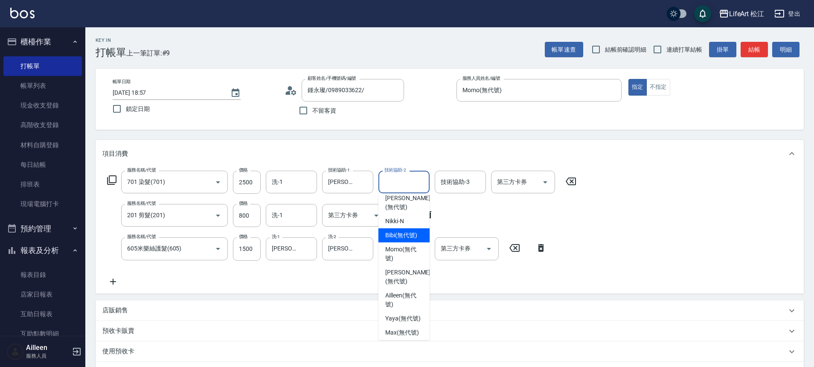
scroll to position [207, 0]
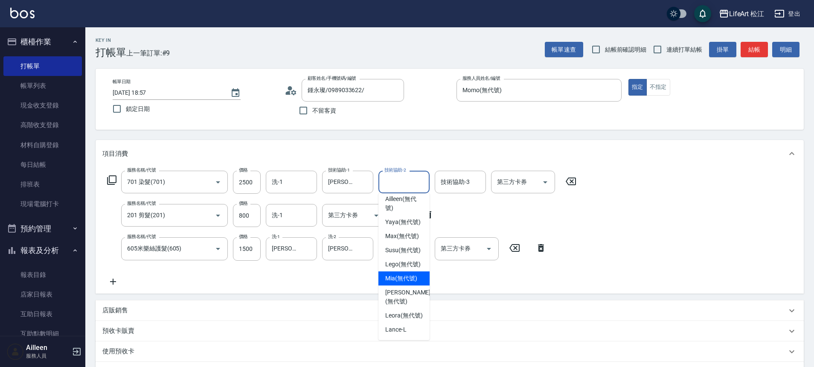
click at [395, 274] on span "Mia (無代號)" at bounding box center [401, 278] width 32 height 9
type input "Mia(無代號)"
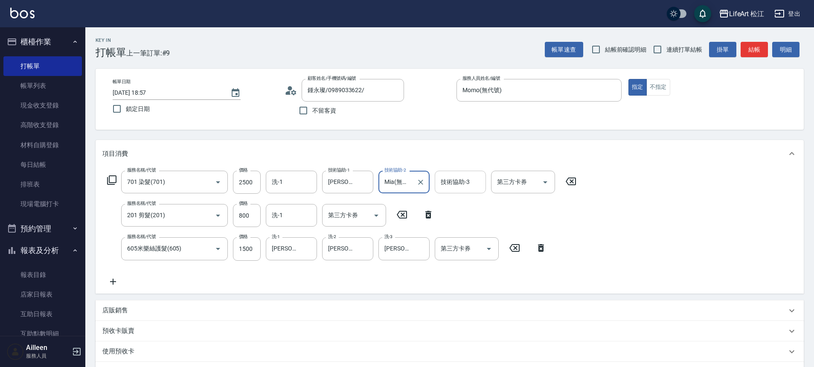
click at [451, 184] on div "技術協助-3 技術協助-3" at bounding box center [460, 182] width 51 height 23
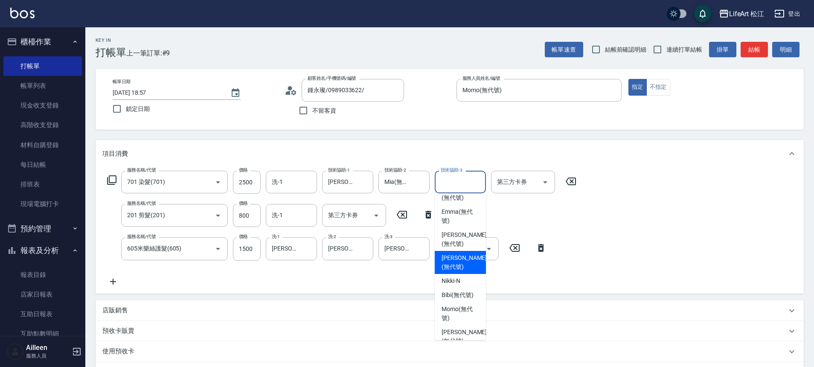
scroll to position [0, 0]
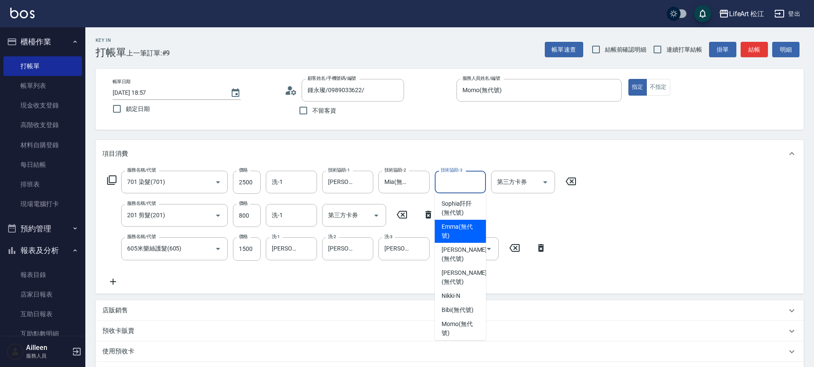
click at [447, 235] on span "[PERSON_NAME] (無代號)" at bounding box center [460, 231] width 38 height 18
type input "[PERSON_NAME](無代號)"
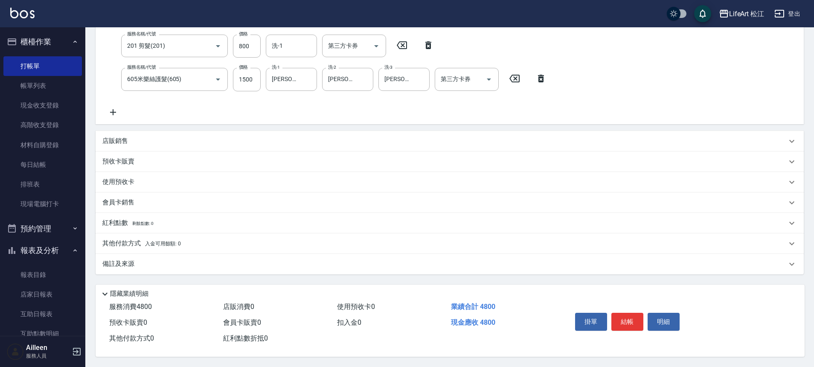
scroll to position [173, 0]
click at [178, 259] on div "備註及來源" at bounding box center [444, 263] width 684 height 9
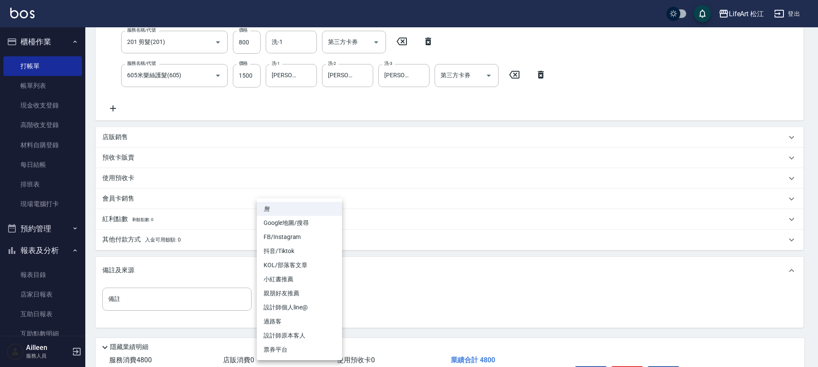
click at [294, 308] on body "LifeArt 松江 登出 櫃檯作業 打帳單 帳單列表 現金收支登錄 高階收支登錄 材料自購登錄 每日結帳 排班表 現場電腦打卡 預約管理 預約管理 單日預約…" at bounding box center [409, 123] width 818 height 593
click at [295, 240] on li "FB/Instagram" at bounding box center [299, 237] width 85 height 14
type input "FB/Instagram"
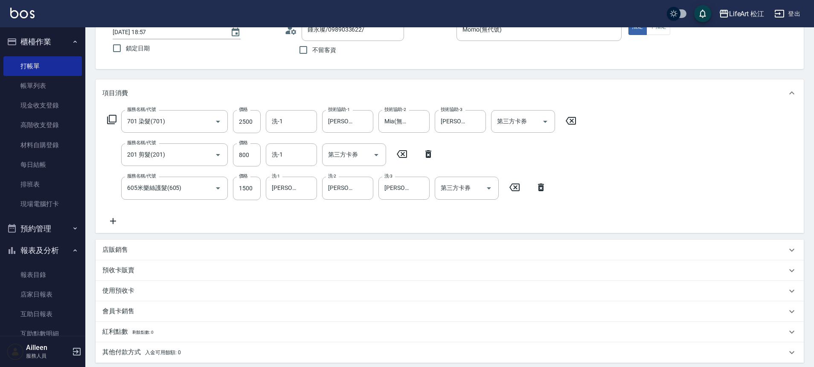
scroll to position [0, 0]
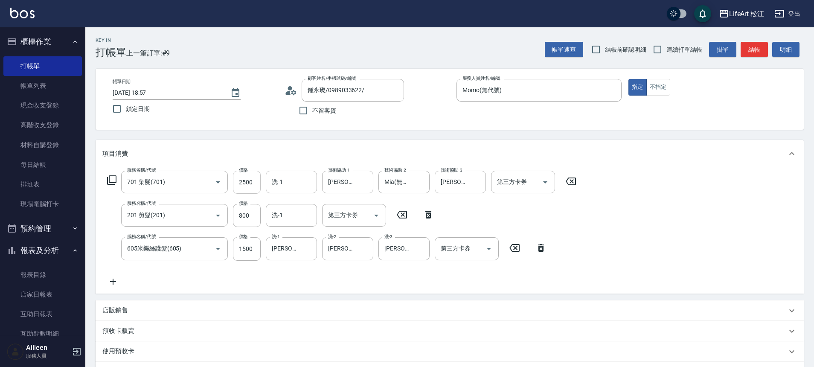
click at [257, 184] on input "2500" at bounding box center [247, 182] width 28 height 23
click at [256, 184] on input "2500" at bounding box center [247, 182] width 28 height 23
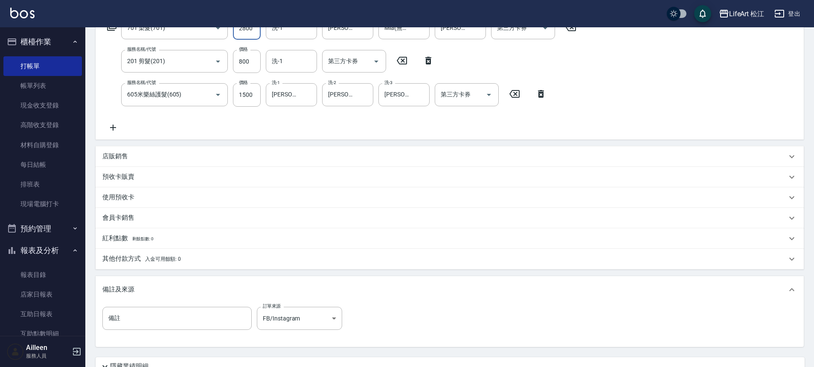
scroll to position [230, 0]
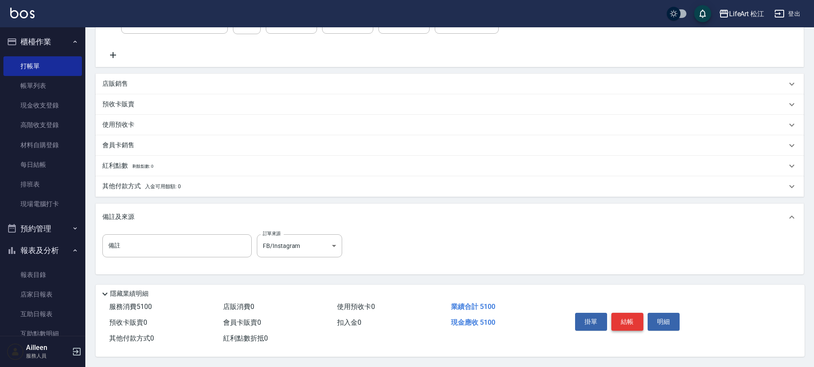
type input "2800"
click at [632, 320] on button "結帳" at bounding box center [627, 322] width 32 height 18
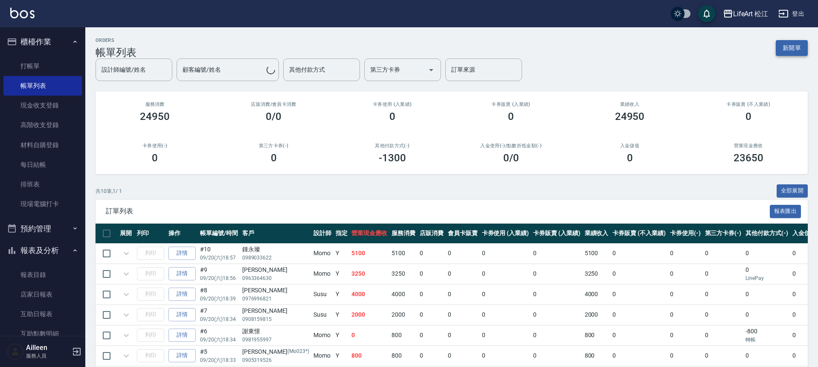
click at [792, 48] on button "新開單" at bounding box center [792, 48] width 32 height 16
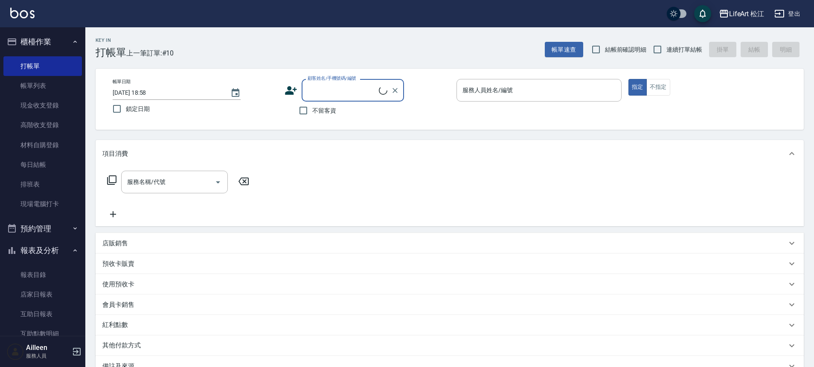
click at [362, 85] on input "顧客姓名/手機號碼/編號" at bounding box center [341, 90] width 73 height 15
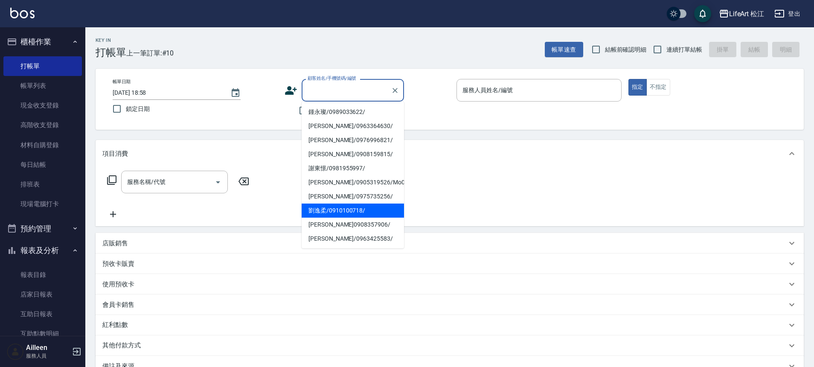
click at [337, 209] on li "劉逸柔/0910100718/" at bounding box center [353, 210] width 102 height 14
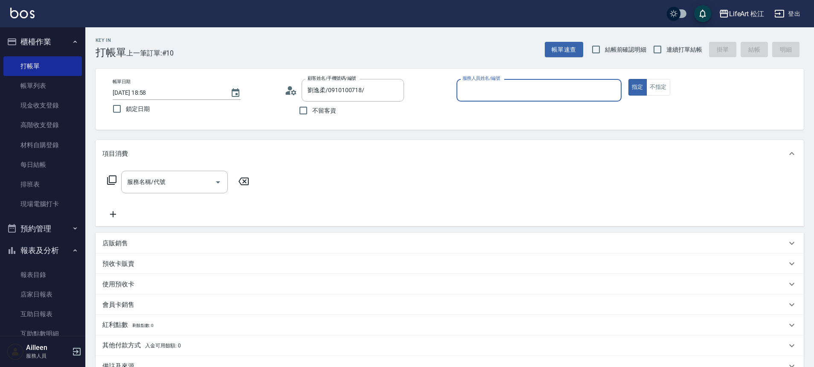
type input "劉逸柔/0910100718/"
type input "Momo(無代號)"
click at [181, 175] on input "服務名稱/代號" at bounding box center [168, 181] width 86 height 15
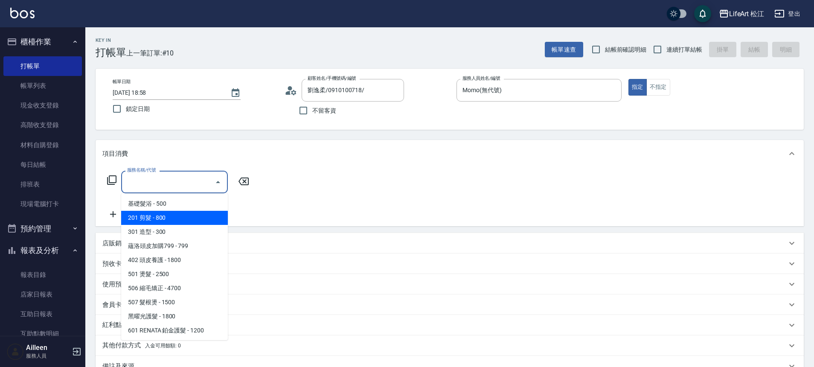
click at [176, 221] on span "201 剪髮 - 800" at bounding box center [174, 218] width 107 height 14
type input "201 剪髮(201)"
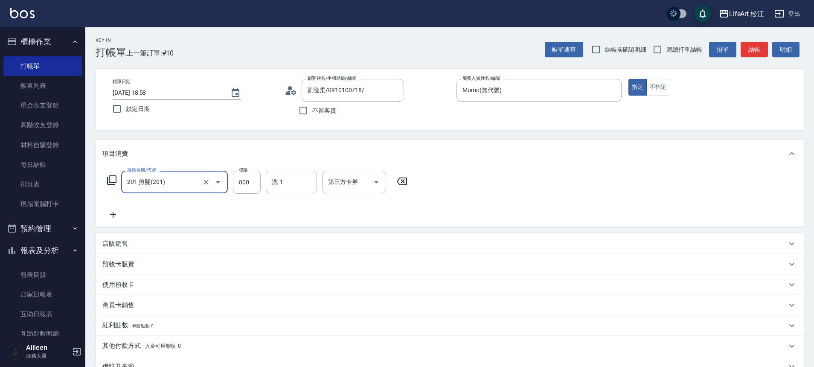
click at [112, 216] on icon at bounding box center [112, 214] width 21 height 10
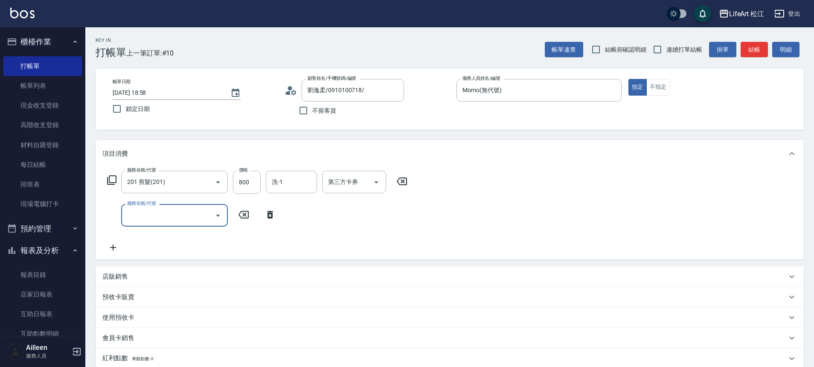
click at [166, 214] on input "服務名稱/代號" at bounding box center [168, 215] width 86 height 15
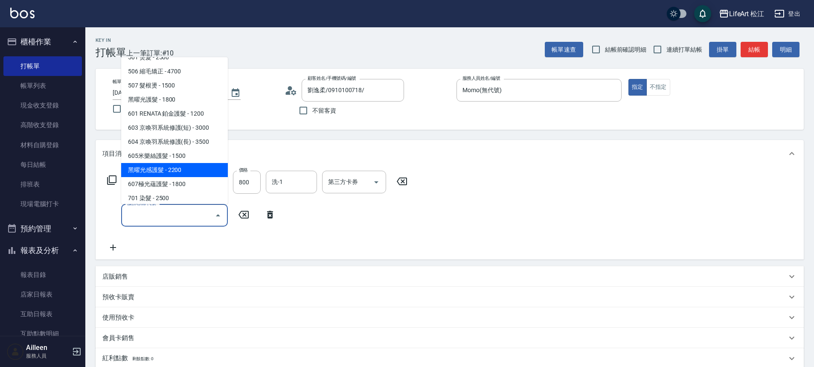
scroll to position [113, 0]
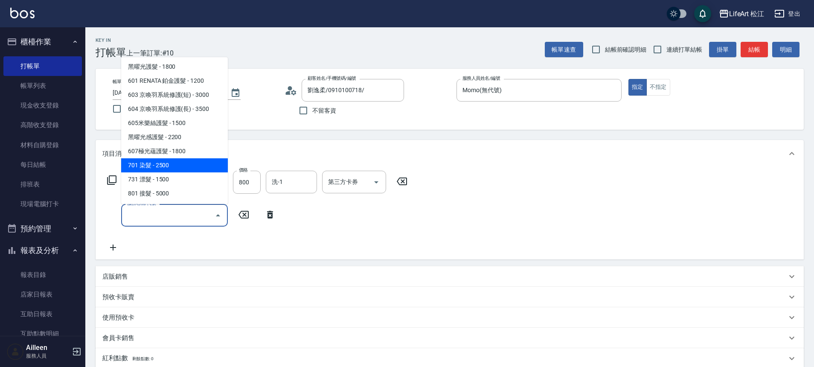
click at [175, 164] on span "701 染髮 - 2500" at bounding box center [174, 165] width 107 height 14
type input "701 染髮(701)"
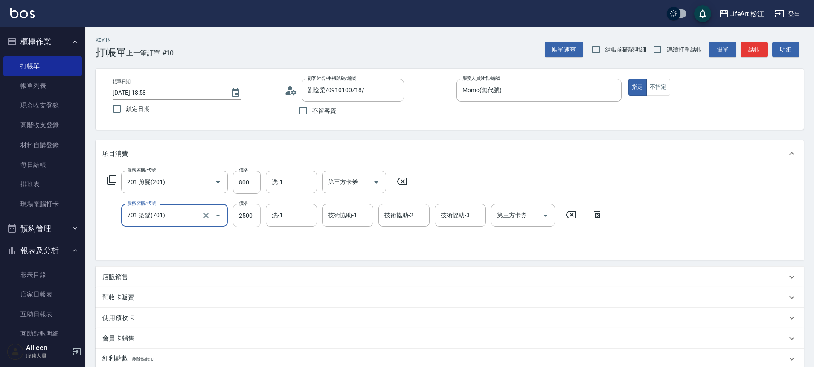
click at [244, 215] on input "2500" at bounding box center [247, 215] width 28 height 23
click at [258, 213] on input "3100" at bounding box center [247, 215] width 28 height 23
type input "3450"
click at [275, 217] on div "洗-1 洗-1" at bounding box center [291, 215] width 51 height 23
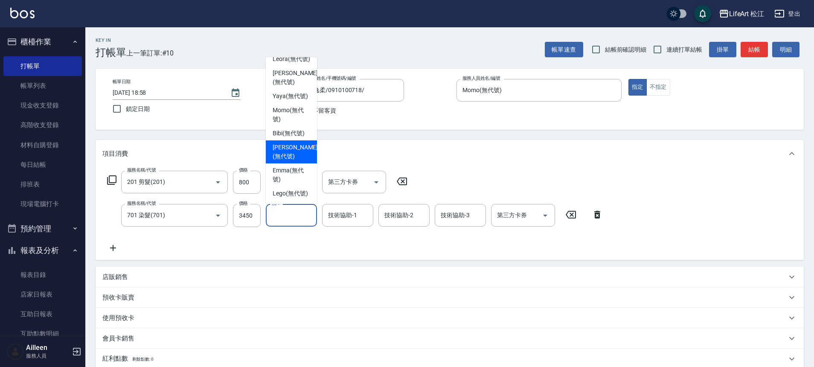
scroll to position [207, 0]
drag, startPoint x: 295, startPoint y: 161, endPoint x: 334, endPoint y: 188, distance: 47.2
click at [295, 166] on span "[PERSON_NAME] (無代號)" at bounding box center [292, 175] width 38 height 18
type input "[PERSON_NAME](無代號)"
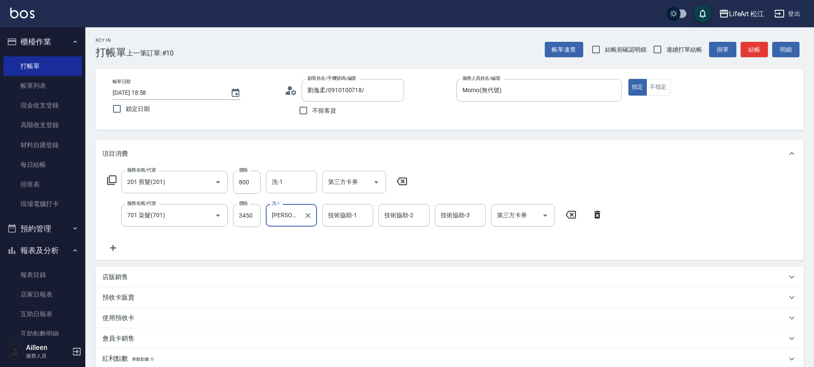
click at [354, 215] on div "技術協助-1 技術協助-1" at bounding box center [347, 215] width 51 height 23
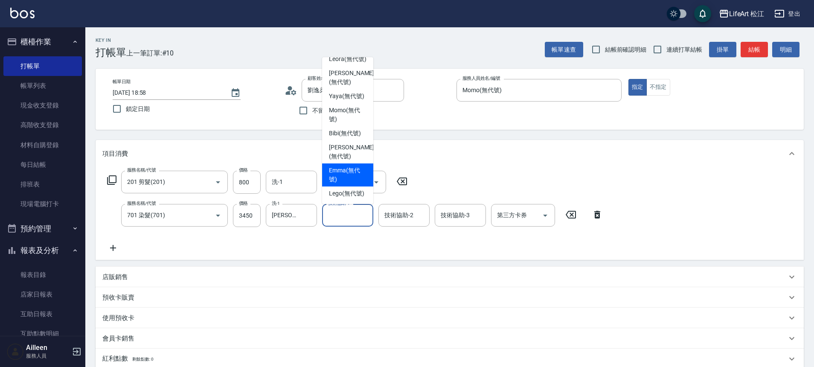
click at [348, 169] on span "[PERSON_NAME] (無代號)" at bounding box center [348, 175] width 38 height 18
type input "[PERSON_NAME](無代號)"
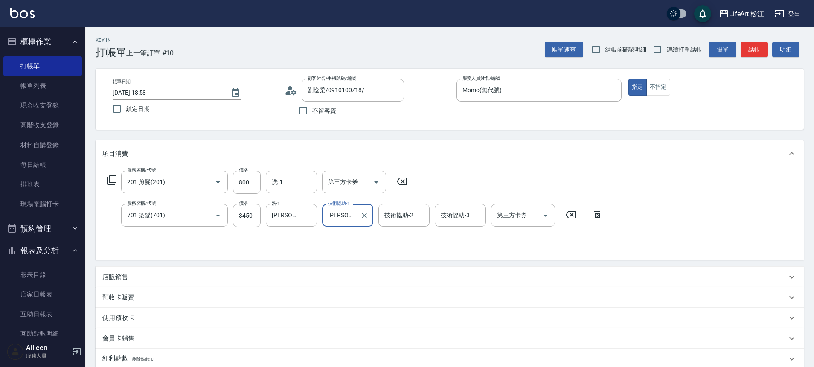
click at [403, 217] on div "技術協助-2 技術協助-2" at bounding box center [403, 215] width 51 height 23
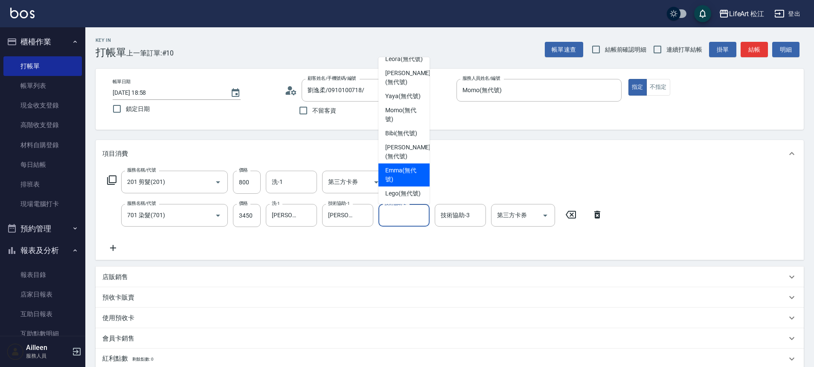
drag, startPoint x: 398, startPoint y: 158, endPoint x: 402, endPoint y: 165, distance: 7.9
click at [398, 166] on span "[PERSON_NAME] (無代號)" at bounding box center [404, 175] width 38 height 18
type input "[PERSON_NAME](無代號)"
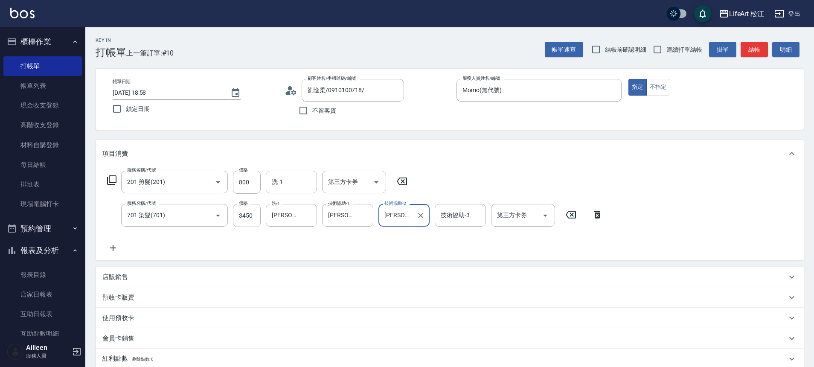
click at [462, 215] on div "技術協助-3 技術協助-3" at bounding box center [460, 215] width 51 height 23
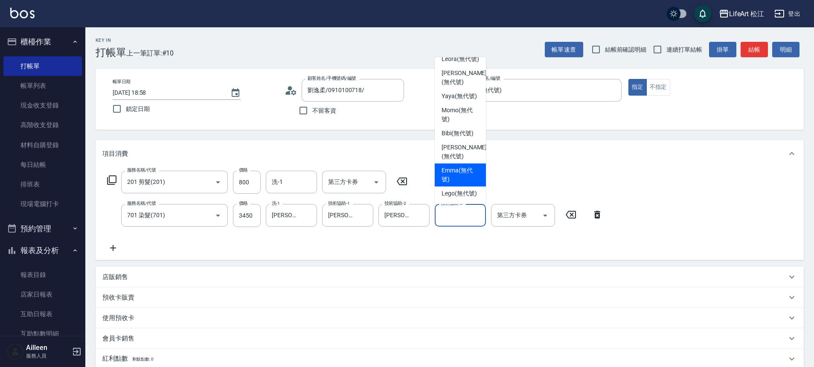
click at [451, 166] on span "[PERSON_NAME] (無代號)" at bounding box center [460, 175] width 38 height 18
type input "[PERSON_NAME](無代號)"
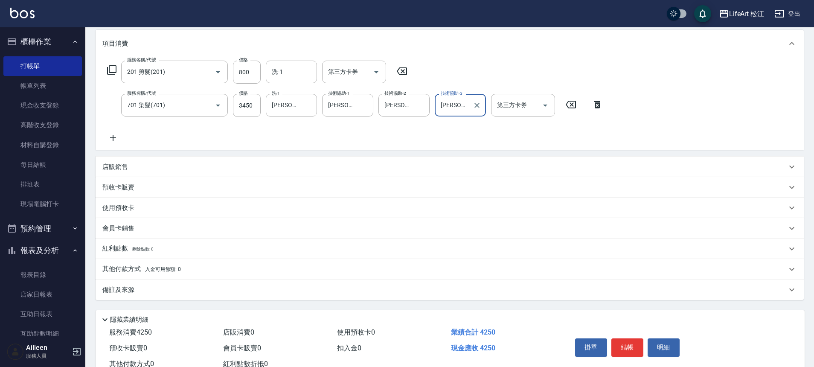
scroll to position [139, 0]
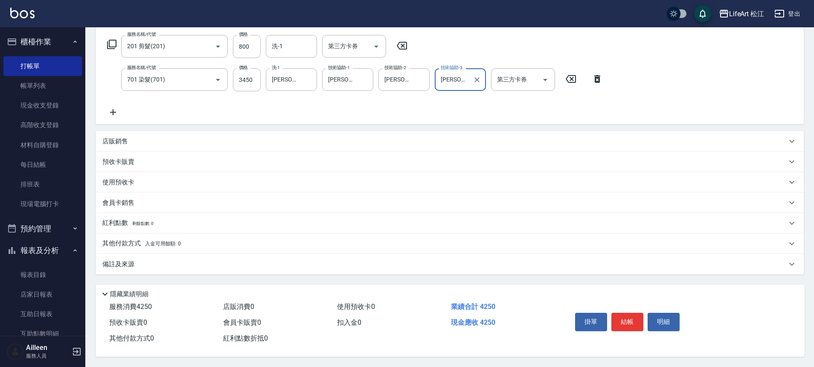
click at [205, 260] on div "備註及來源" at bounding box center [444, 264] width 684 height 9
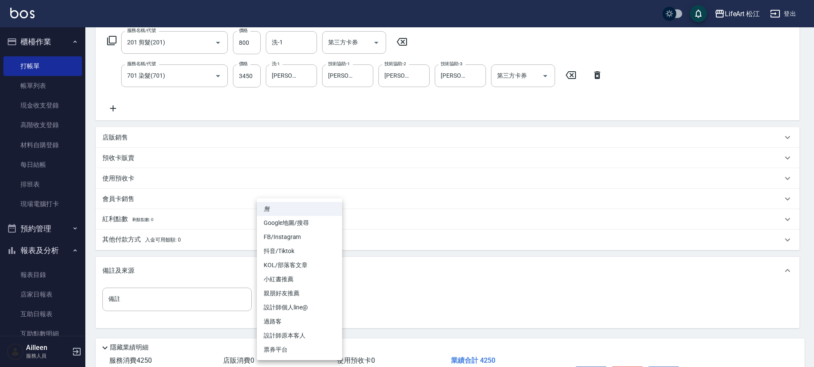
click at [302, 293] on body "LifeArt 松江 登出 櫃檯作業 打帳單 帳單列表 現金收支登錄 高階收支登錄 材料自購登錄 每日結帳 排班表 現場電腦打卡 預約管理 預約管理 單日預約…" at bounding box center [407, 141] width 814 height 560
click at [296, 239] on li "FB/Instagram" at bounding box center [299, 237] width 85 height 14
type input "FB/Instagram"
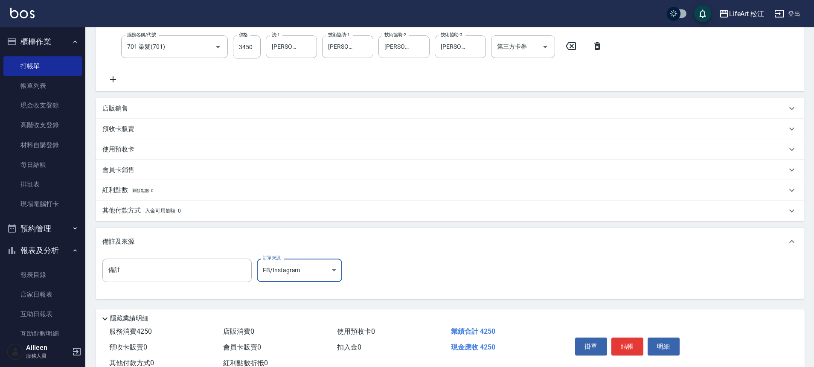
scroll to position [197, 0]
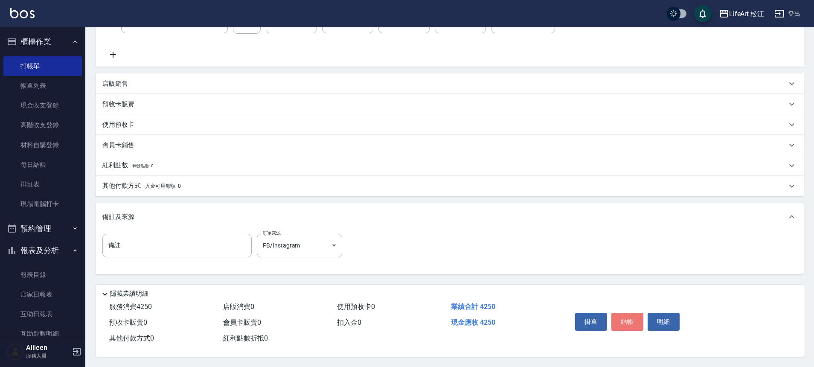
click at [624, 313] on button "結帳" at bounding box center [627, 322] width 32 height 18
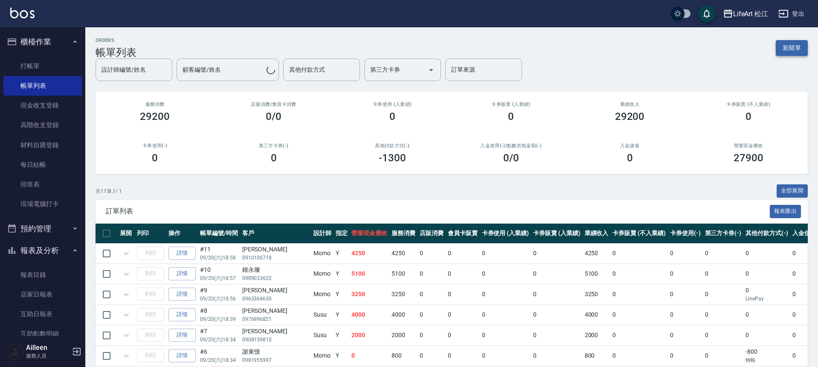
click at [785, 51] on button "新開單" at bounding box center [792, 48] width 32 height 16
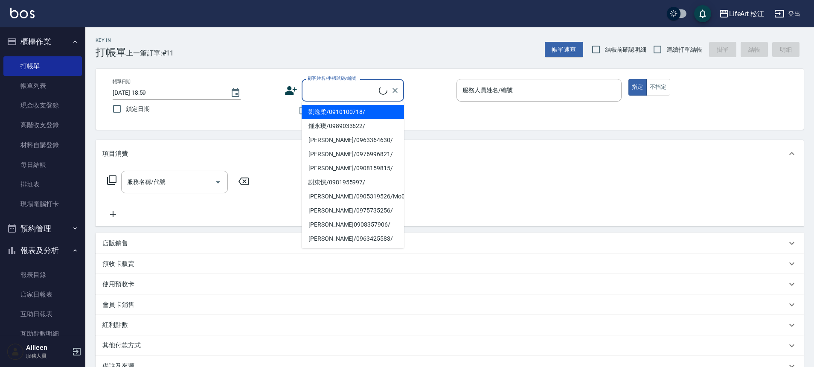
click at [339, 87] on input "顧客姓名/手機號碼/編號" at bounding box center [341, 90] width 73 height 15
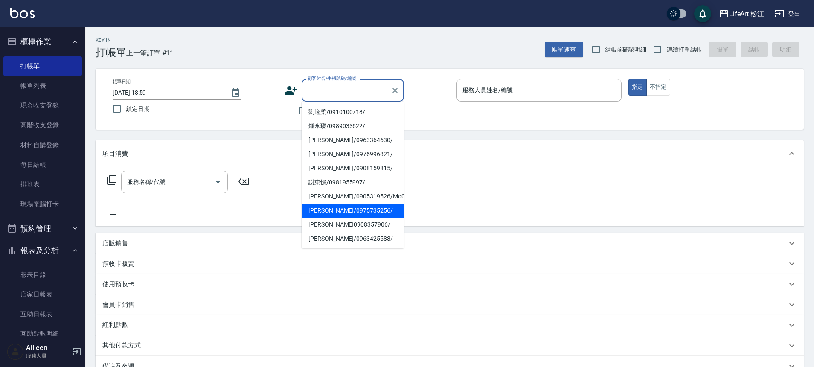
click at [328, 211] on li "[PERSON_NAME]/0975735256/" at bounding box center [353, 210] width 102 height 14
type input "[PERSON_NAME]/0975735256/"
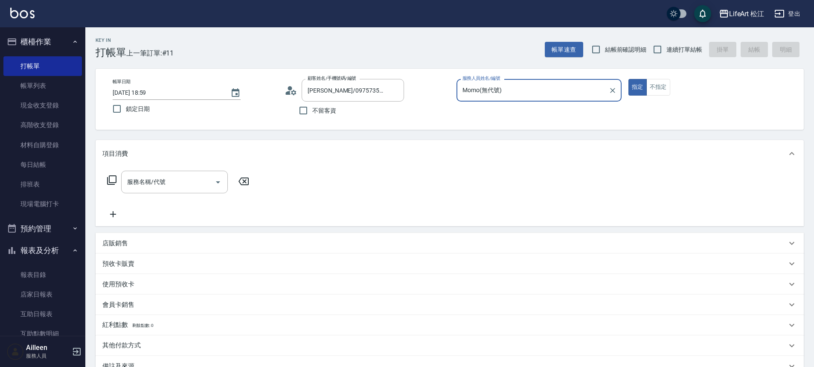
type input "Momo(無代號)"
click at [162, 184] on div "服務名稱/代號 服務名稱/代號" at bounding box center [174, 182] width 107 height 23
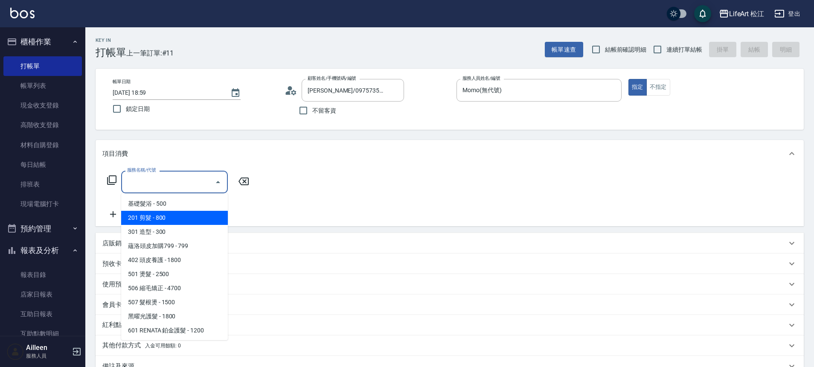
click at [163, 218] on span "201 剪髮 - 800" at bounding box center [174, 218] width 107 height 14
type input "201 剪髮(201)"
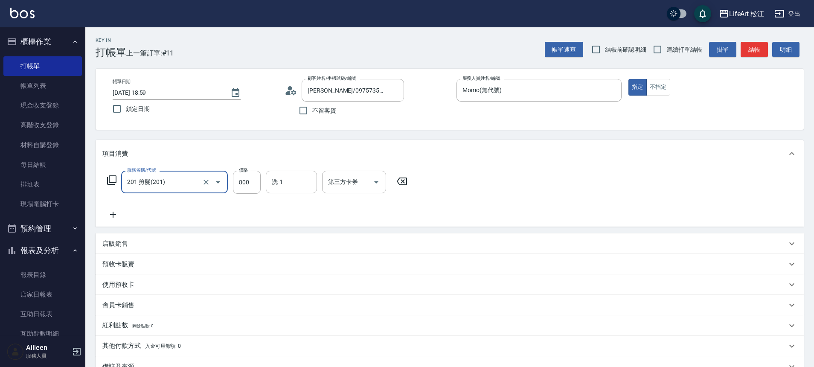
click at [120, 213] on icon at bounding box center [112, 214] width 21 height 10
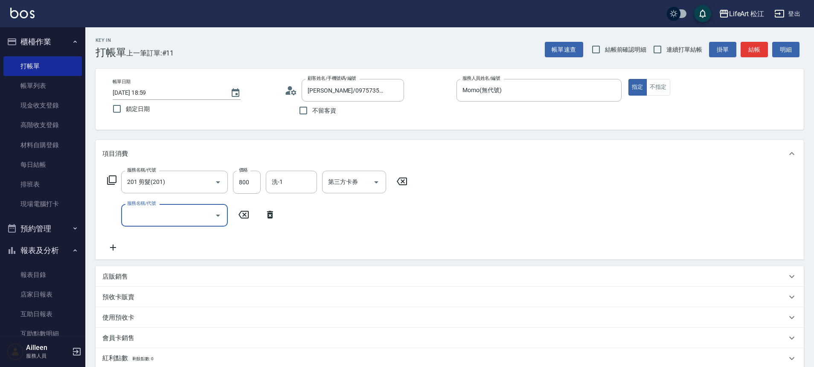
click at [148, 212] on input "服務名稱/代號" at bounding box center [168, 215] width 86 height 15
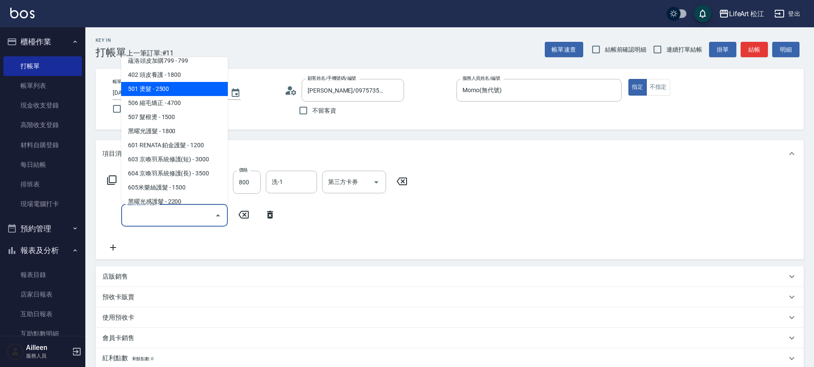
scroll to position [113, 0]
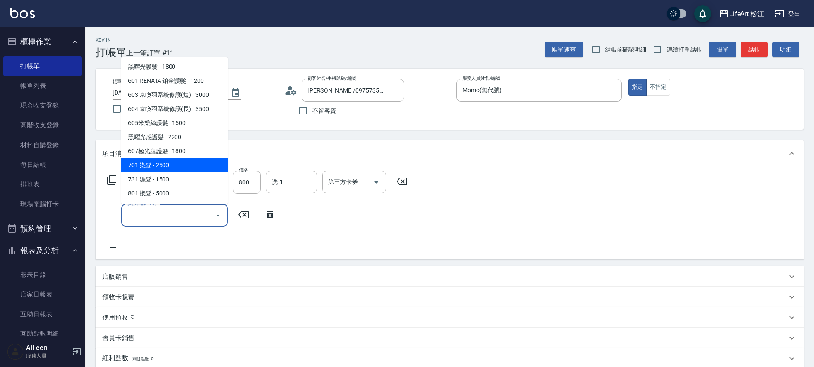
click at [177, 163] on span "701 染髮 - 2500" at bounding box center [174, 165] width 107 height 14
type input "701 染髮(701)"
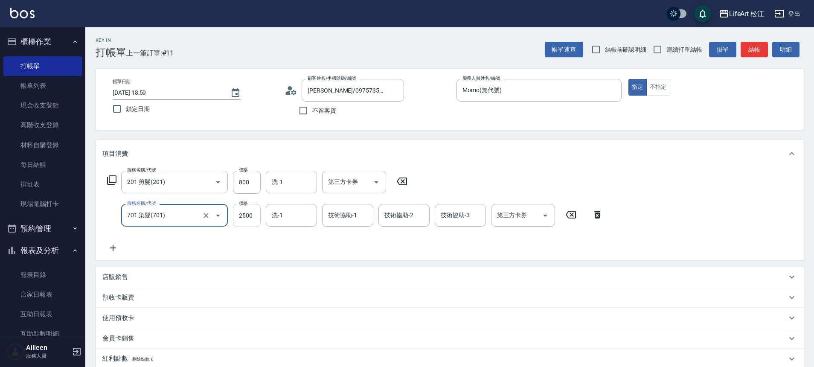
click at [254, 219] on input "2500" at bounding box center [247, 215] width 28 height 23
type input "3450"
click at [113, 246] on icon at bounding box center [112, 248] width 21 height 10
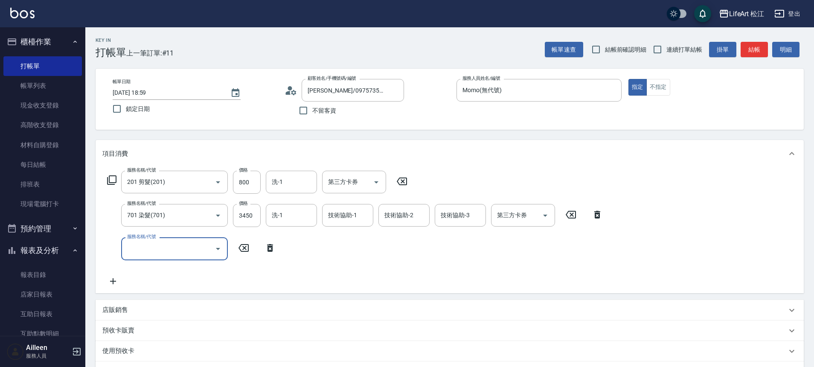
click at [153, 250] on input "服務名稱/代號" at bounding box center [168, 248] width 86 height 15
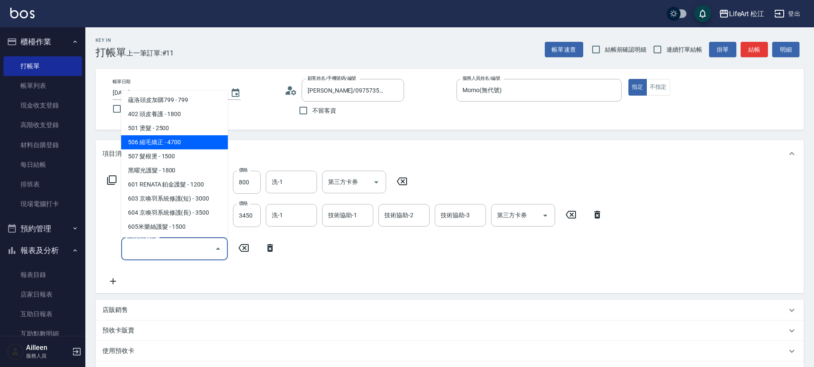
scroll to position [80, 0]
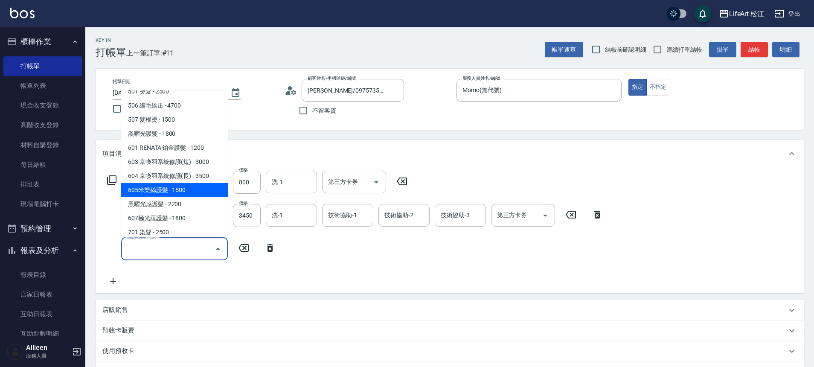
click at [188, 191] on span "605米樂絲護髮 - 1500" at bounding box center [174, 190] width 107 height 14
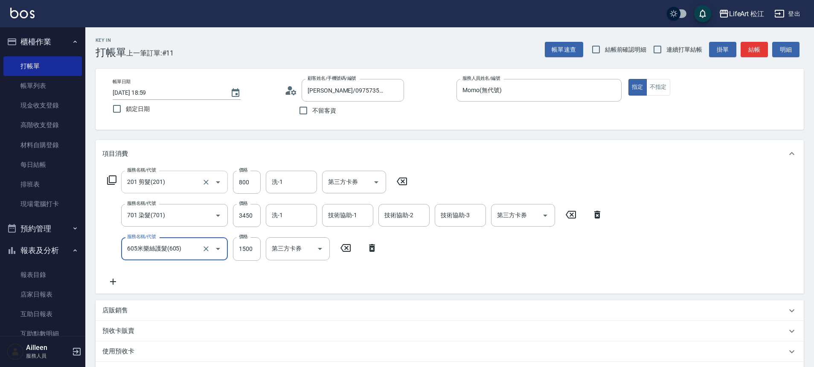
type input "605米樂絲護髮(605)"
click at [294, 248] on input "洗-1" at bounding box center [292, 248] width 44 height 15
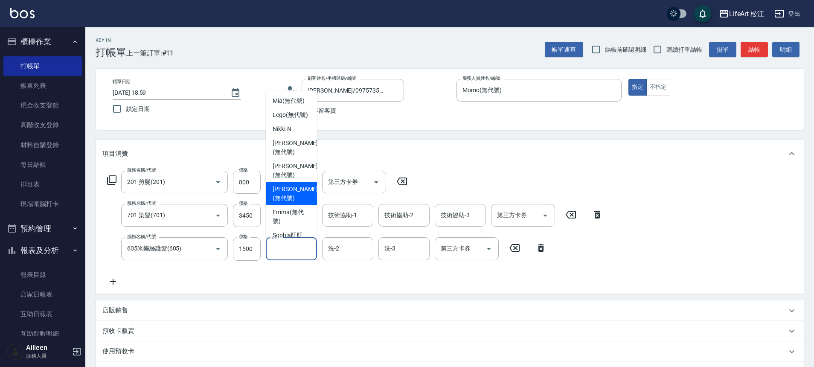
scroll to position [2, 0]
click at [293, 211] on span "[PERSON_NAME] (無代號)" at bounding box center [292, 215] width 38 height 18
type input "[PERSON_NAME](無代號)"
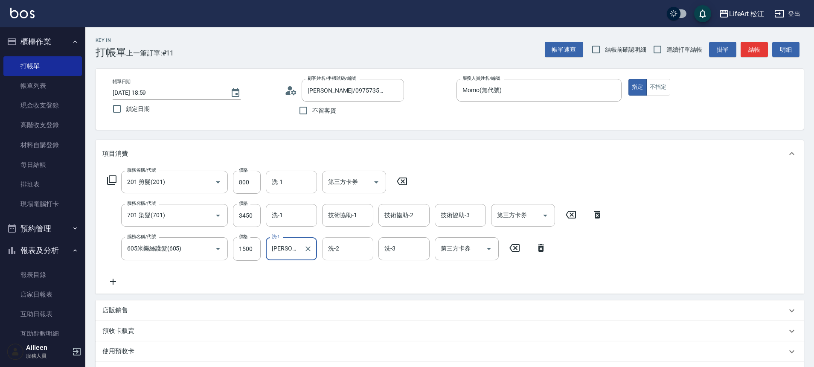
click at [357, 250] on input "洗-2" at bounding box center [348, 248] width 44 height 15
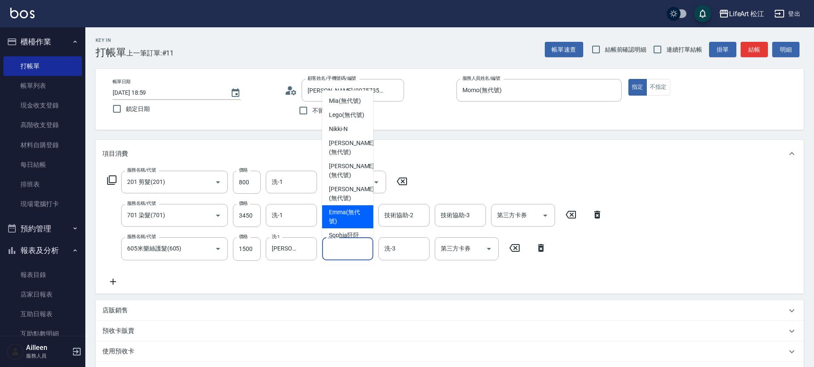
click at [343, 216] on span "[PERSON_NAME] (無代號)" at bounding box center [348, 217] width 38 height 18
type input "[PERSON_NAME](無代號)"
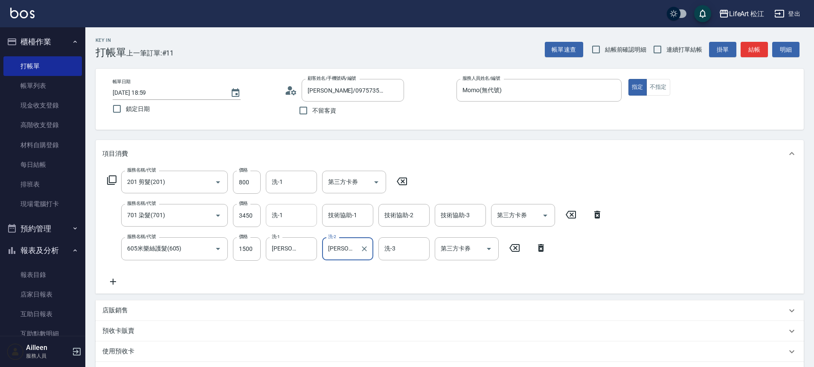
click at [296, 213] on input "洗-1" at bounding box center [292, 215] width 44 height 15
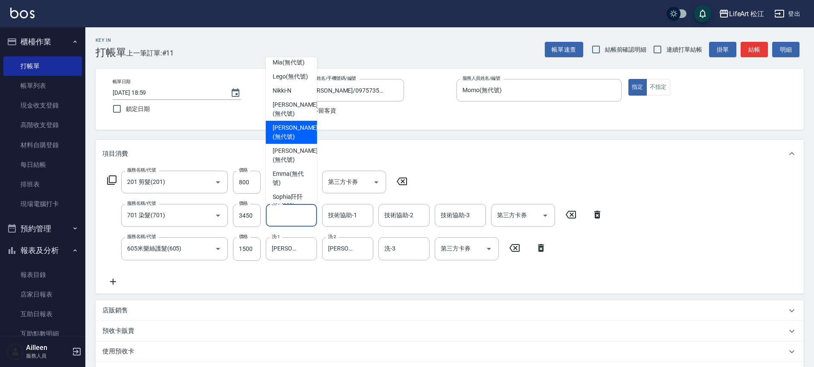
scroll to position [14, 0]
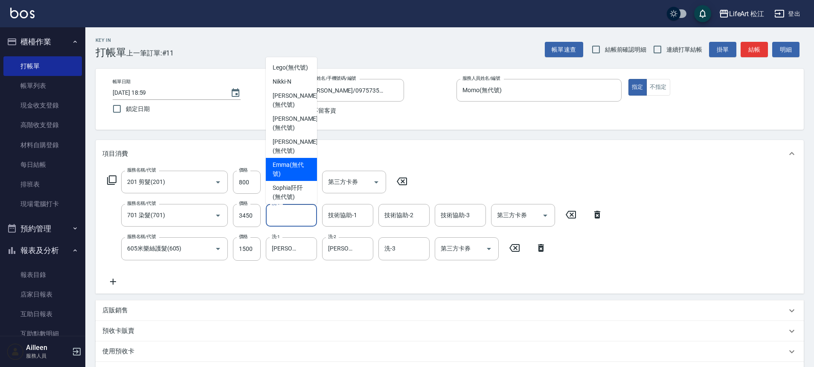
click at [293, 165] on span "[PERSON_NAME] (無代號)" at bounding box center [292, 169] width 38 height 18
type input "[PERSON_NAME](無代號)"
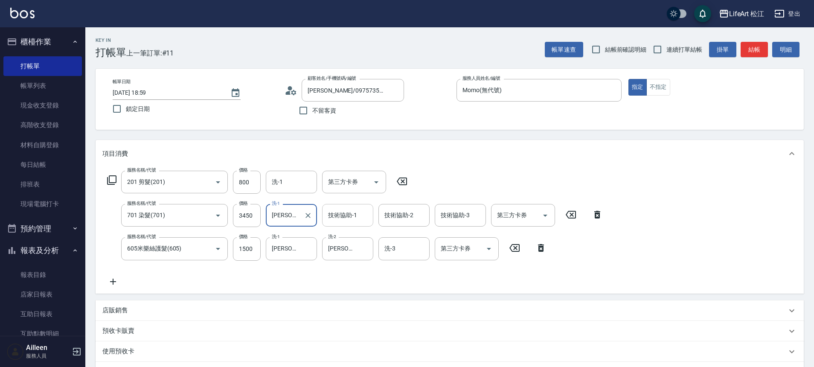
click at [346, 219] on div "技術協助-1 技術協助-1" at bounding box center [347, 215] width 51 height 23
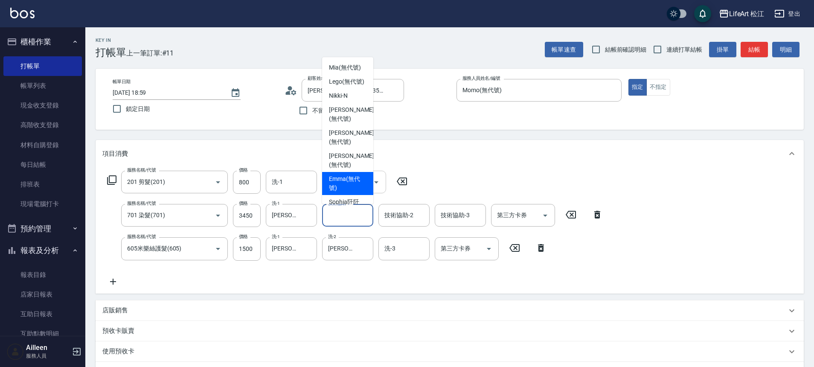
click at [355, 177] on span "[PERSON_NAME] (無代號)" at bounding box center [348, 183] width 38 height 18
type input "[PERSON_NAME](無代號)"
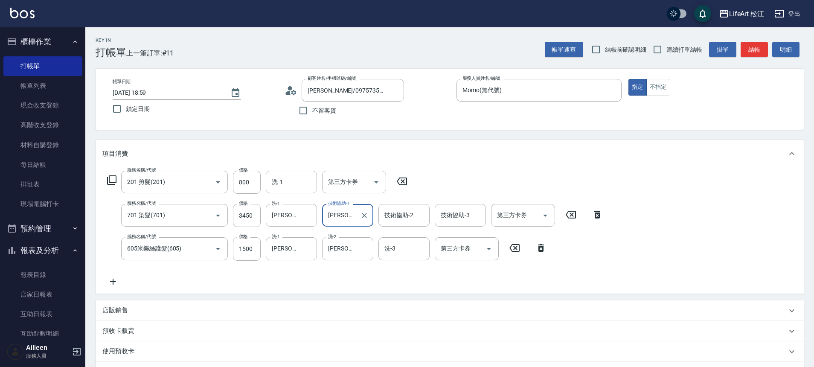
click at [403, 214] on div "技術協助-2 技術協助-2" at bounding box center [403, 215] width 51 height 23
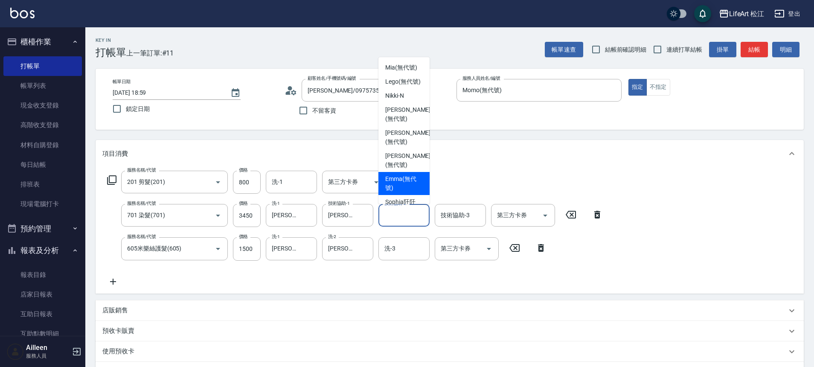
drag, startPoint x: 403, startPoint y: 187, endPoint x: 398, endPoint y: 185, distance: 4.8
click at [403, 187] on span "[PERSON_NAME] (無代號)" at bounding box center [404, 183] width 38 height 18
type input "[PERSON_NAME](無代號)"
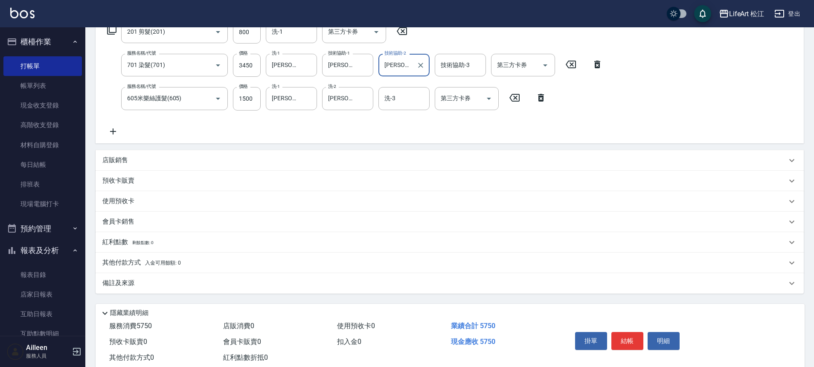
scroll to position [173, 0]
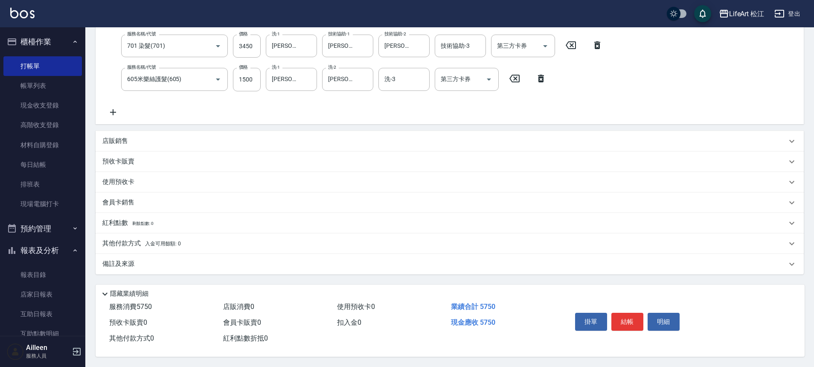
drag, startPoint x: 168, startPoint y: 266, endPoint x: 185, endPoint y: 269, distance: 16.4
click at [168, 267] on div "備註及來源" at bounding box center [450, 264] width 708 height 20
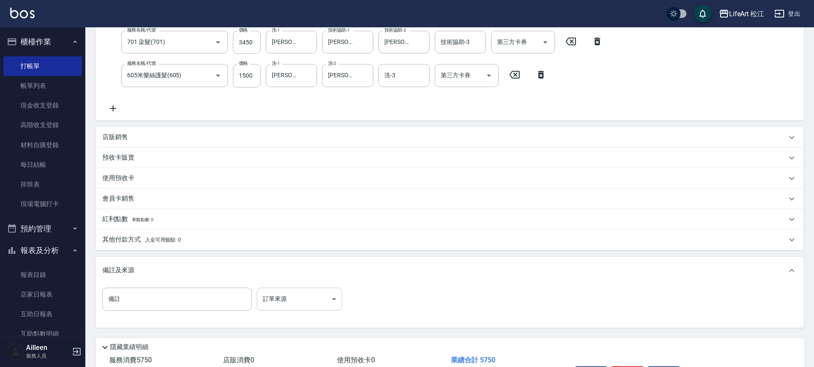
click at [327, 306] on body "LifeArt 松江 登出 櫃檯作業 打帳單 帳單列表 現金收支登錄 高階收支登錄 材料自購登錄 每日結帳 排班表 現場電腦打卡 預約管理 預約管理 單日預約…" at bounding box center [407, 123] width 814 height 593
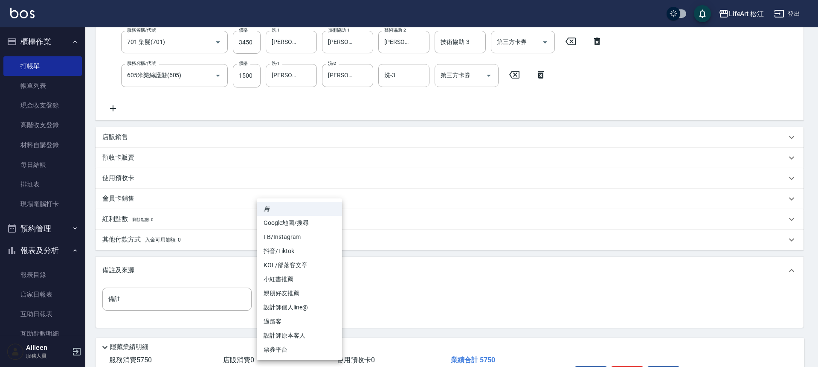
click at [317, 235] on li "FB/Instagram" at bounding box center [299, 237] width 85 height 14
type input "FB/Instagram"
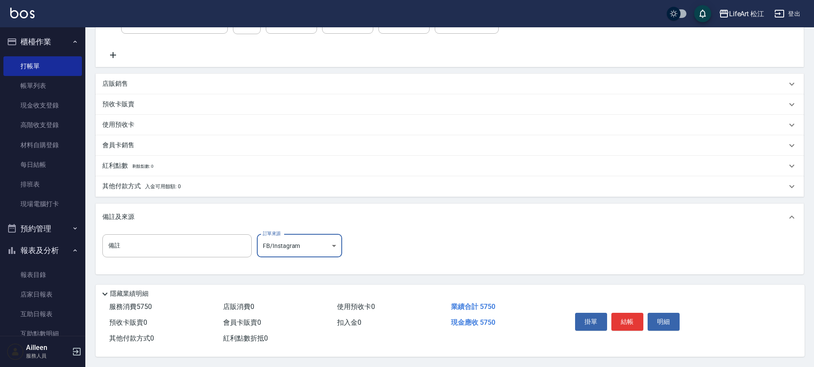
scroll to position [230, 0]
click at [624, 320] on button "結帳" at bounding box center [627, 322] width 32 height 18
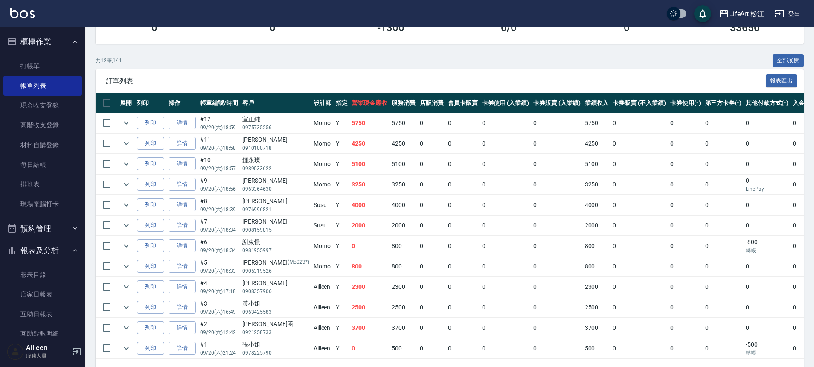
scroll to position [175, 0]
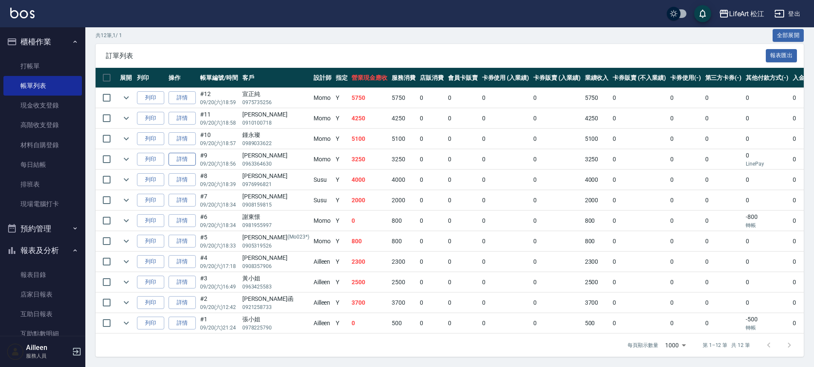
click at [177, 153] on link "詳情" at bounding box center [181, 159] width 27 height 13
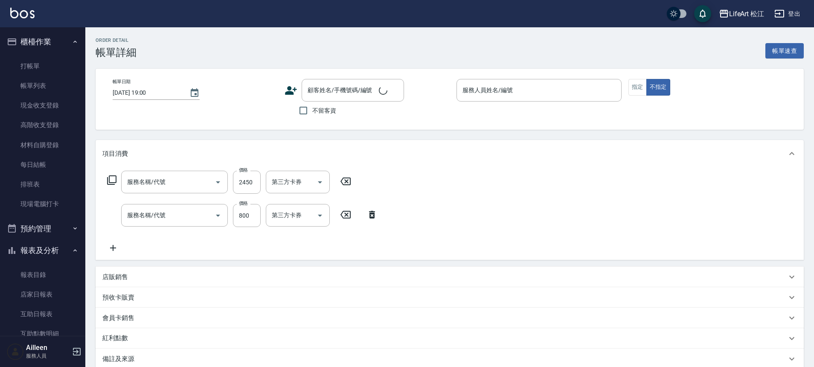
type input "[DATE] 18:56"
type input "Momo(無代號)"
type input "FB/Instagram"
type input "701 染髮(701)"
type input "201 剪髮(201)"
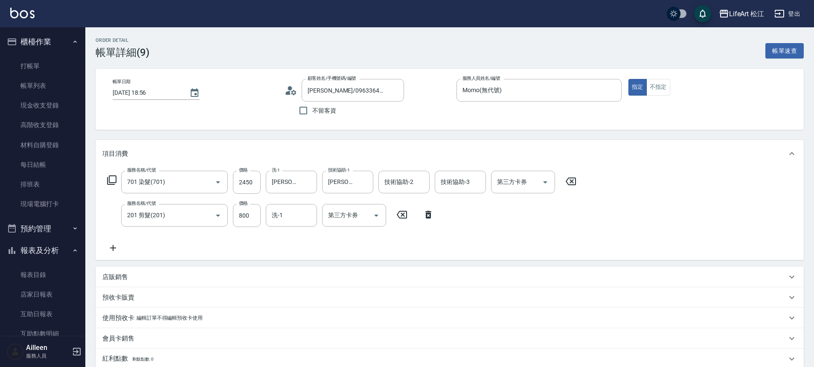
type input "[PERSON_NAME]/0963364630/"
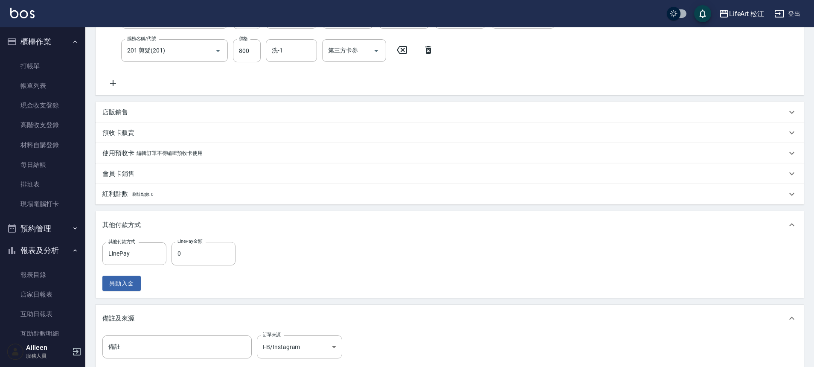
scroll to position [265, 0]
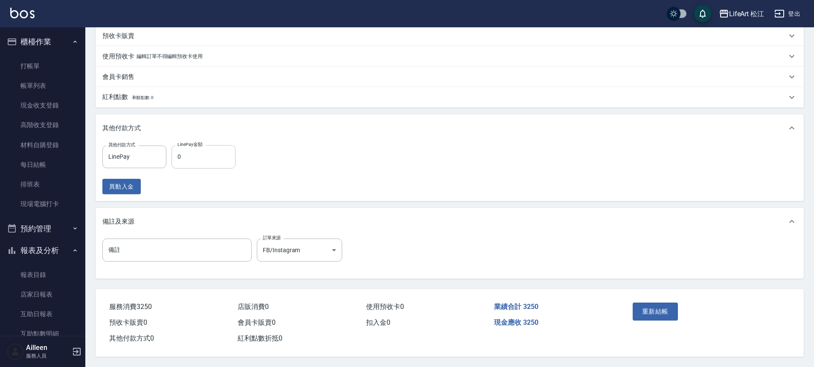
click at [219, 160] on input "0" at bounding box center [203, 156] width 64 height 23
type input "3250"
click at [669, 307] on button "重新結帳" at bounding box center [655, 311] width 45 height 18
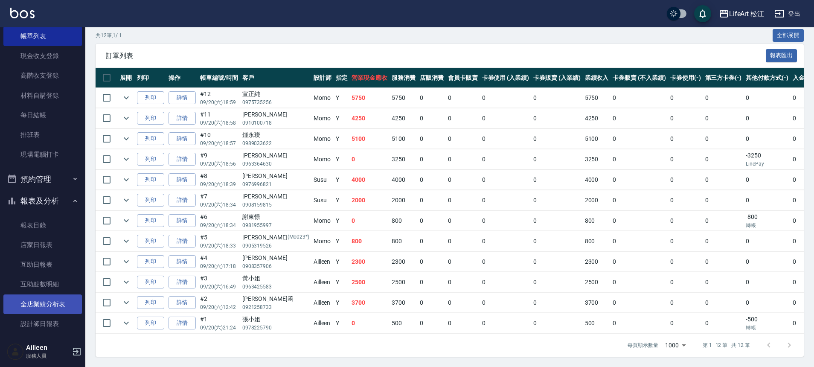
scroll to position [55, 0]
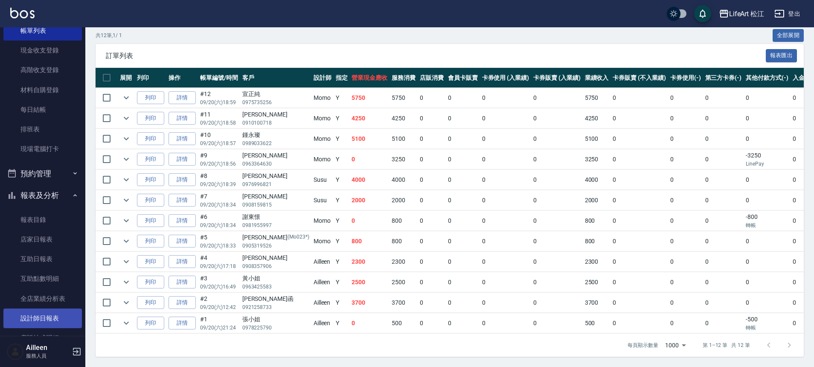
click at [35, 313] on link "設計師日報表" at bounding box center [42, 318] width 78 height 20
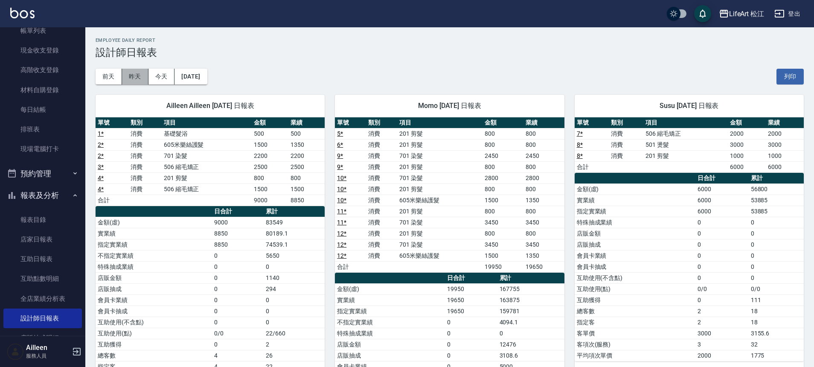
click at [132, 79] on button "昨天" at bounding box center [135, 77] width 26 height 16
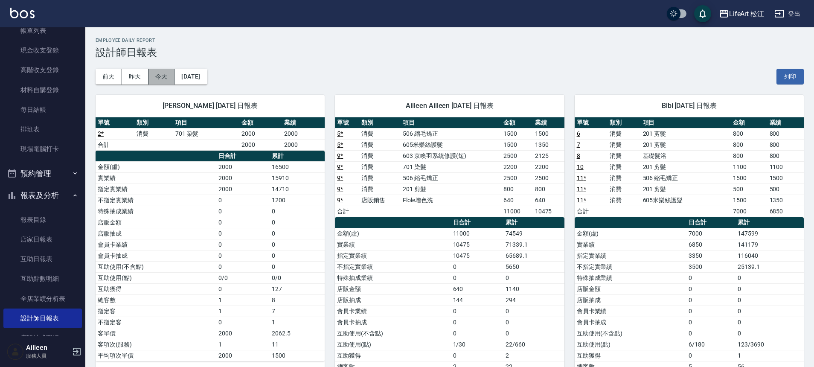
click at [159, 77] on button "今天" at bounding box center [161, 77] width 26 height 16
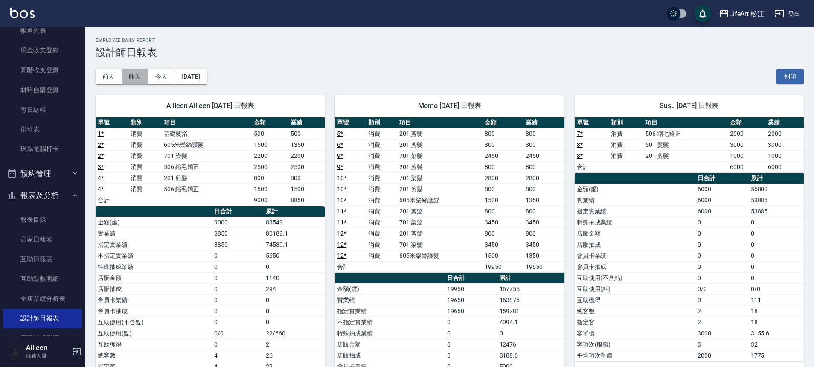
click at [134, 75] on button "昨天" at bounding box center [135, 77] width 26 height 16
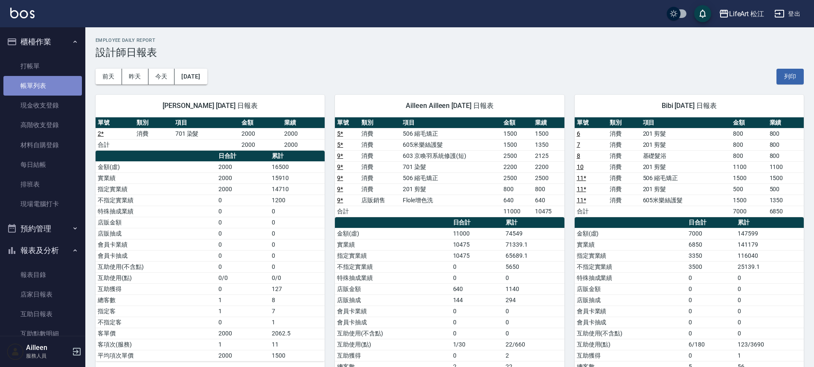
click at [44, 91] on link "帳單列表" at bounding box center [42, 86] width 78 height 20
